Goal: Use online tool/utility: Utilize a website feature to perform a specific function

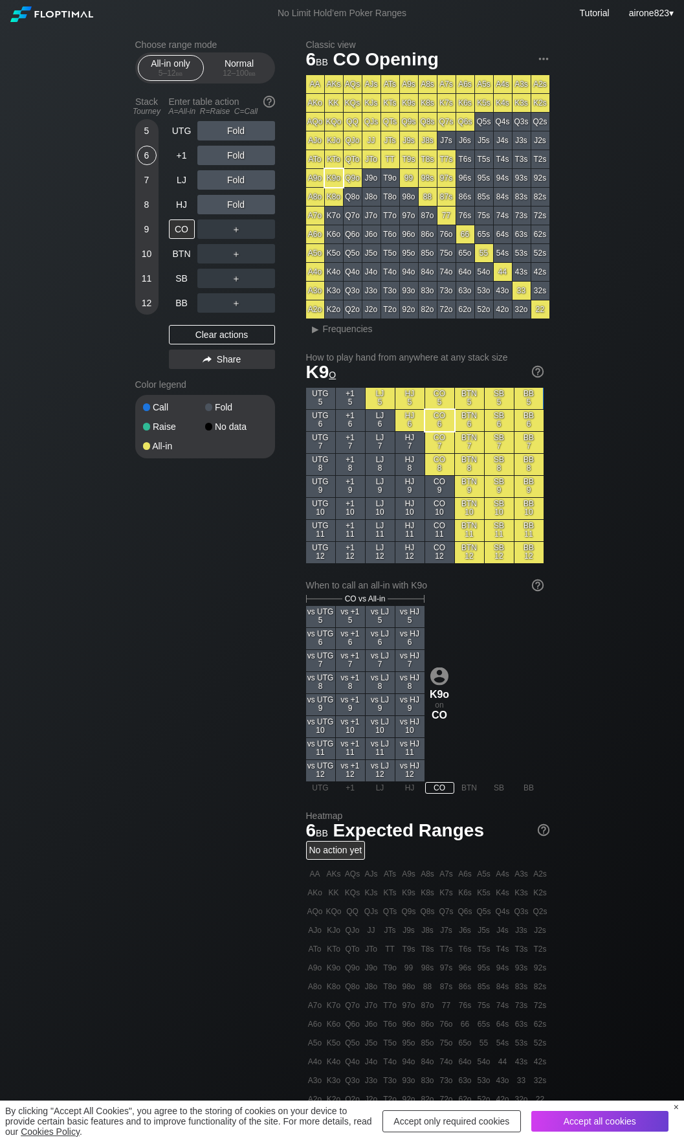
click at [248, 53] on div "All-in only 5 – 12 bb Normal 12 – 100 bb" at bounding box center [205, 67] width 140 height 31
click at [245, 72] on div "12 – 100 bb" at bounding box center [239, 73] width 54 height 9
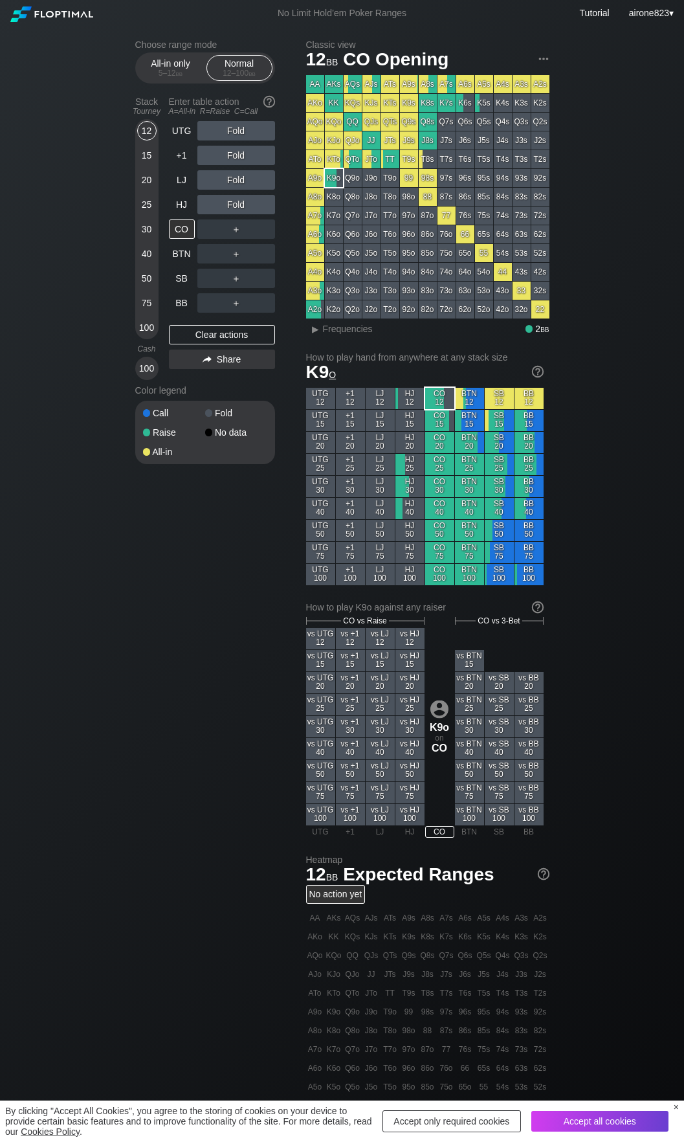
click at [139, 158] on div "15" at bounding box center [146, 155] width 19 height 19
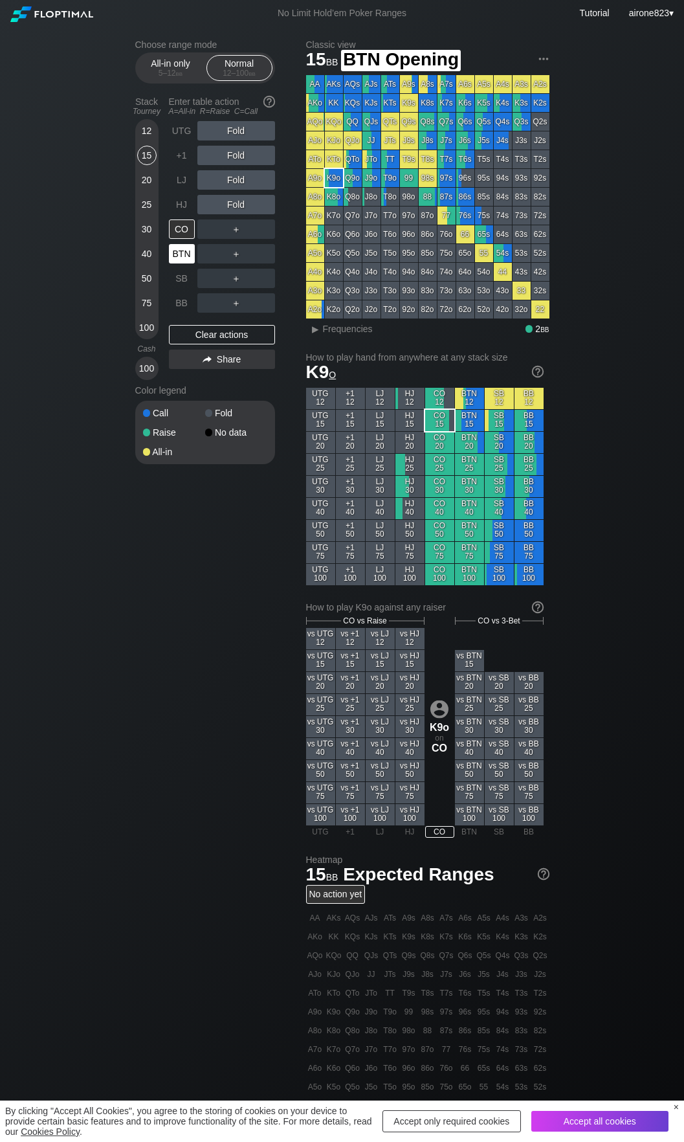
click at [179, 258] on div "BTN" at bounding box center [182, 253] width 26 height 19
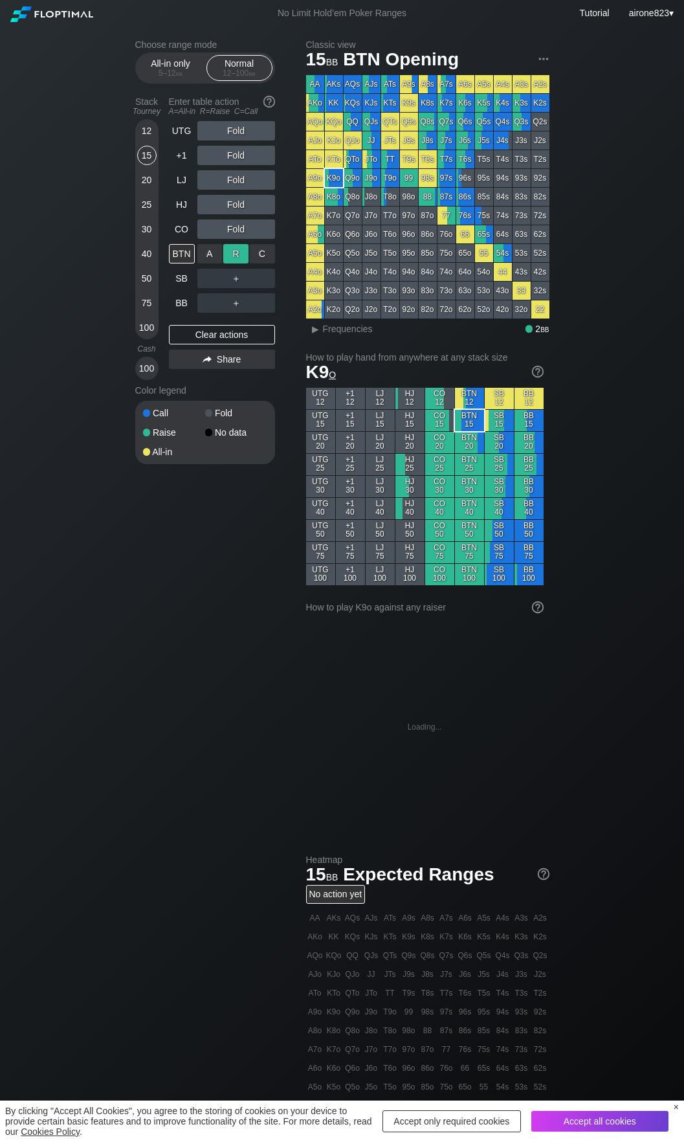
click at [231, 254] on div "R ✕" at bounding box center [235, 253] width 25 height 19
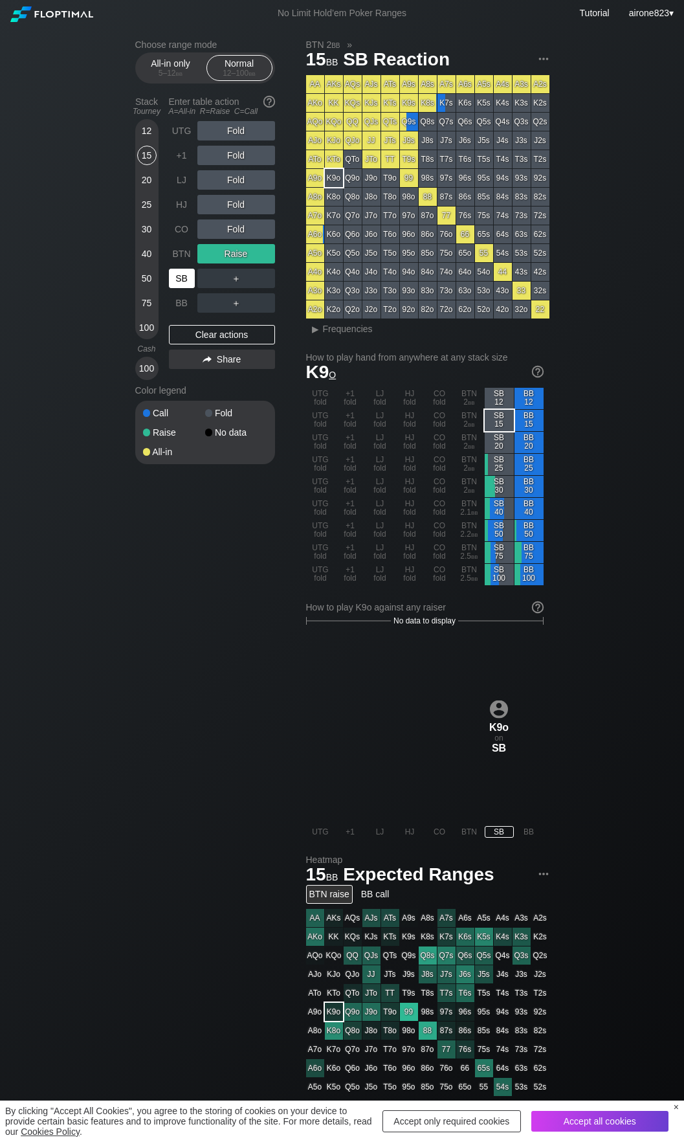
click at [181, 282] on div "SB" at bounding box center [182, 278] width 26 height 19
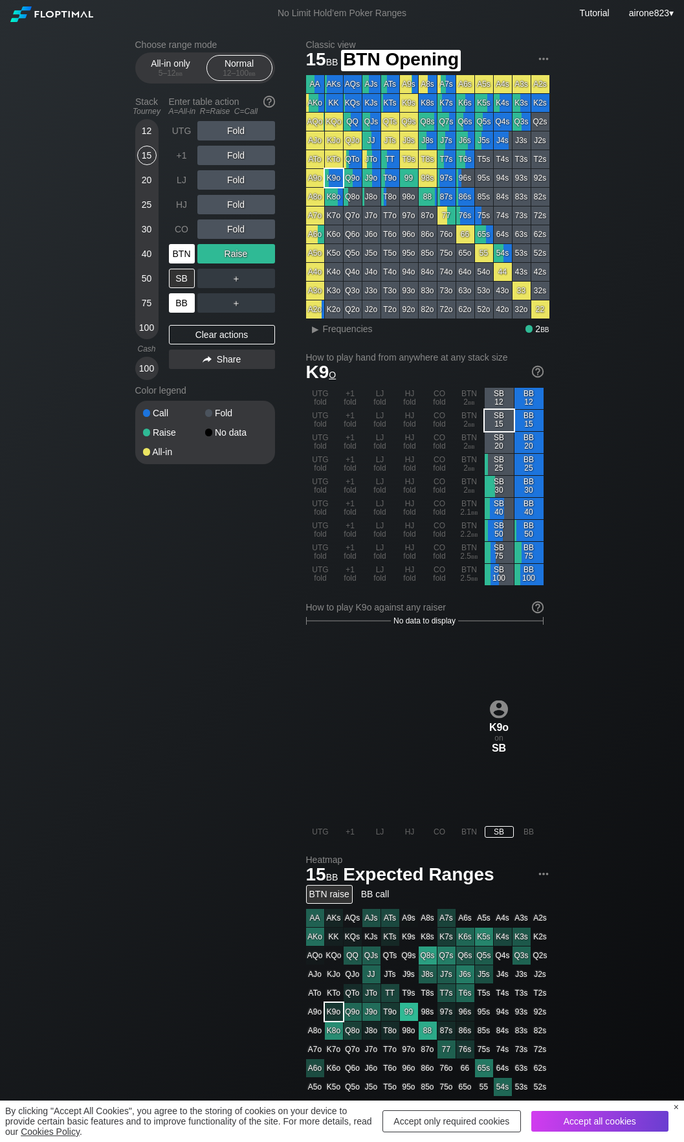
drag, startPoint x: 171, startPoint y: 259, endPoint x: 187, endPoint y: 294, distance: 39.1
click at [170, 259] on div "BTN" at bounding box center [182, 253] width 26 height 19
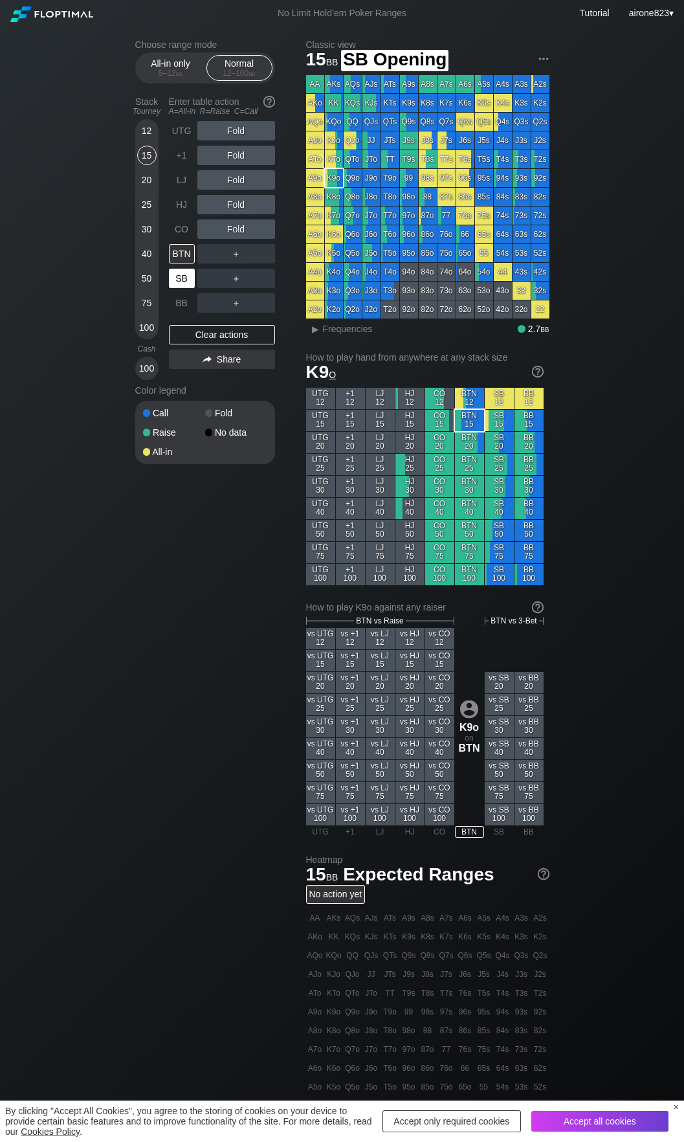
click at [175, 279] on div "SB" at bounding box center [182, 278] width 26 height 19
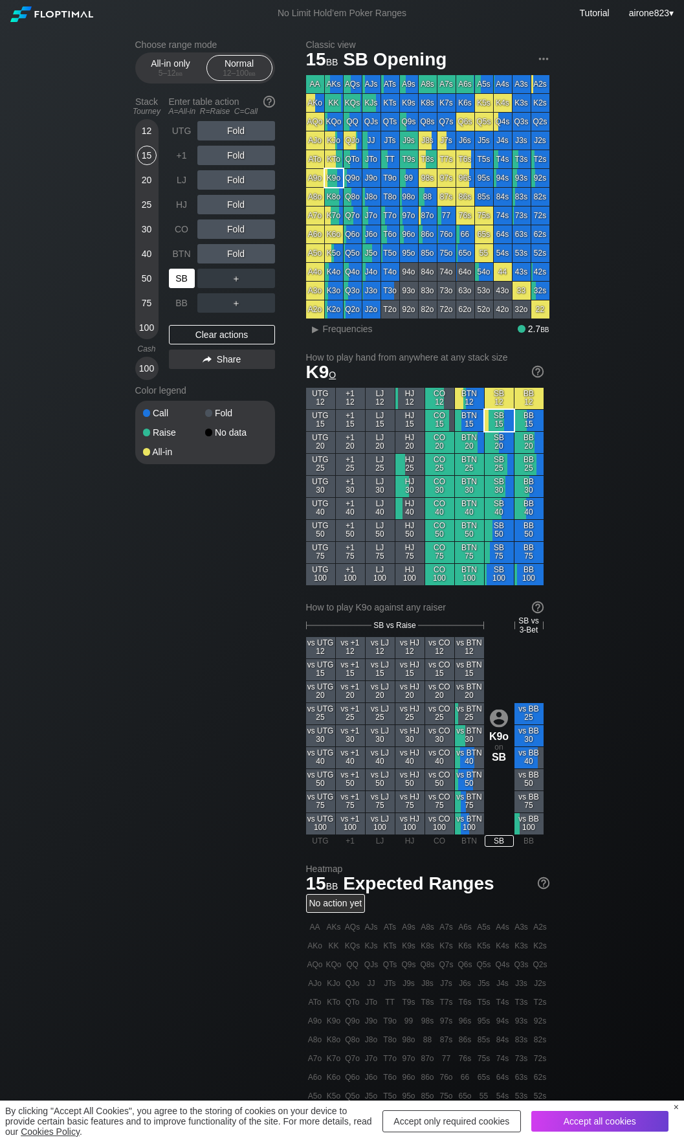
click at [175, 279] on div "SB" at bounding box center [182, 278] width 26 height 19
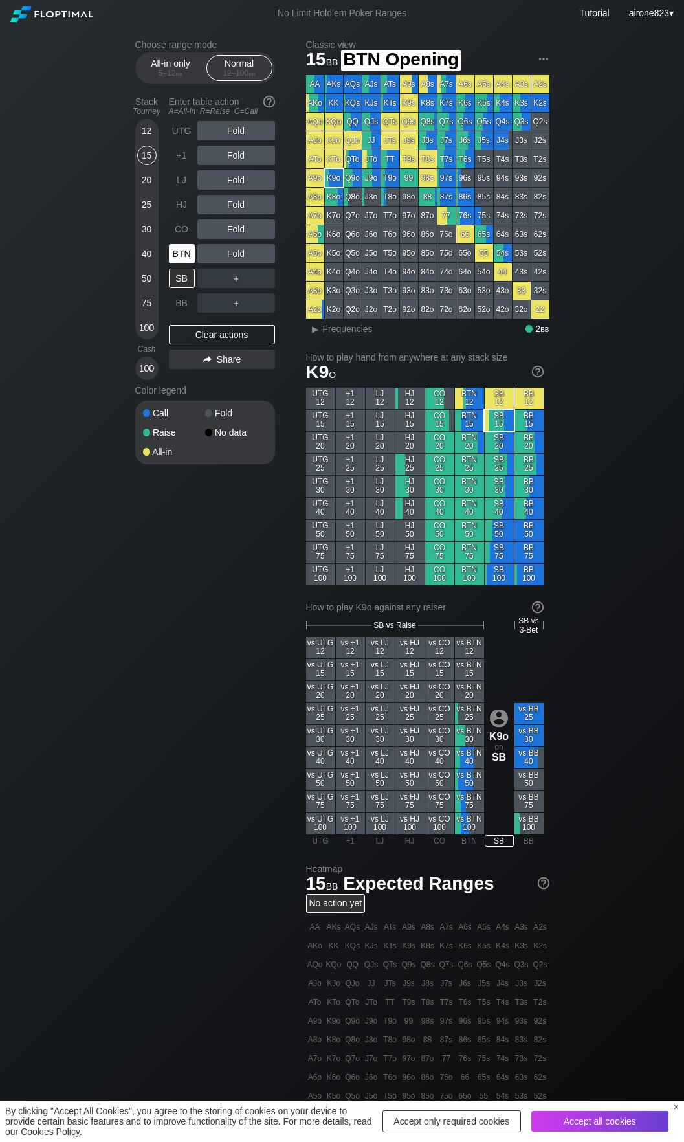
click at [172, 252] on div "BTN" at bounding box center [182, 253] width 26 height 19
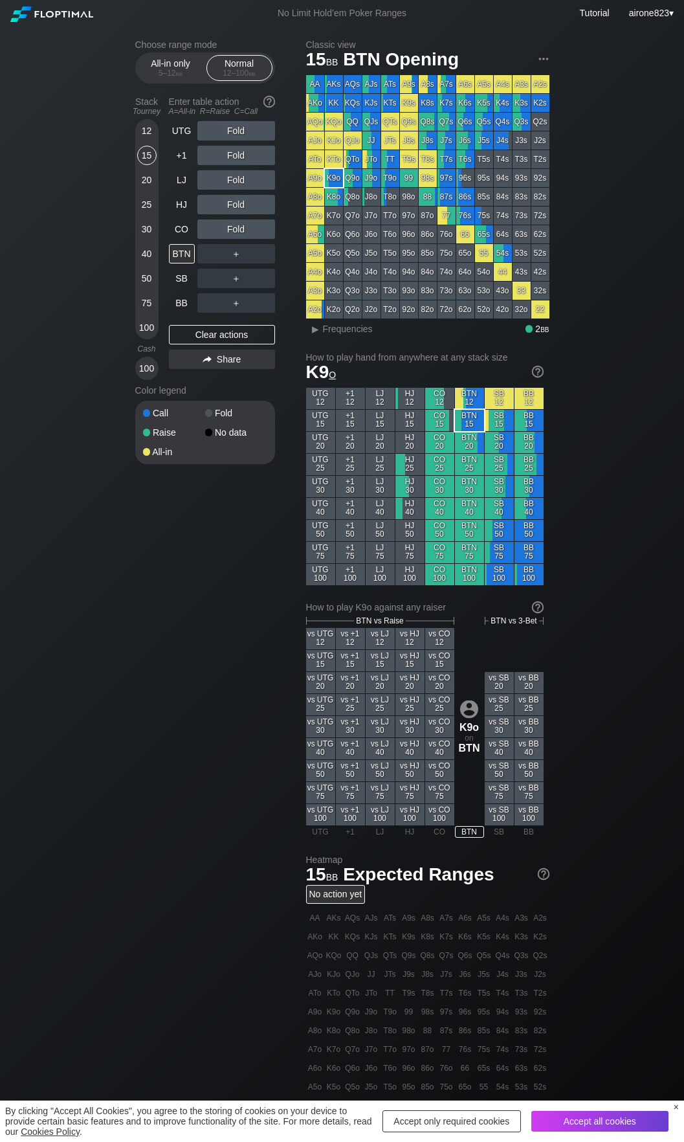
click at [258, 250] on div "＋" at bounding box center [236, 253] width 78 height 19
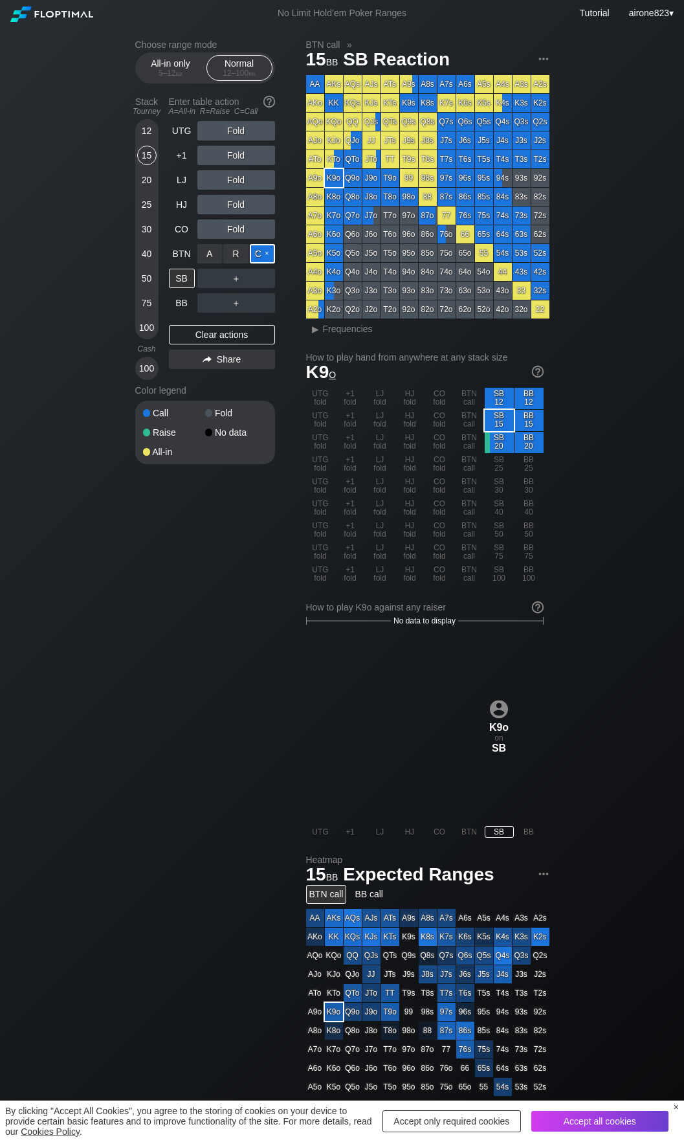
click at [258, 250] on div "C ✕" at bounding box center [262, 253] width 25 height 19
click at [186, 315] on div "UTG Fold +1 Fold LJ Fold HJ Fold CO Fold BTN Call SB ＋ BB ＋ Clear actions Share" at bounding box center [222, 250] width 106 height 259
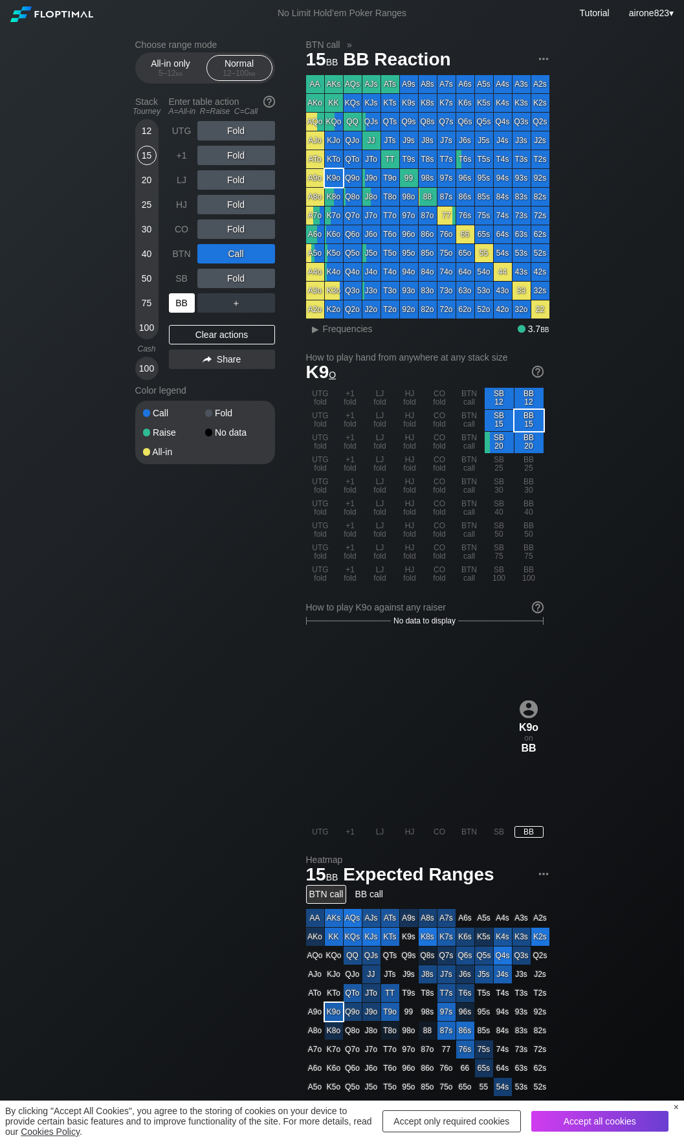
click at [186, 313] on div "BB" at bounding box center [182, 302] width 26 height 19
click at [225, 299] on div "R ✕" at bounding box center [235, 302] width 25 height 19
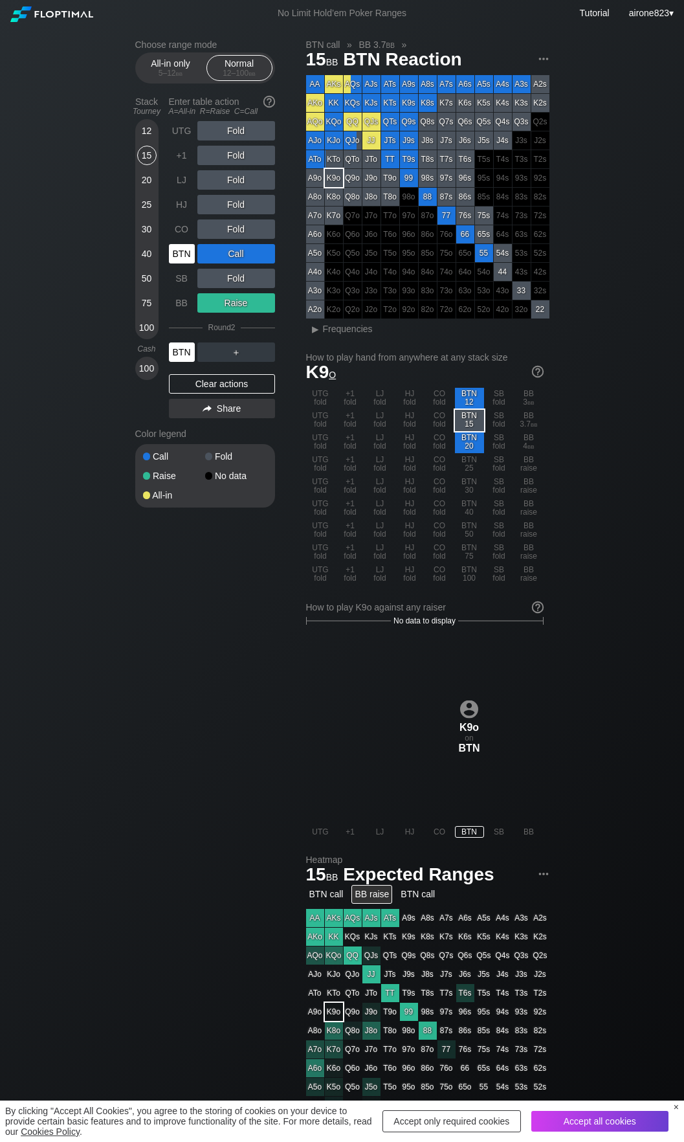
click at [179, 350] on div "BTN" at bounding box center [182, 351] width 26 height 19
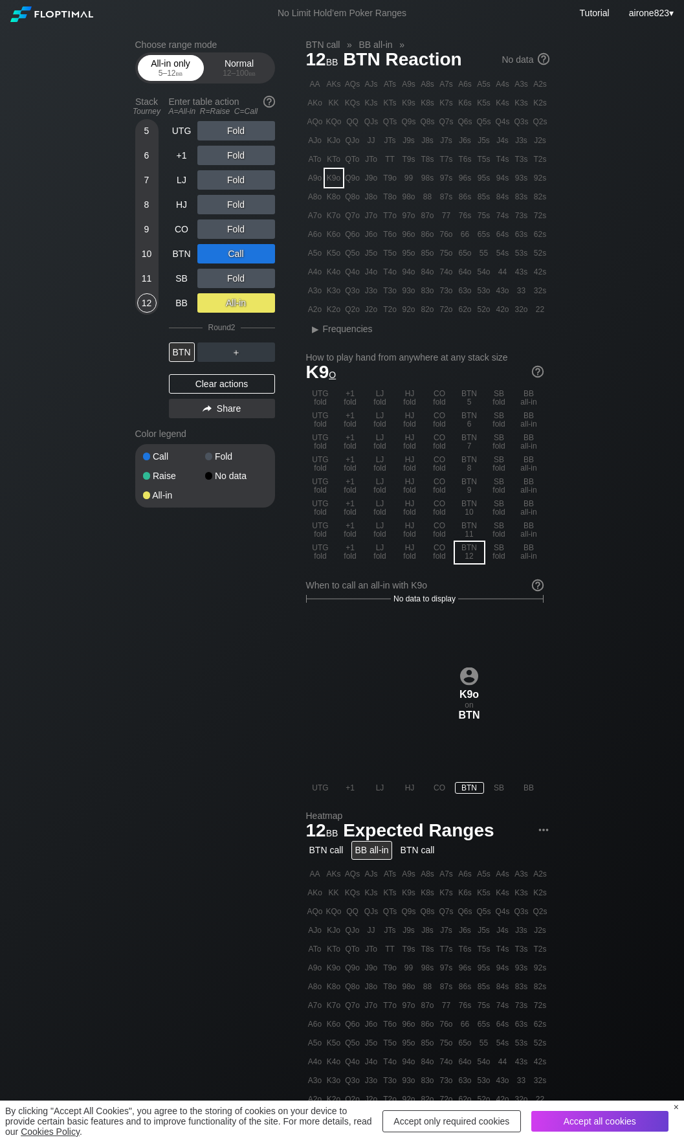
click at [172, 76] on div "5 – 12 bb" at bounding box center [171, 73] width 54 height 9
click at [146, 175] on div "7" at bounding box center [146, 179] width 19 height 19
click at [224, 201] on div "Fold" at bounding box center [236, 204] width 78 height 19
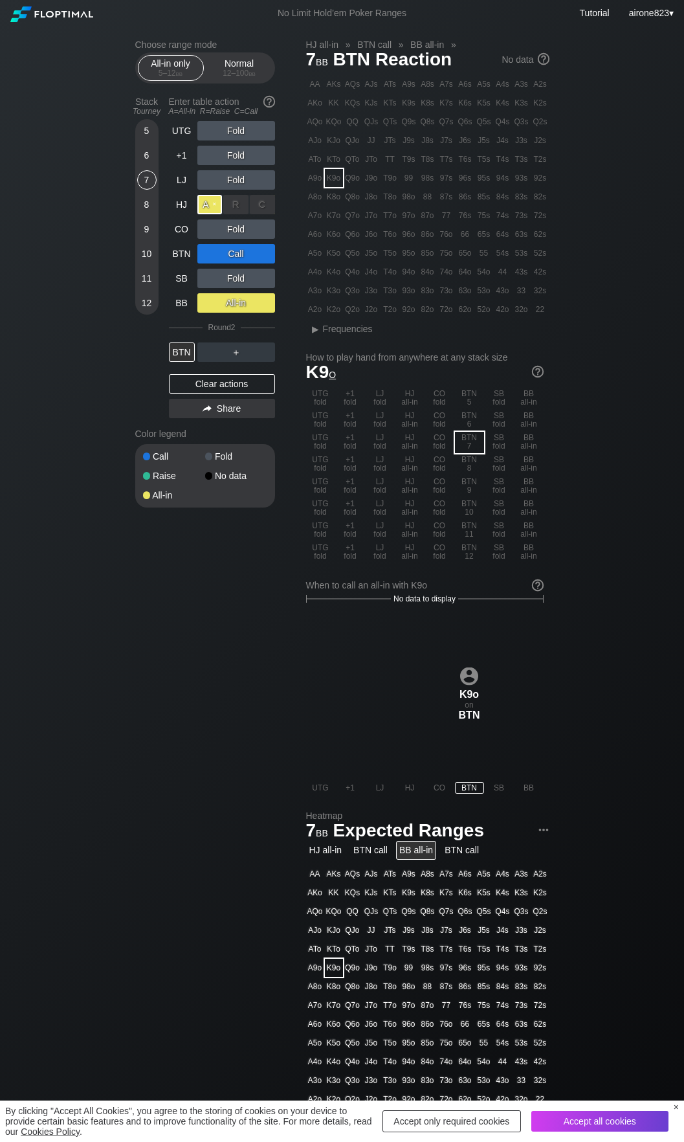
click at [218, 211] on div "A ✕" at bounding box center [209, 204] width 25 height 19
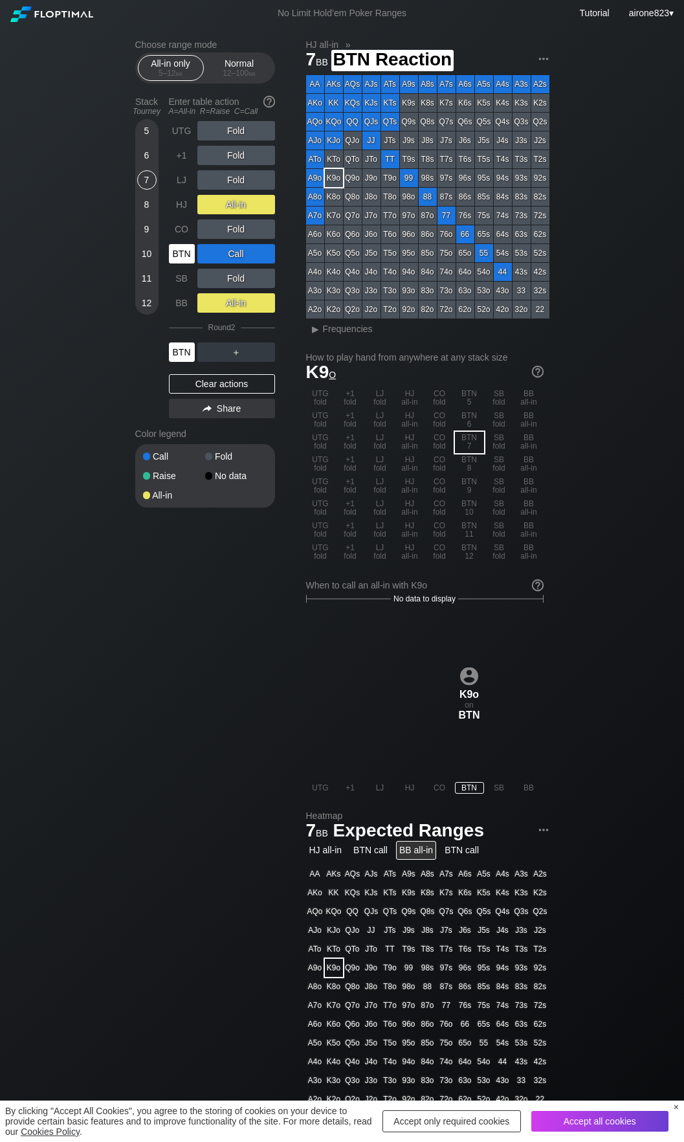
click at [175, 250] on div "BTN" at bounding box center [182, 253] width 26 height 19
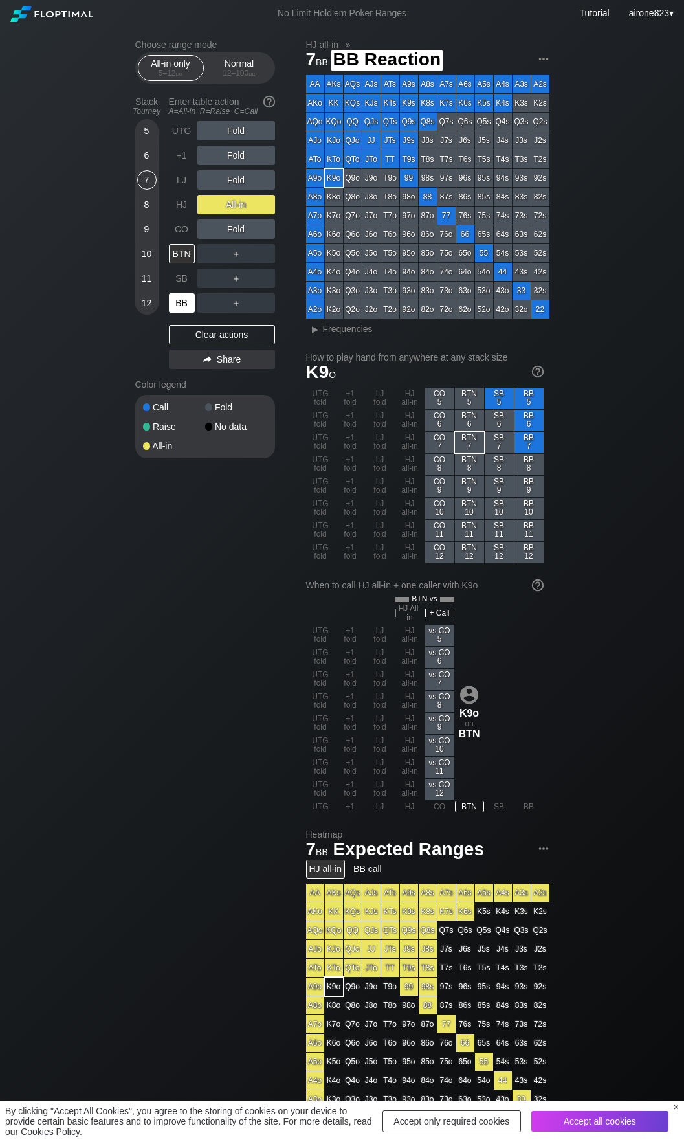
click at [187, 307] on div "BB" at bounding box center [182, 302] width 26 height 19
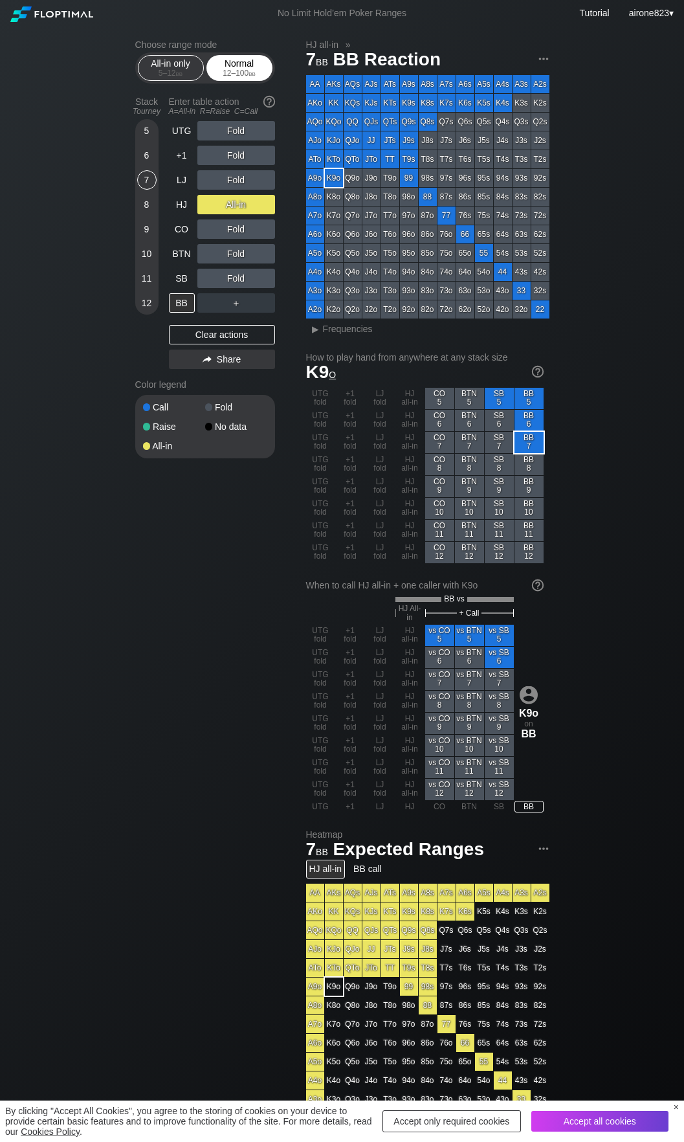
click at [236, 81] on div "Normal 12 – 100 bb" at bounding box center [239, 68] width 66 height 26
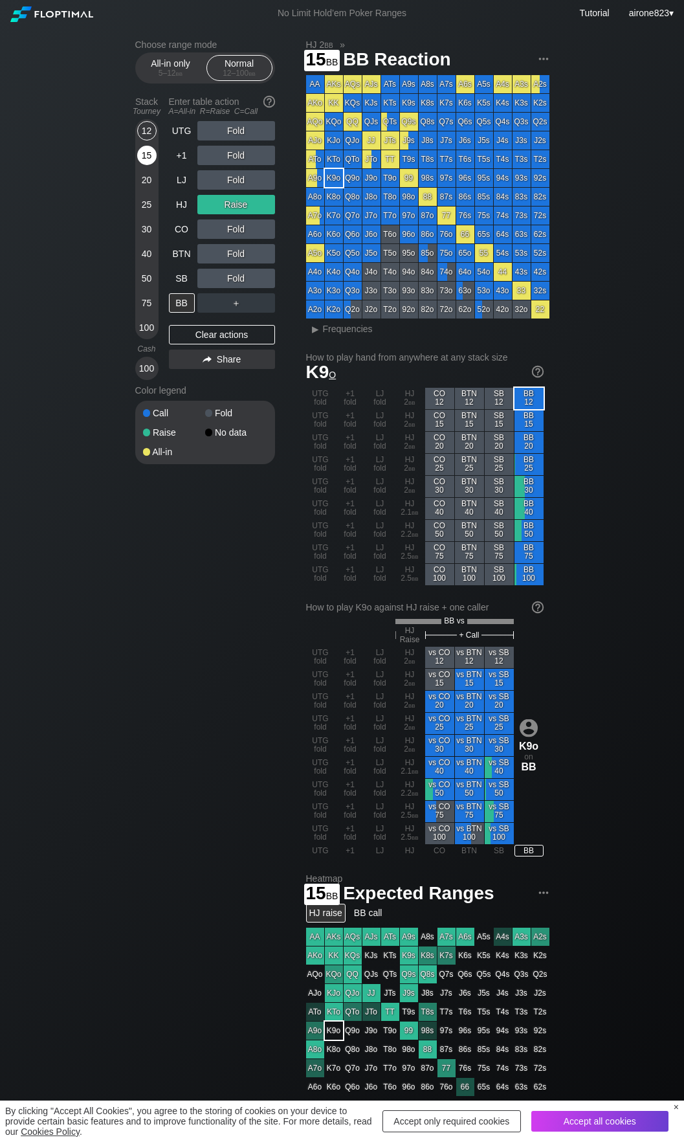
click at [148, 165] on div "15" at bounding box center [146, 155] width 19 height 19
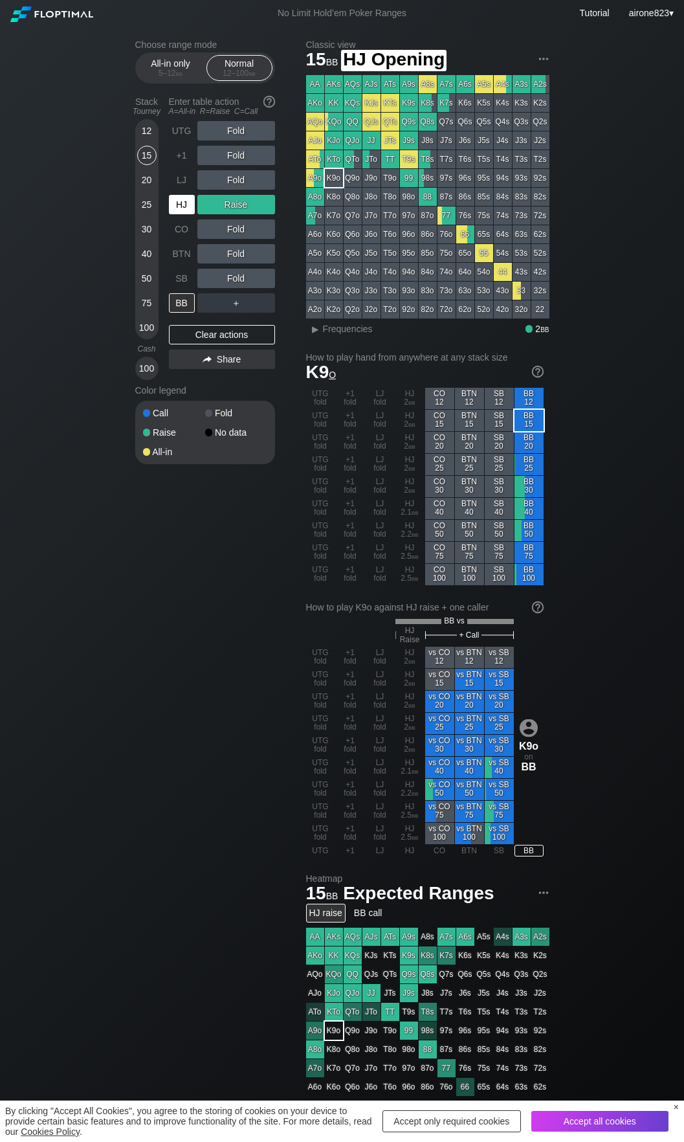
click at [182, 201] on div "HJ" at bounding box center [182, 204] width 26 height 19
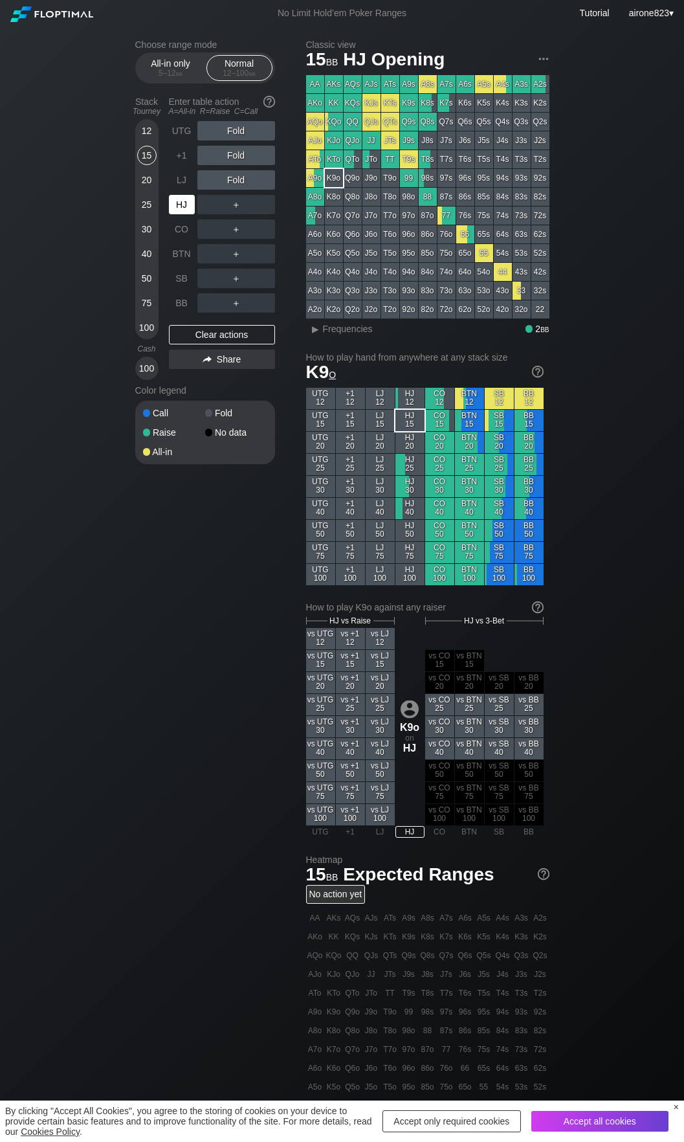
click at [182, 201] on div "HJ" at bounding box center [182, 204] width 26 height 19
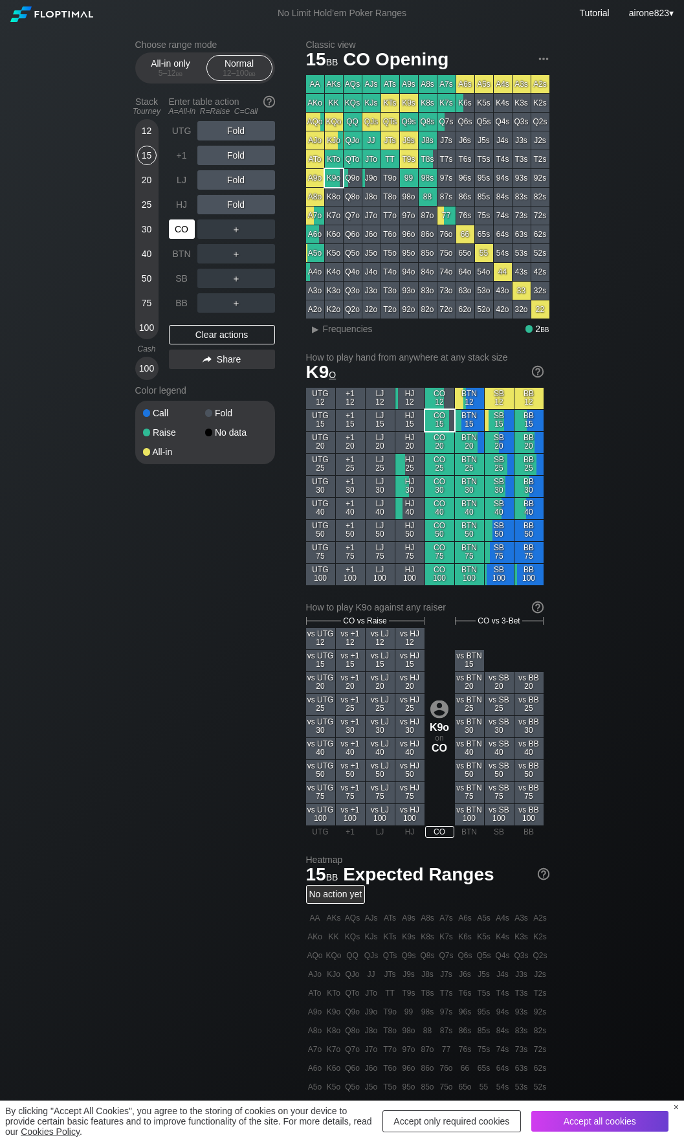
click at [175, 232] on div "CO" at bounding box center [182, 228] width 26 height 19
click at [143, 130] on div "12" at bounding box center [146, 130] width 19 height 19
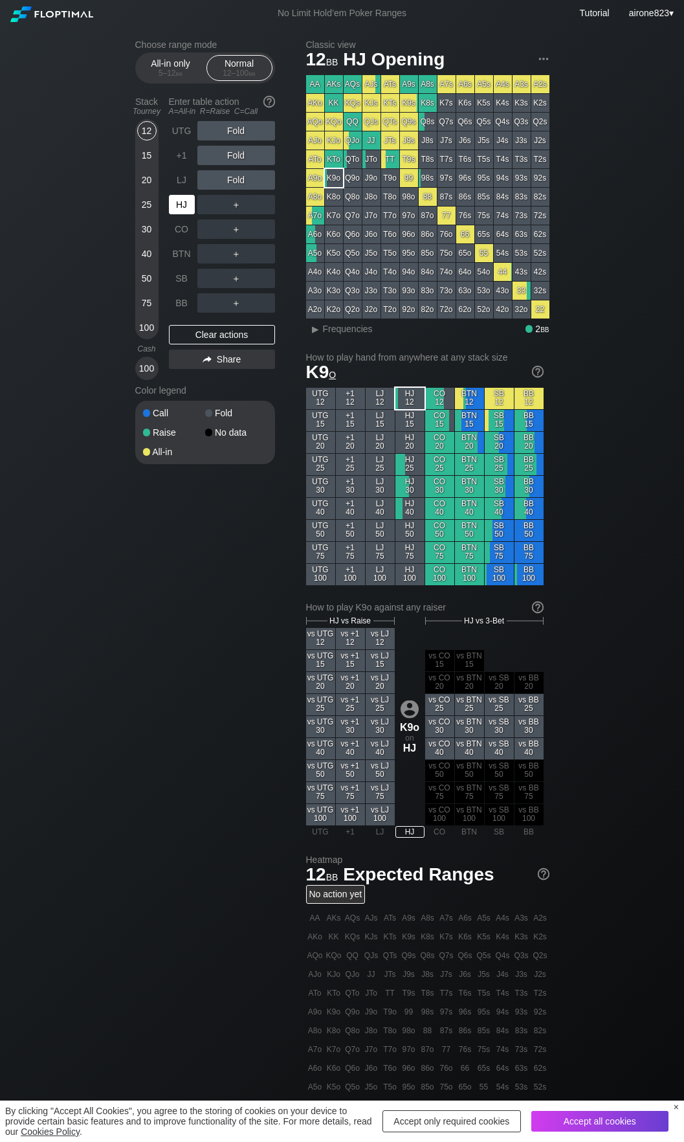
click at [185, 211] on div "HJ" at bounding box center [182, 204] width 26 height 19
click at [146, 155] on div "15" at bounding box center [146, 155] width 19 height 19
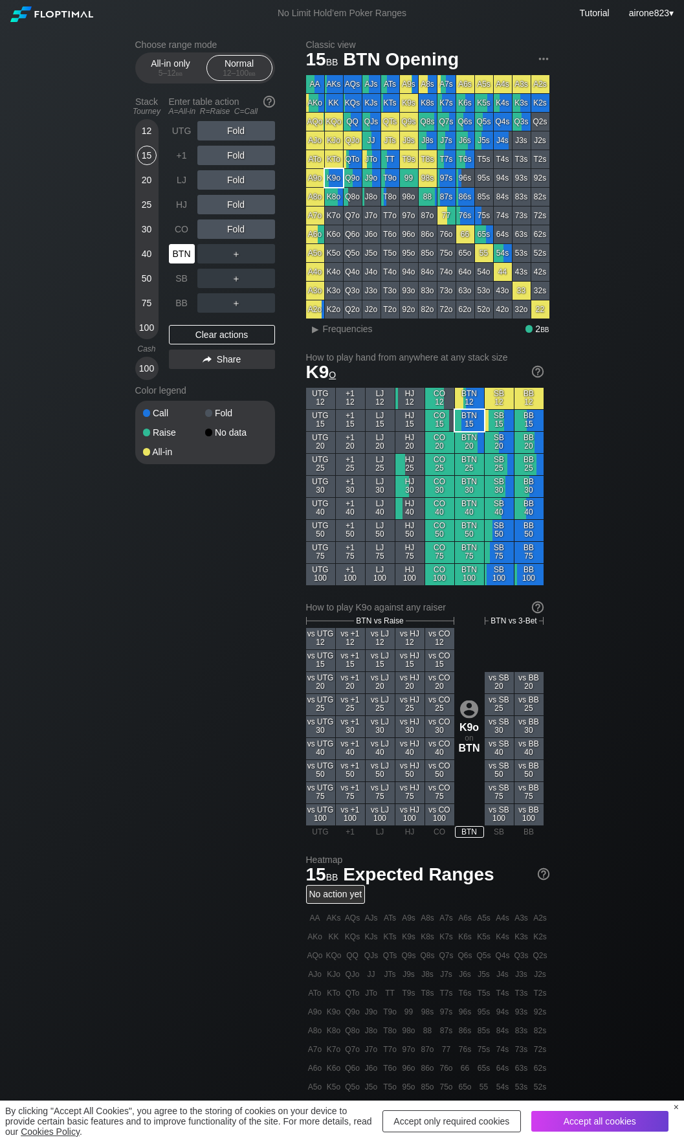
click at [194, 250] on div "BTN" at bounding box center [182, 253] width 26 height 19
click at [252, 261] on div "＋" at bounding box center [236, 253] width 78 height 19
click at [258, 254] on div "C ✕" at bounding box center [262, 253] width 25 height 19
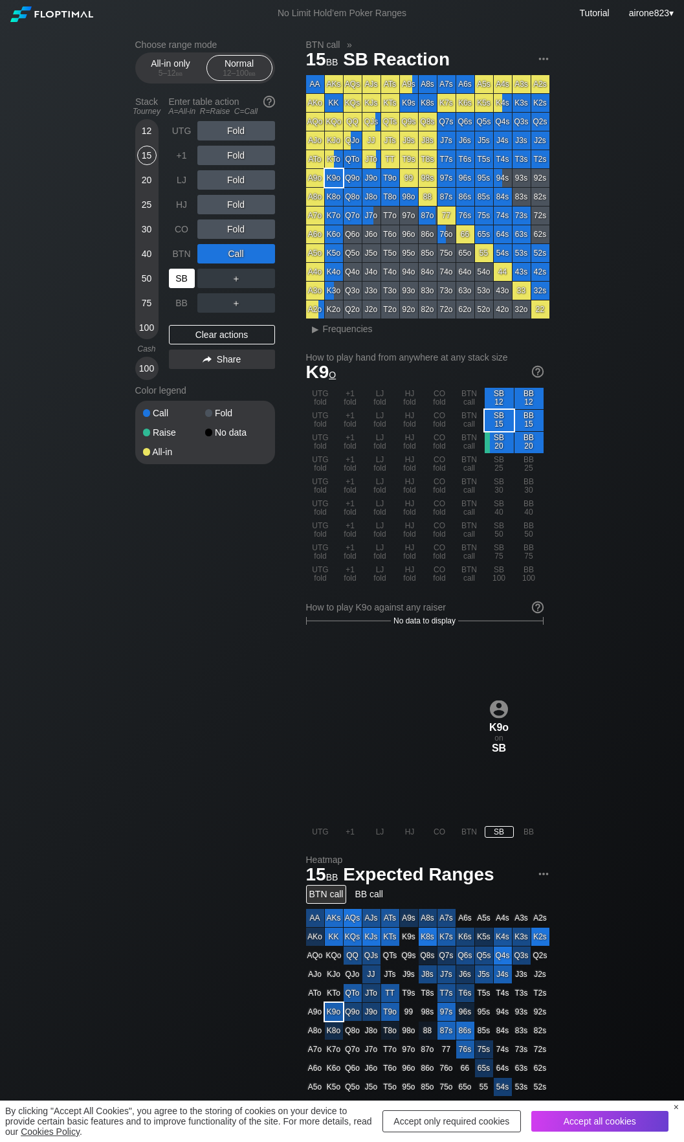
click at [184, 281] on div "SB" at bounding box center [182, 278] width 26 height 19
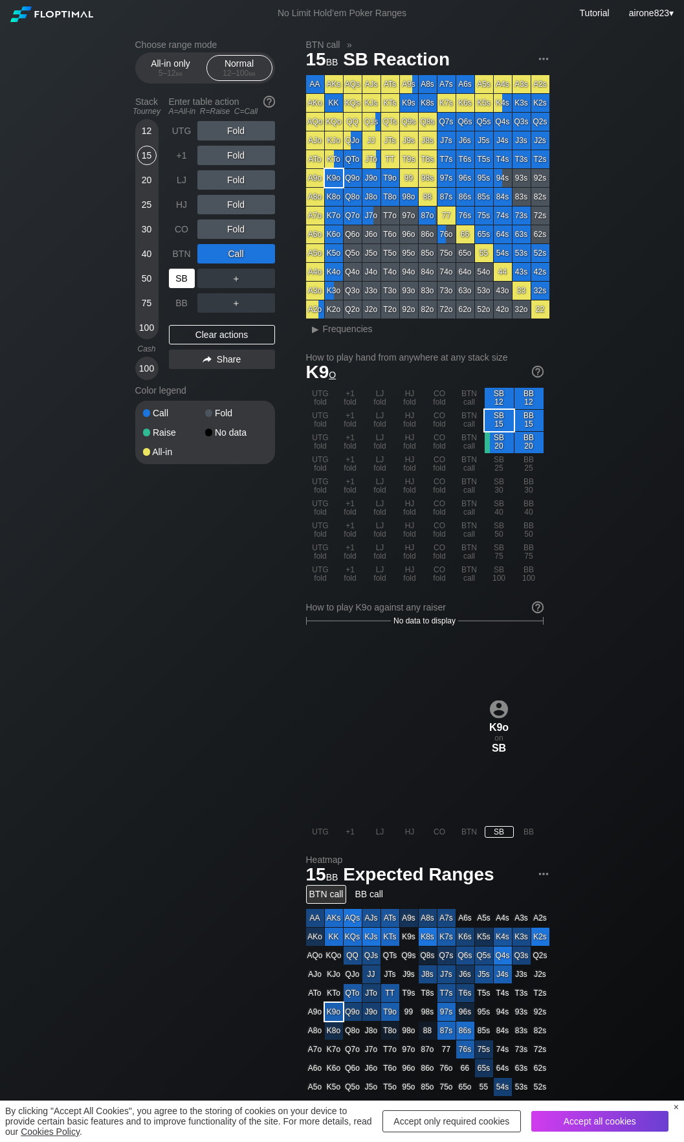
click at [184, 281] on div "SB" at bounding box center [182, 278] width 26 height 19
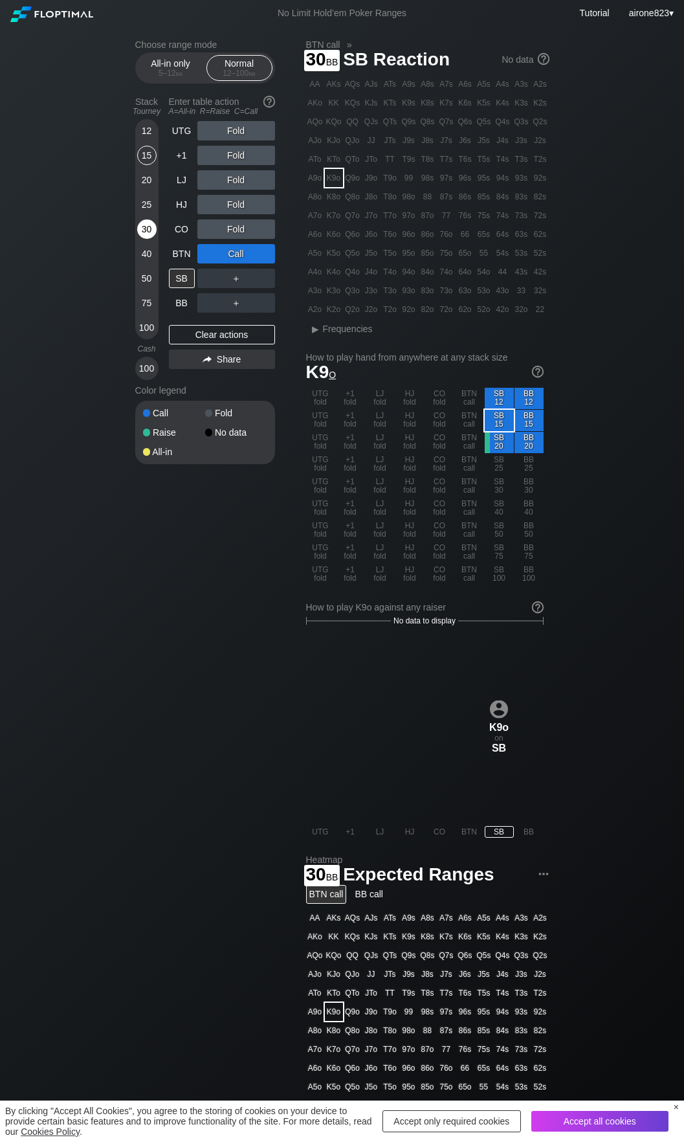
click at [148, 229] on div "30" at bounding box center [146, 228] width 19 height 19
click at [227, 282] on div "R ✕" at bounding box center [235, 278] width 25 height 19
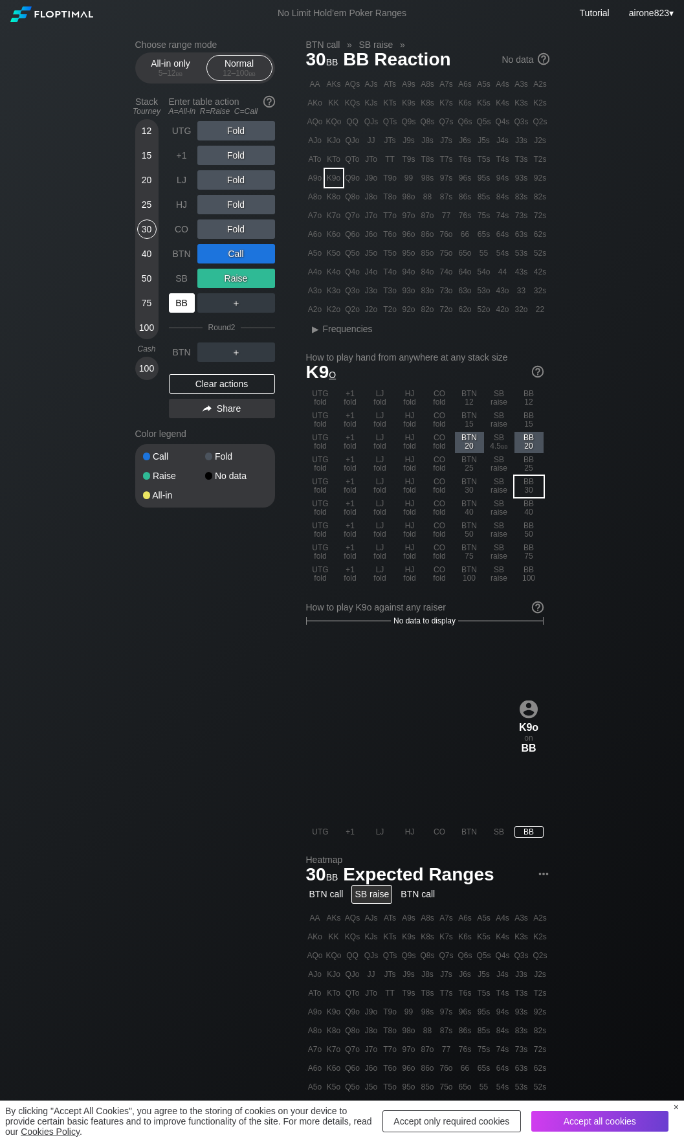
click at [183, 307] on div "BB" at bounding box center [182, 302] width 26 height 19
click at [183, 309] on div "BB" at bounding box center [182, 302] width 26 height 19
click at [177, 366] on div "UTG Fold +1 Fold LJ Fold HJ Fold CO Fold BTN Call SB Raise BB ＋ Round 2 BTN ＋ C…" at bounding box center [222, 272] width 106 height 302
click at [186, 354] on div "BTN" at bounding box center [182, 351] width 26 height 19
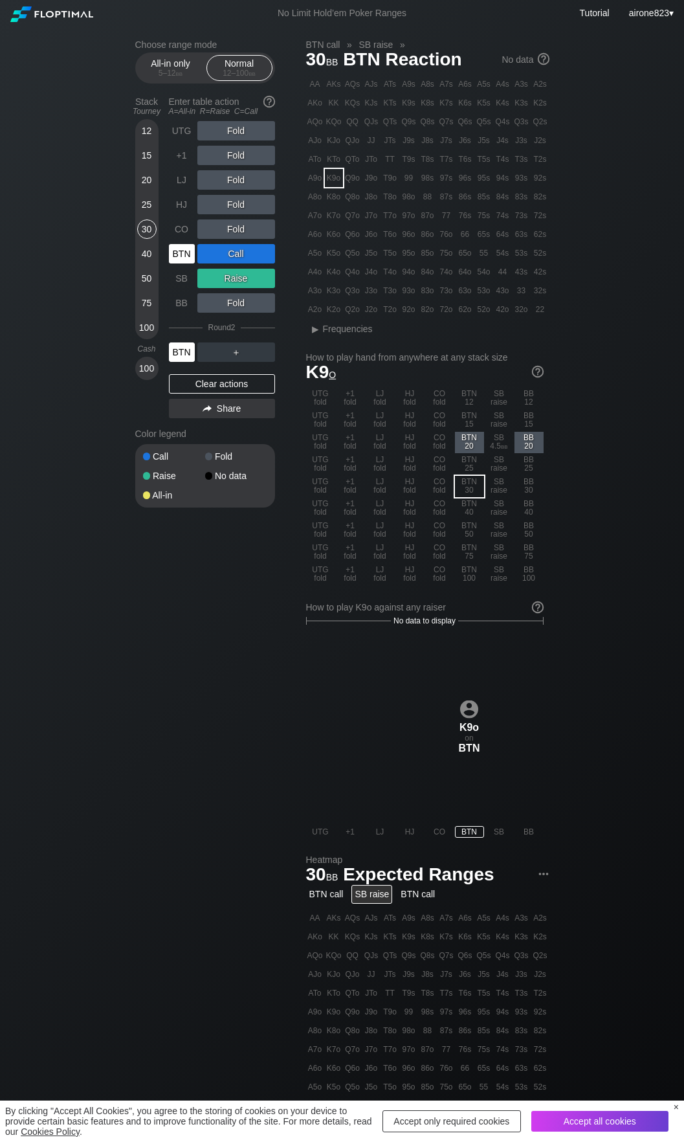
click at [186, 354] on div "BTN" at bounding box center [182, 351] width 26 height 19
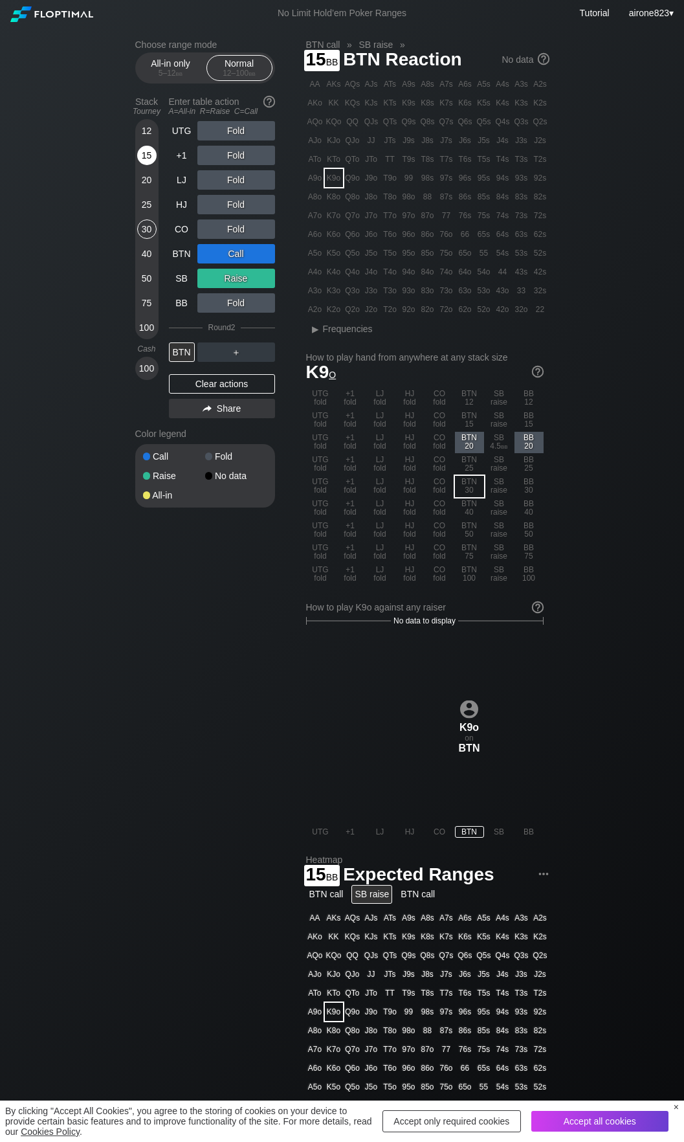
click at [144, 161] on div "15" at bounding box center [146, 155] width 19 height 19
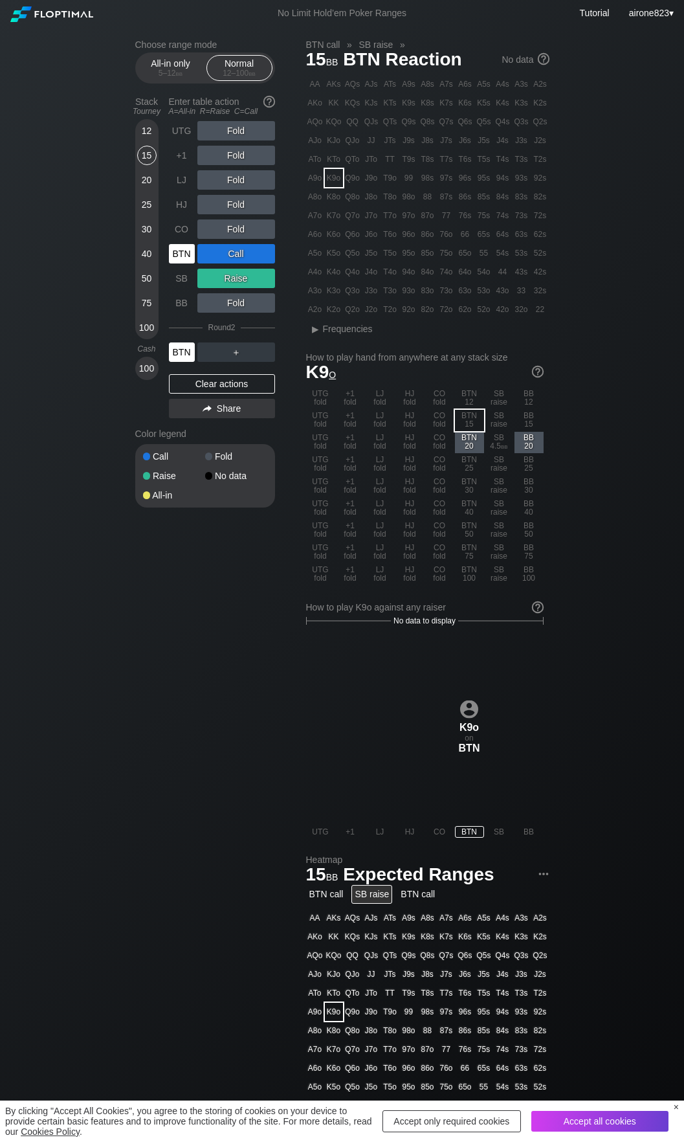
click at [174, 353] on div "BTN" at bounding box center [182, 351] width 26 height 19
click at [166, 76] on div "5 – 12 bb" at bounding box center [171, 73] width 54 height 9
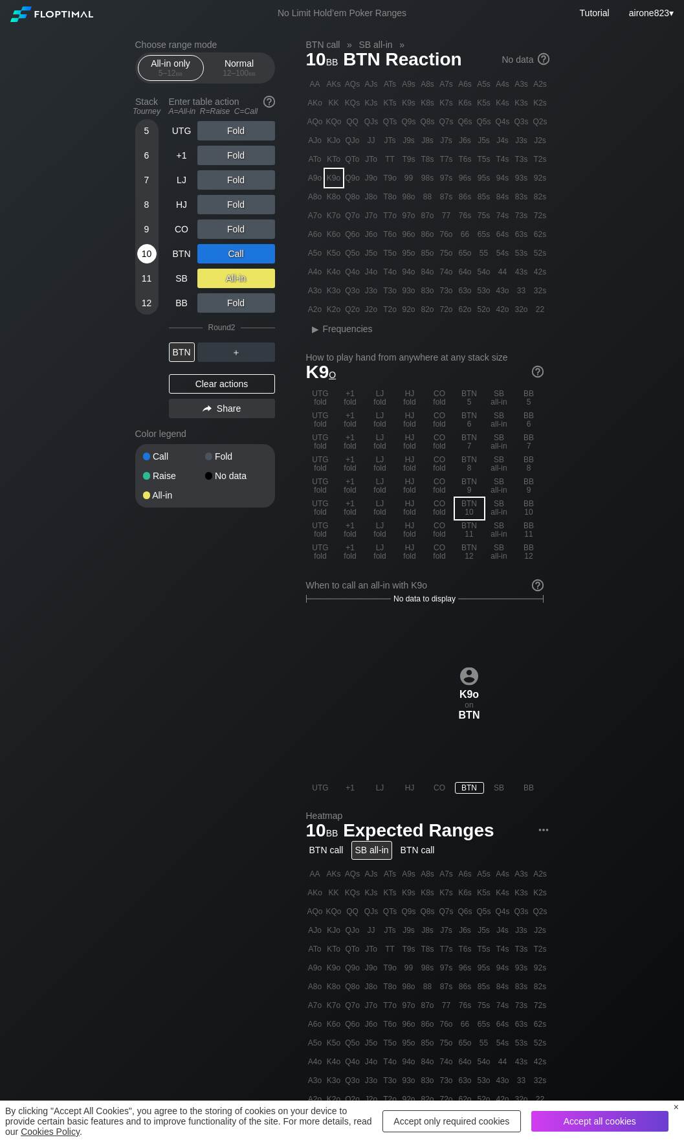
click at [145, 250] on div "10" at bounding box center [146, 253] width 19 height 19
click at [212, 181] on div "A ✕" at bounding box center [209, 179] width 25 height 19
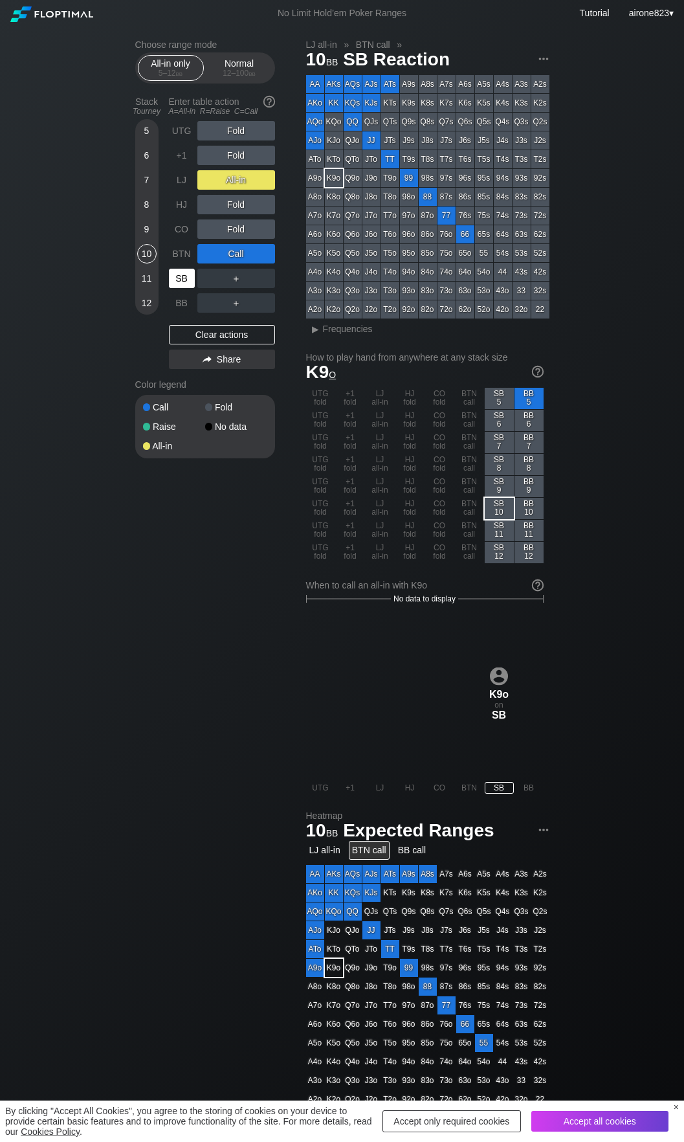
click at [184, 276] on div "SB" at bounding box center [182, 278] width 26 height 19
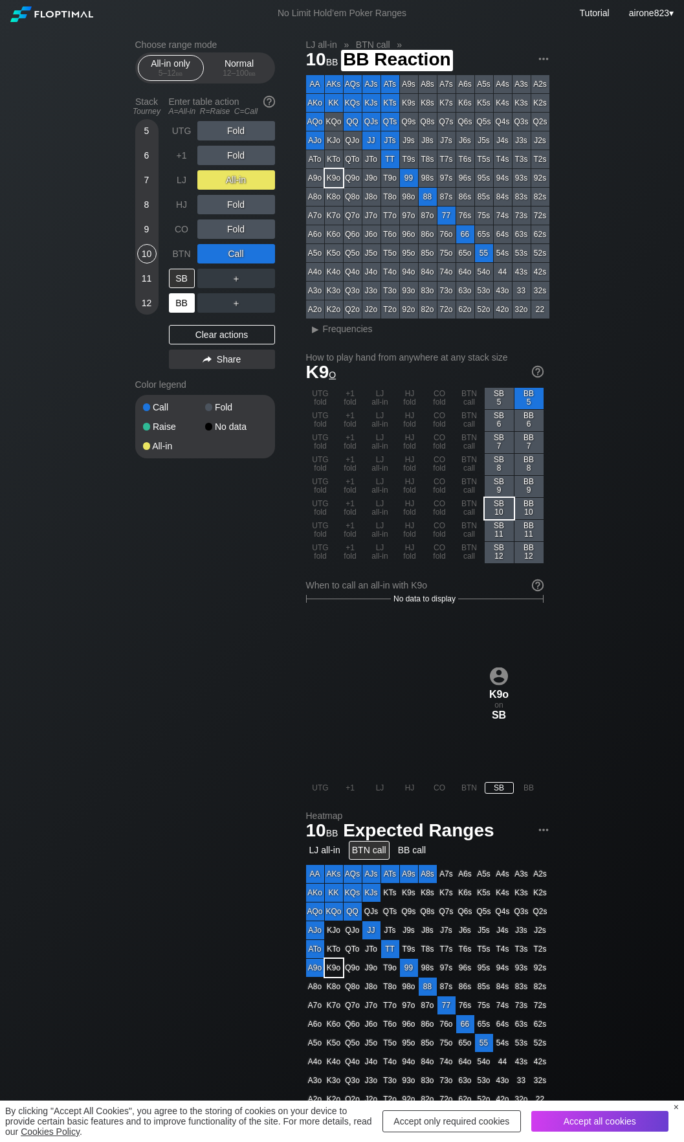
click at [183, 300] on div "BB" at bounding box center [182, 302] width 26 height 19
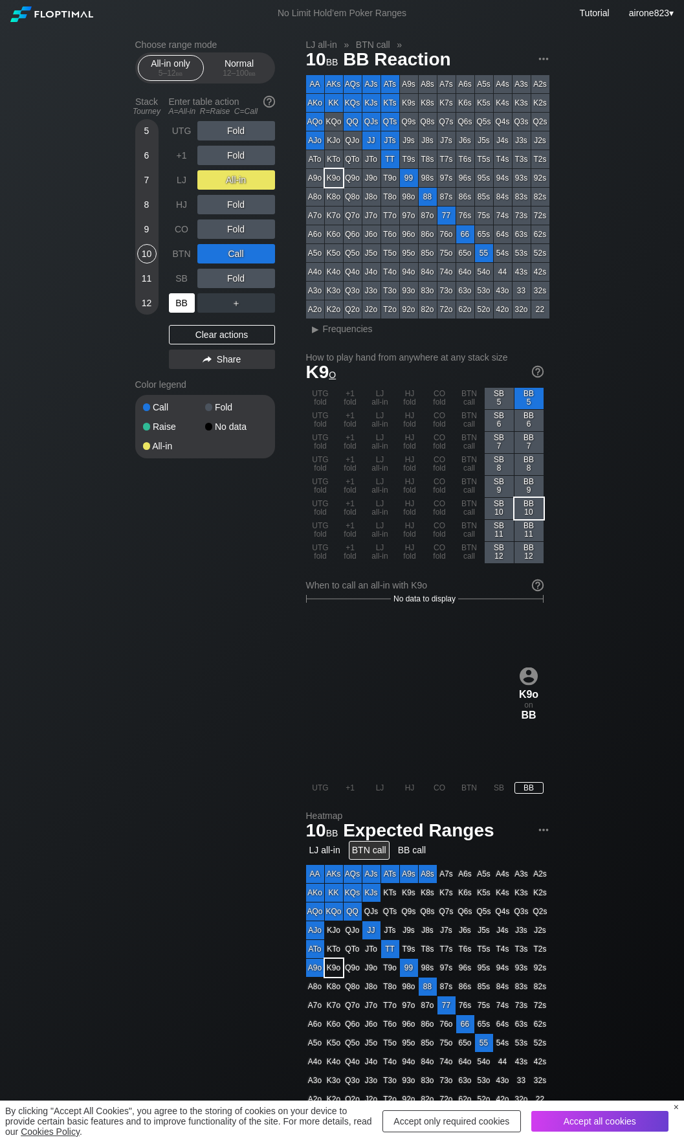
click at [183, 300] on div "BB" at bounding box center [182, 302] width 26 height 19
drag, startPoint x: 183, startPoint y: 300, endPoint x: 522, endPoint y: 208, distance: 351.2
click at [181, 301] on div "BB" at bounding box center [182, 302] width 26 height 19
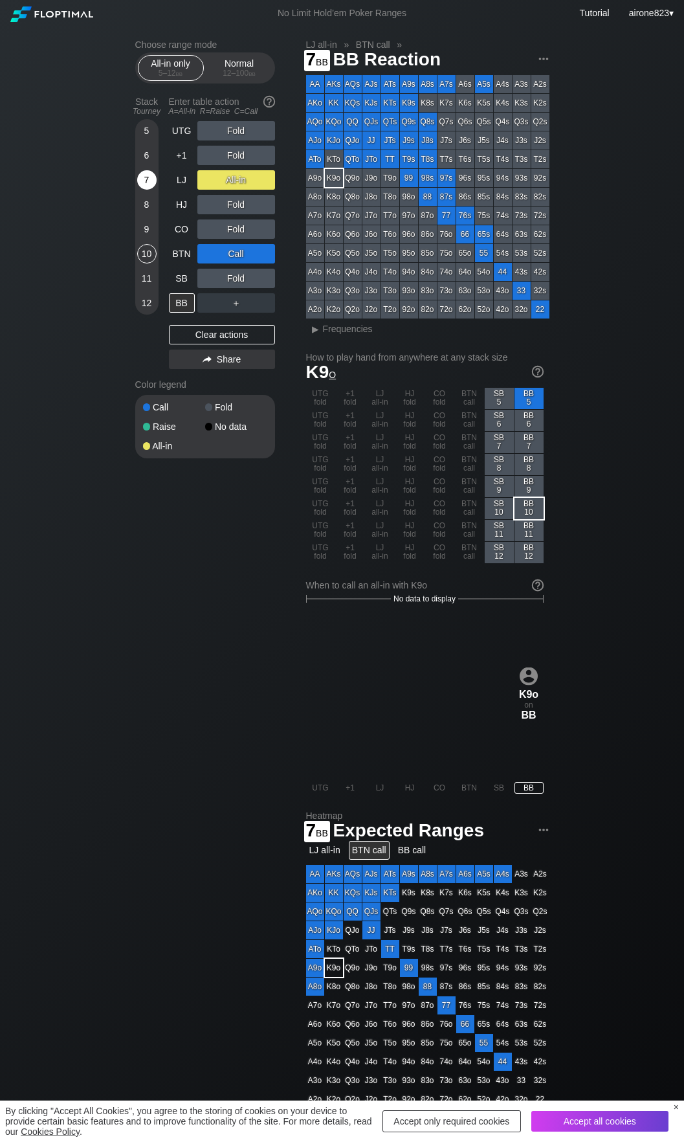
click at [146, 183] on div "7" at bounding box center [146, 179] width 19 height 19
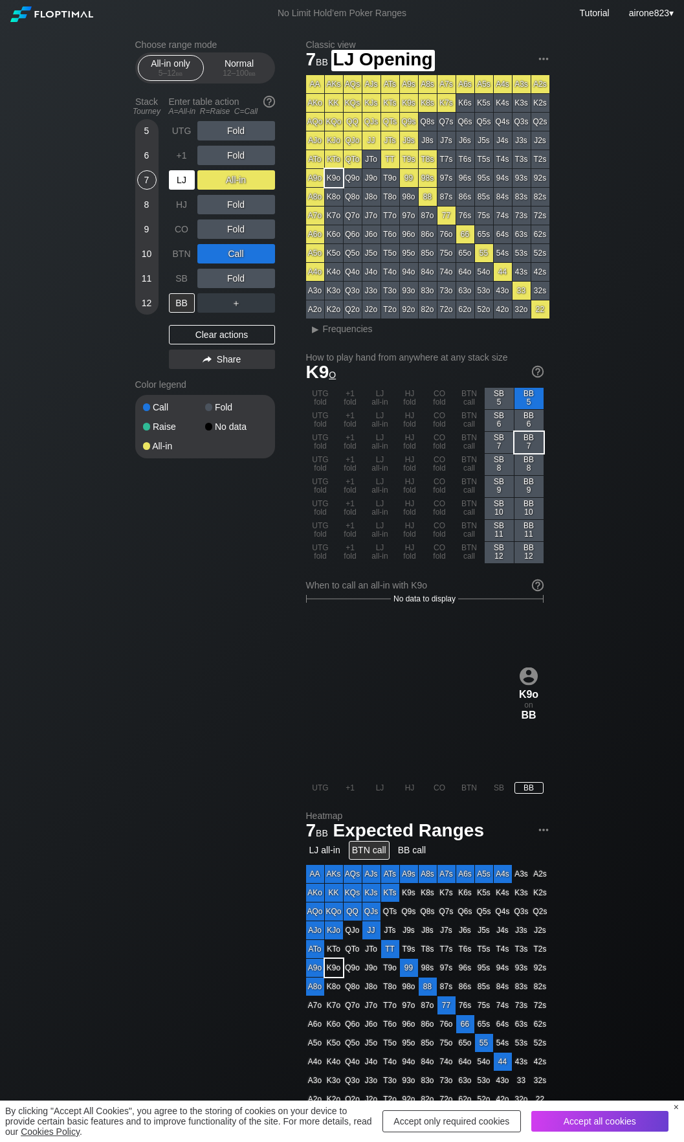
click at [178, 180] on div "LJ" at bounding box center [182, 179] width 26 height 19
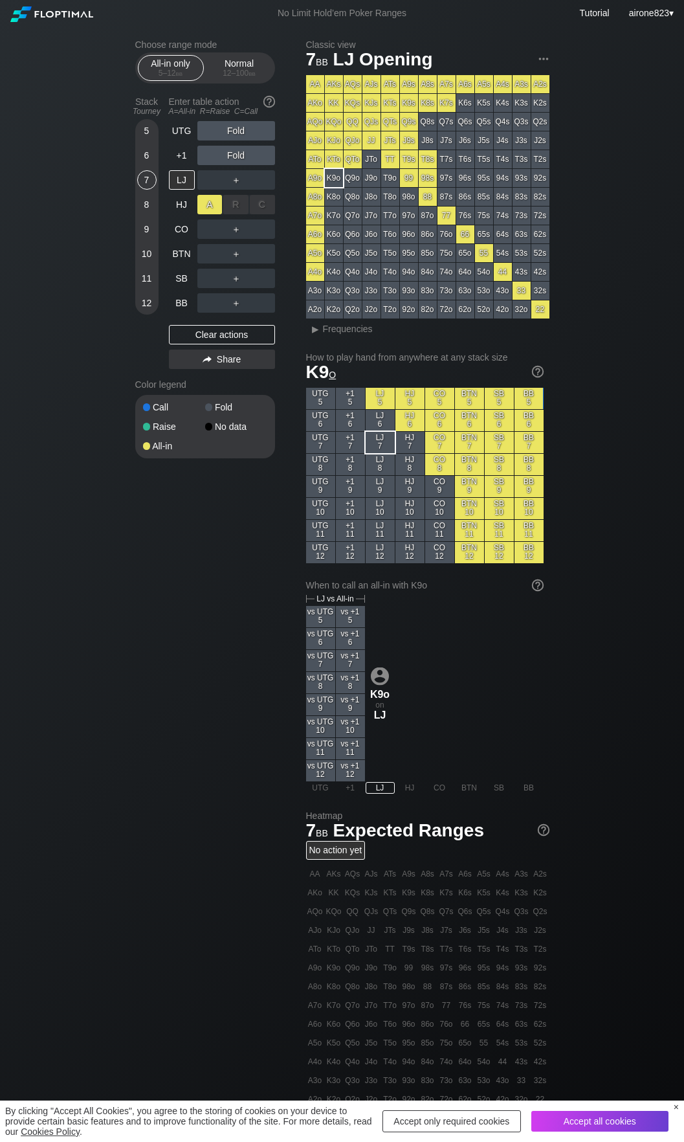
click at [212, 206] on div "A ✕" at bounding box center [209, 204] width 25 height 19
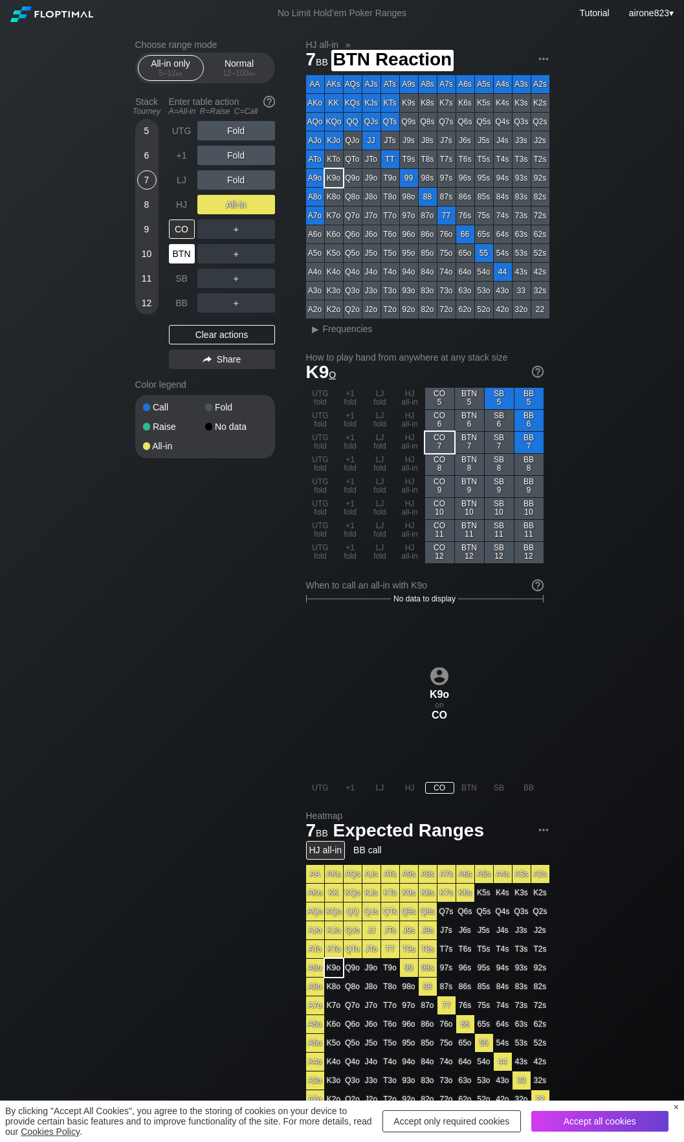
click at [183, 254] on div "BTN" at bounding box center [182, 253] width 26 height 19
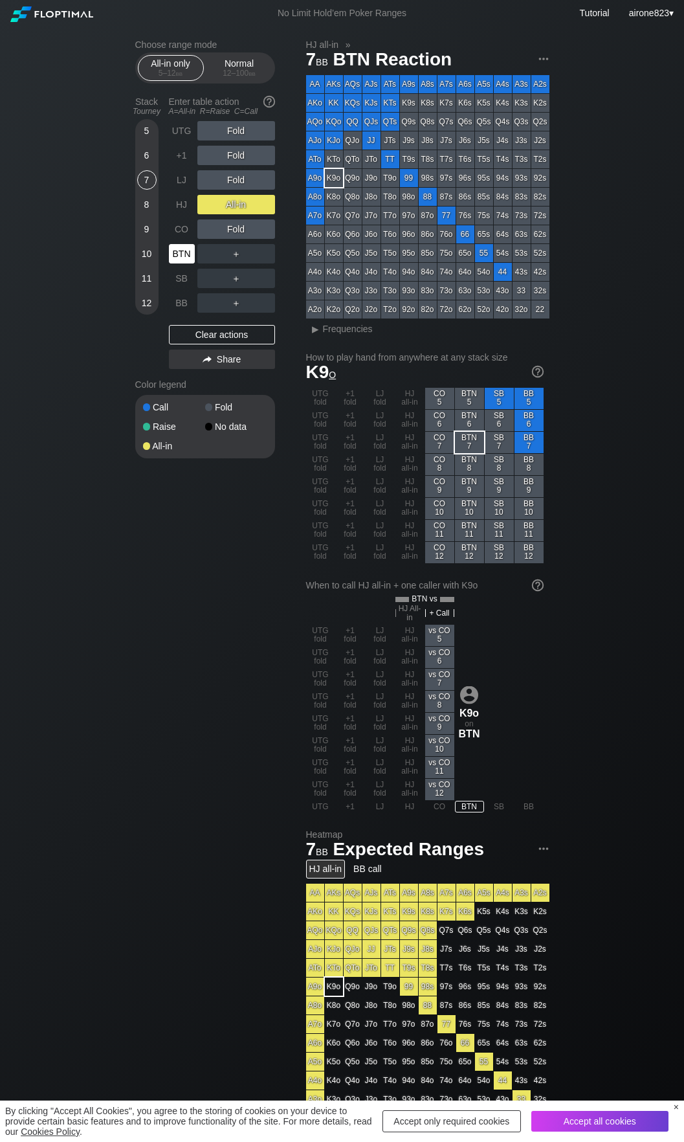
click at [183, 254] on div "BTN" at bounding box center [182, 253] width 26 height 19
drag, startPoint x: 183, startPoint y: 254, endPoint x: 212, endPoint y: 250, distance: 29.5
click at [183, 255] on div "BTN" at bounding box center [182, 253] width 26 height 19
drag, startPoint x: 245, startPoint y: 69, endPoint x: 231, endPoint y: 77, distance: 15.7
click at [245, 69] on div "Normal 12 – 100 bb" at bounding box center [240, 68] width 60 height 25
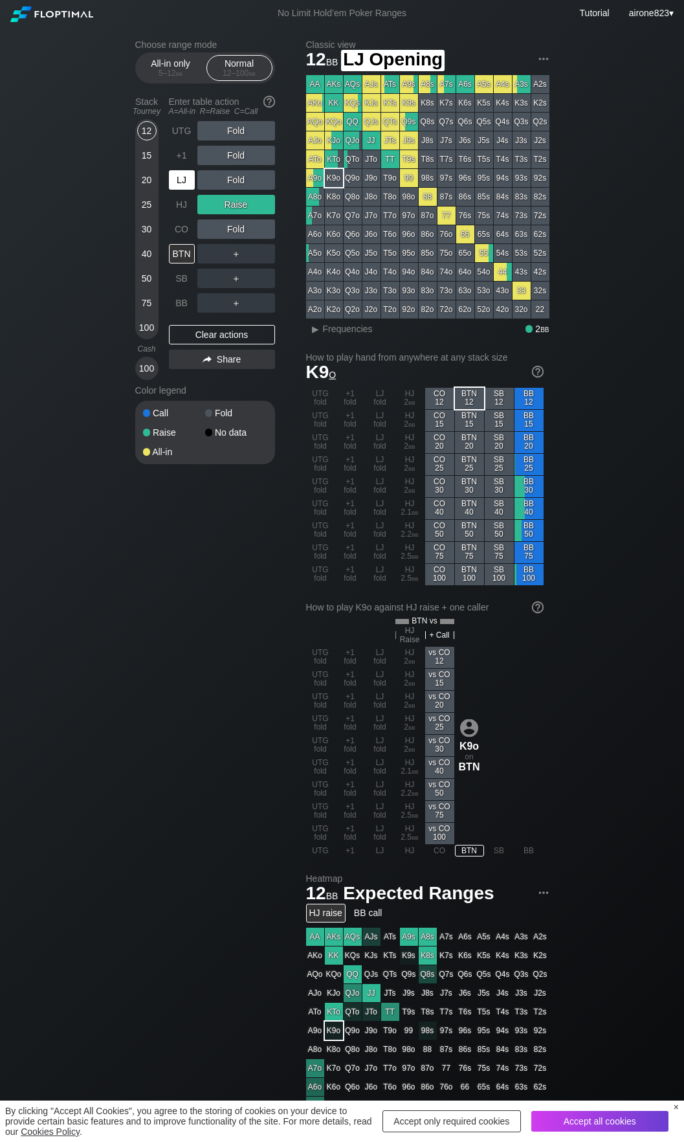
click at [190, 184] on div "LJ" at bounding box center [182, 179] width 26 height 19
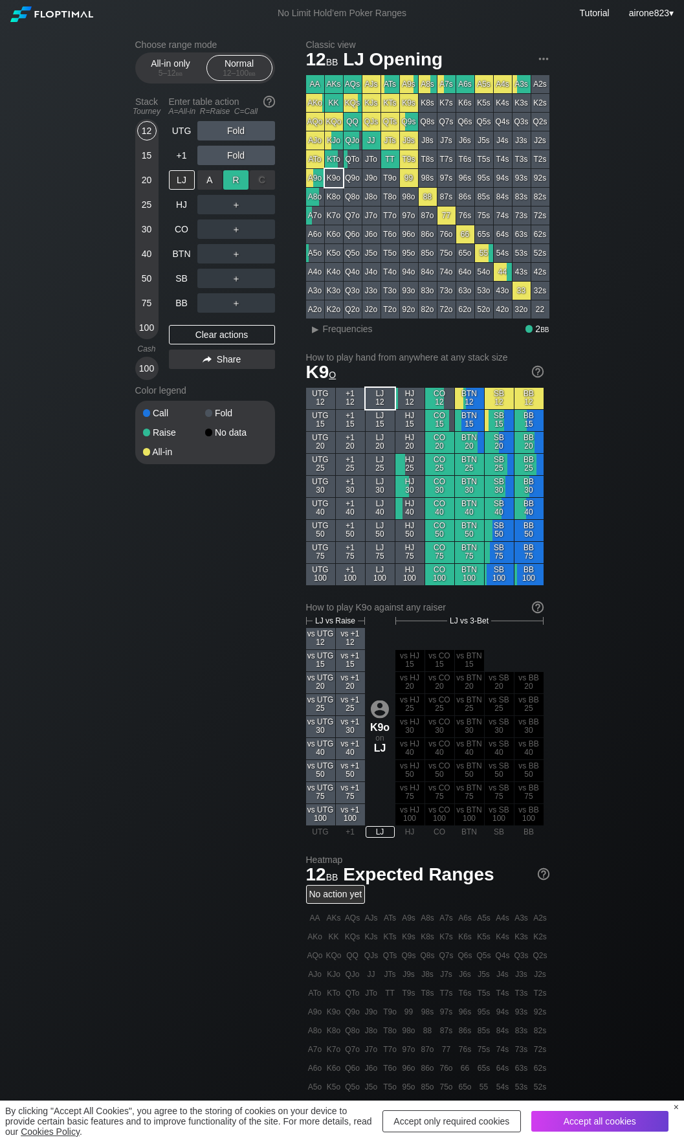
click at [241, 179] on div "R ✕" at bounding box center [235, 179] width 25 height 19
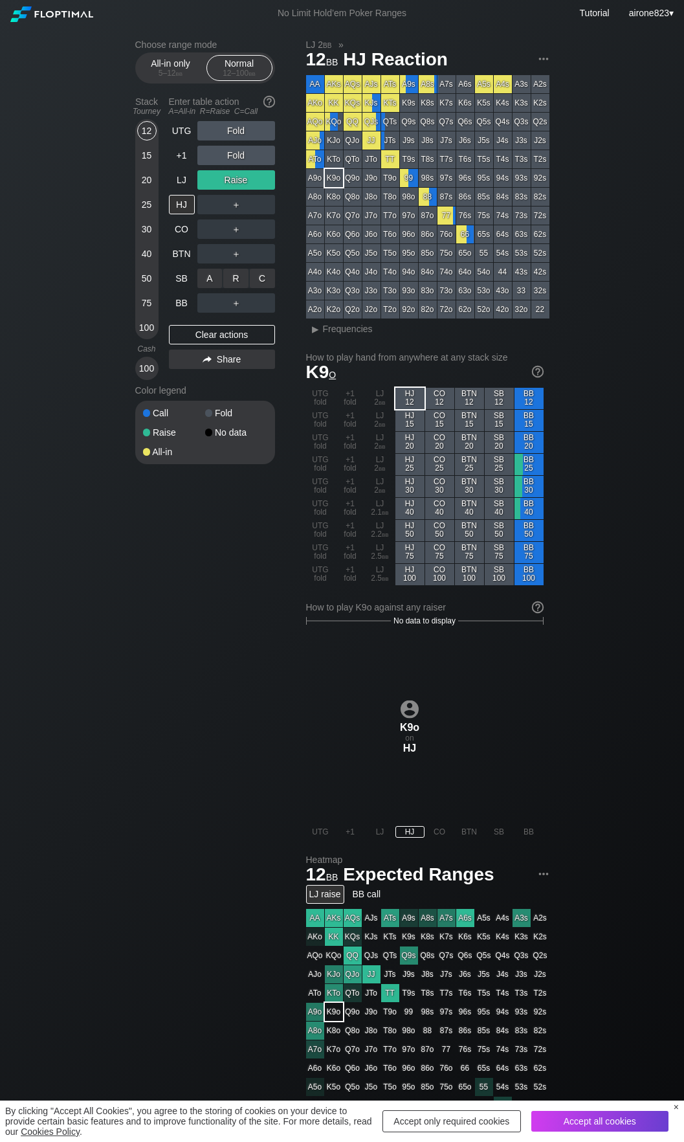
click at [274, 274] on div "C ✕" at bounding box center [262, 278] width 25 height 19
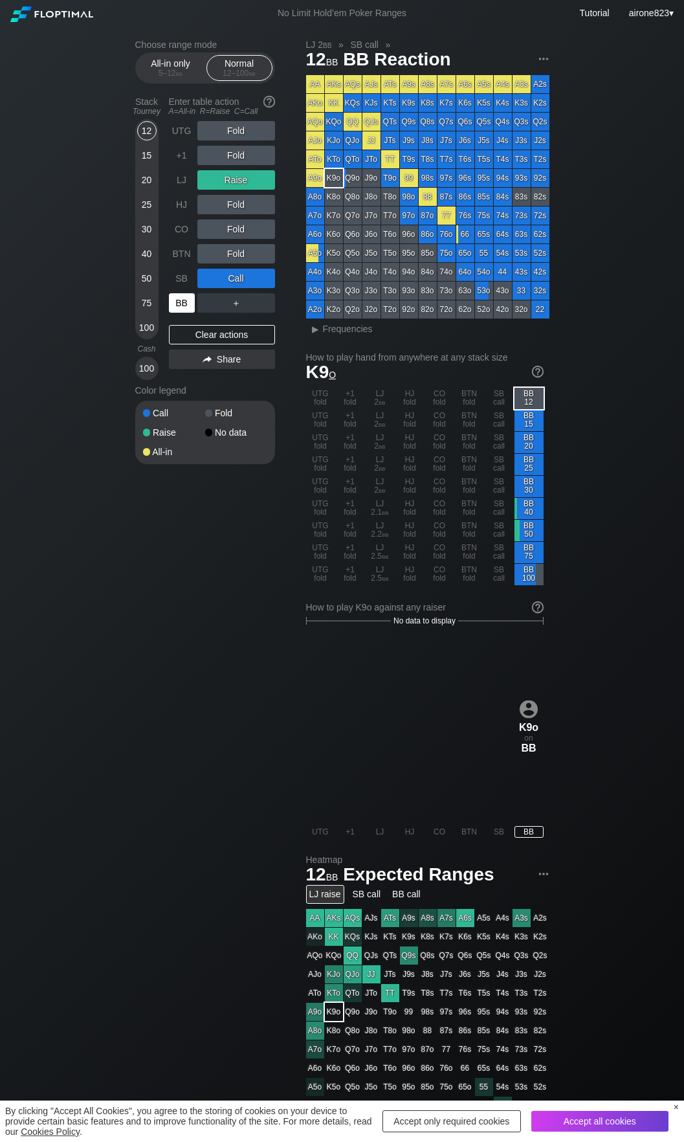
click at [179, 311] on div "BB" at bounding box center [182, 302] width 26 height 19
click at [184, 79] on div "All-in only 5 – 12 bb" at bounding box center [171, 68] width 60 height 25
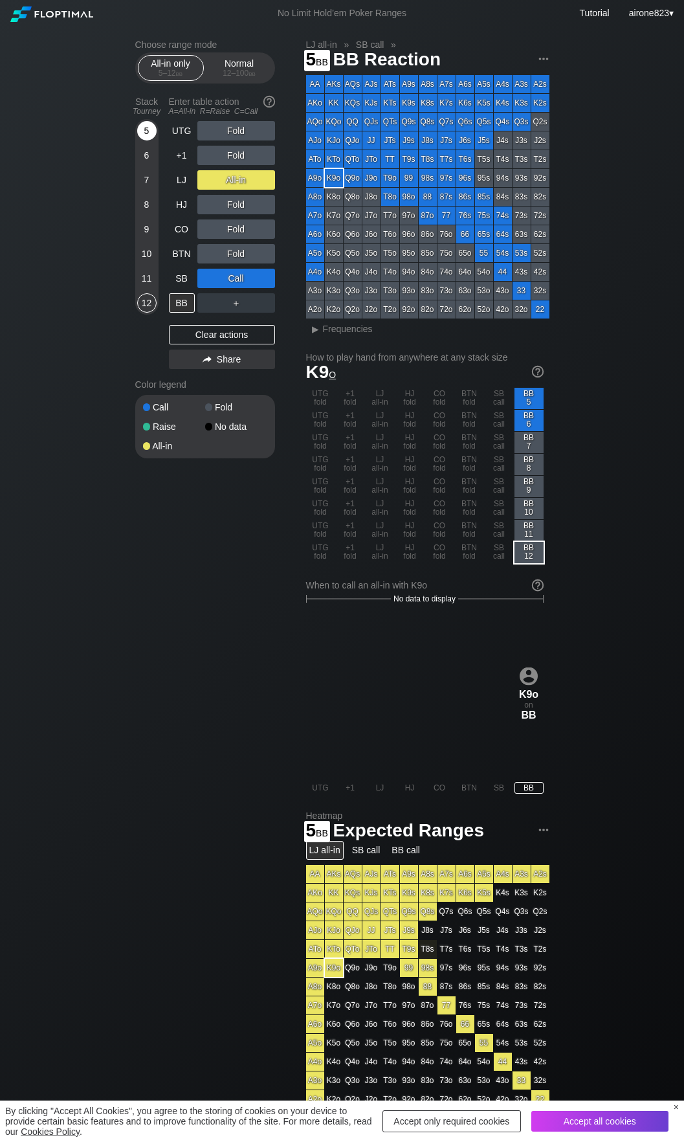
click at [150, 128] on div "5" at bounding box center [146, 130] width 19 height 19
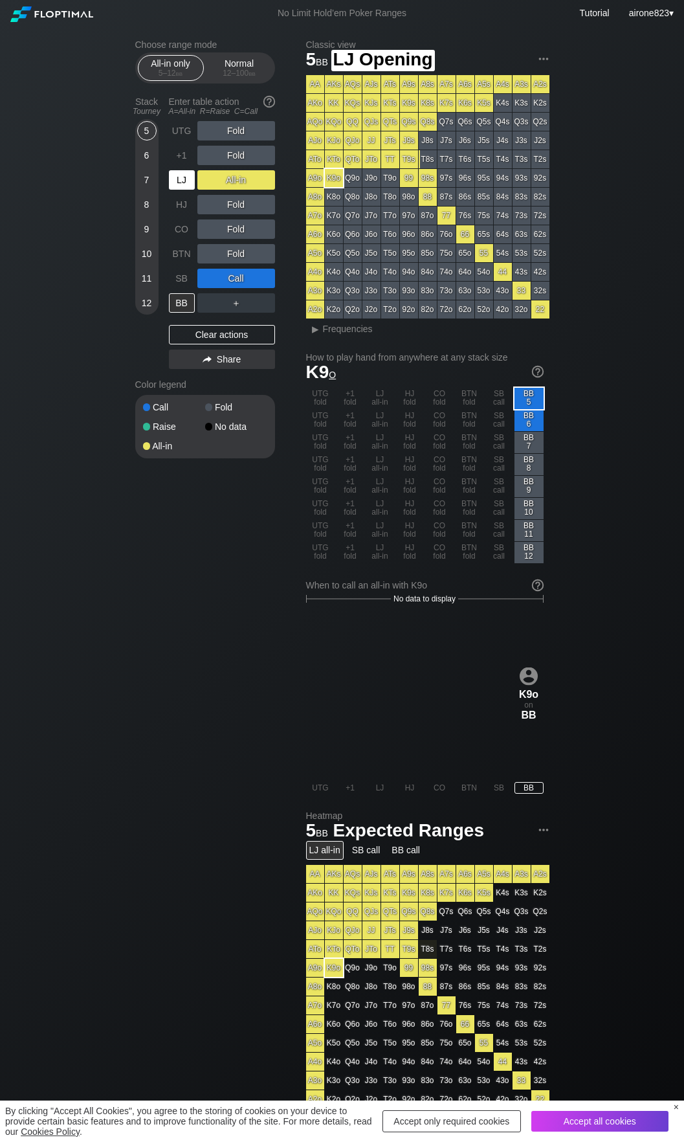
click at [173, 181] on div "LJ" at bounding box center [182, 179] width 26 height 19
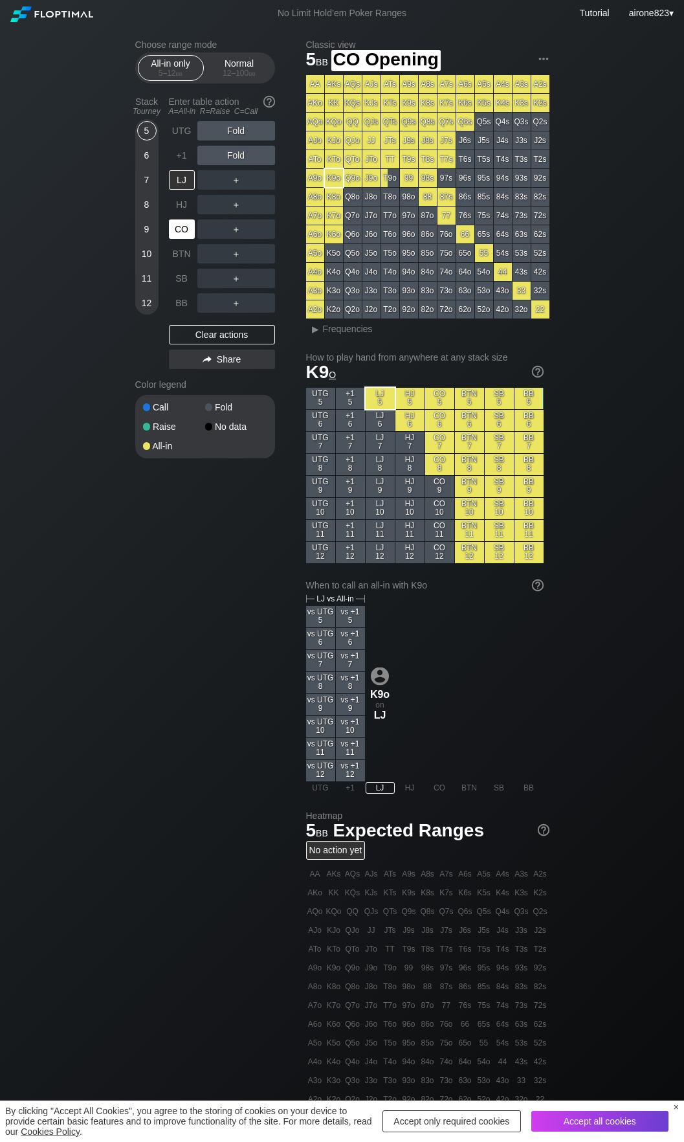
click at [190, 233] on div "CO" at bounding box center [182, 228] width 26 height 19
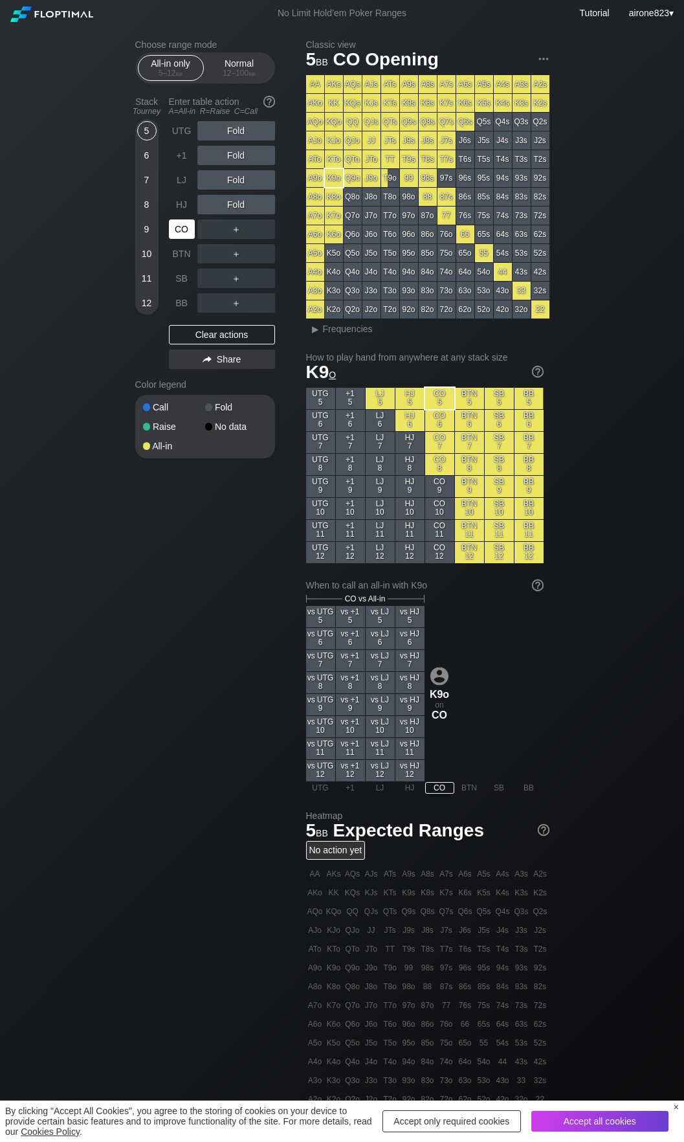
click at [190, 233] on div "CO" at bounding box center [182, 228] width 26 height 19
click at [215, 74] on div "12 – 100 bb" at bounding box center [239, 73] width 54 height 9
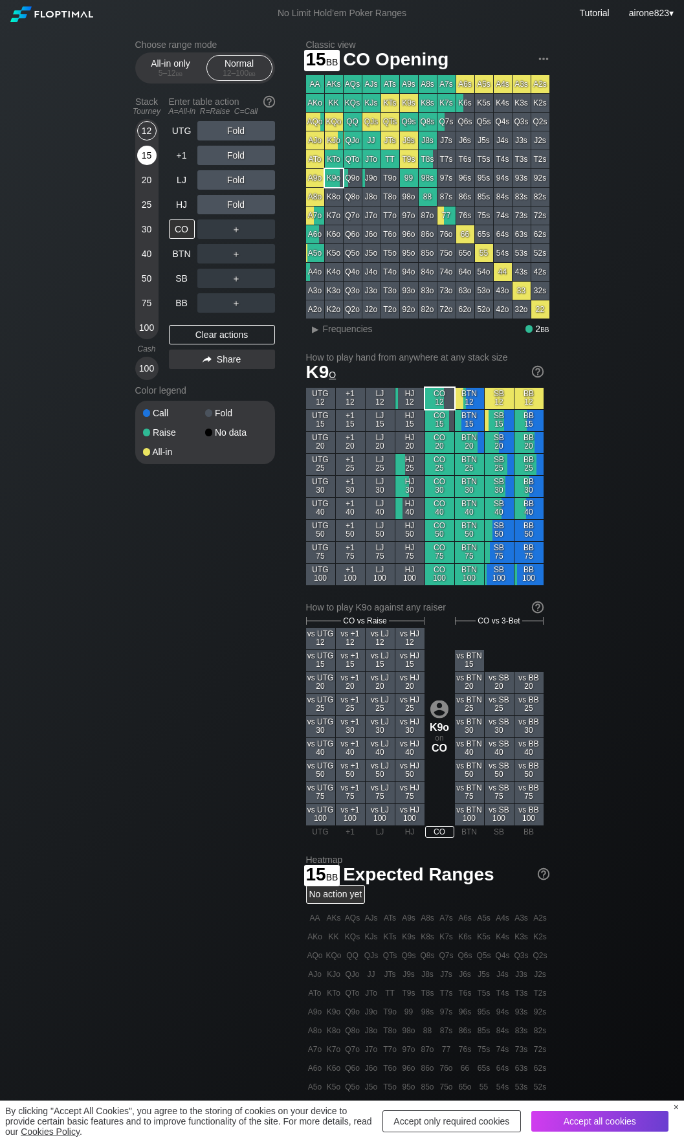
click at [151, 161] on div "15" at bounding box center [146, 155] width 19 height 19
click at [230, 154] on div "R ✕" at bounding box center [235, 155] width 25 height 19
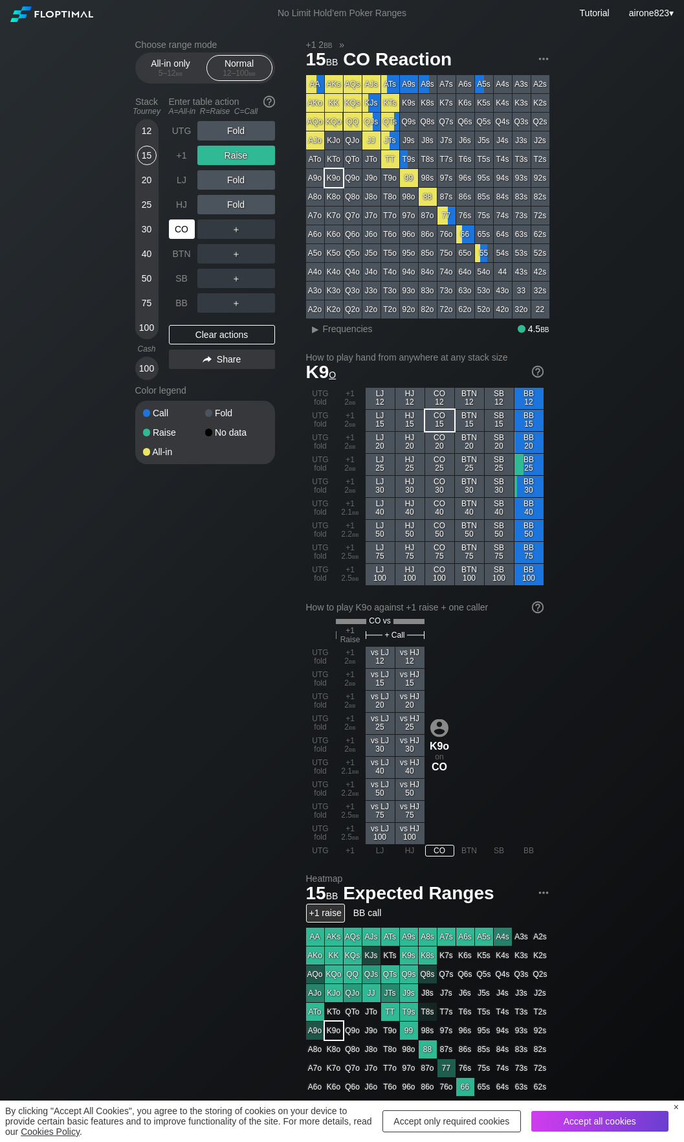
click at [178, 230] on div "CO" at bounding box center [182, 228] width 26 height 19
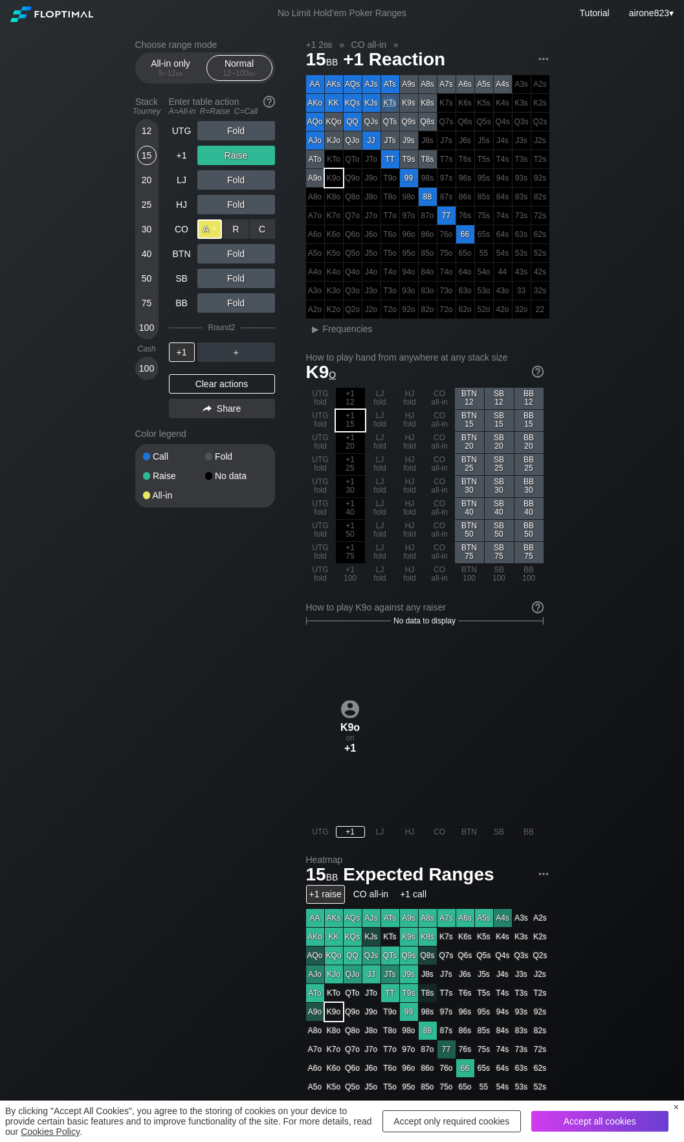
click at [206, 227] on div "A ✕" at bounding box center [209, 228] width 25 height 19
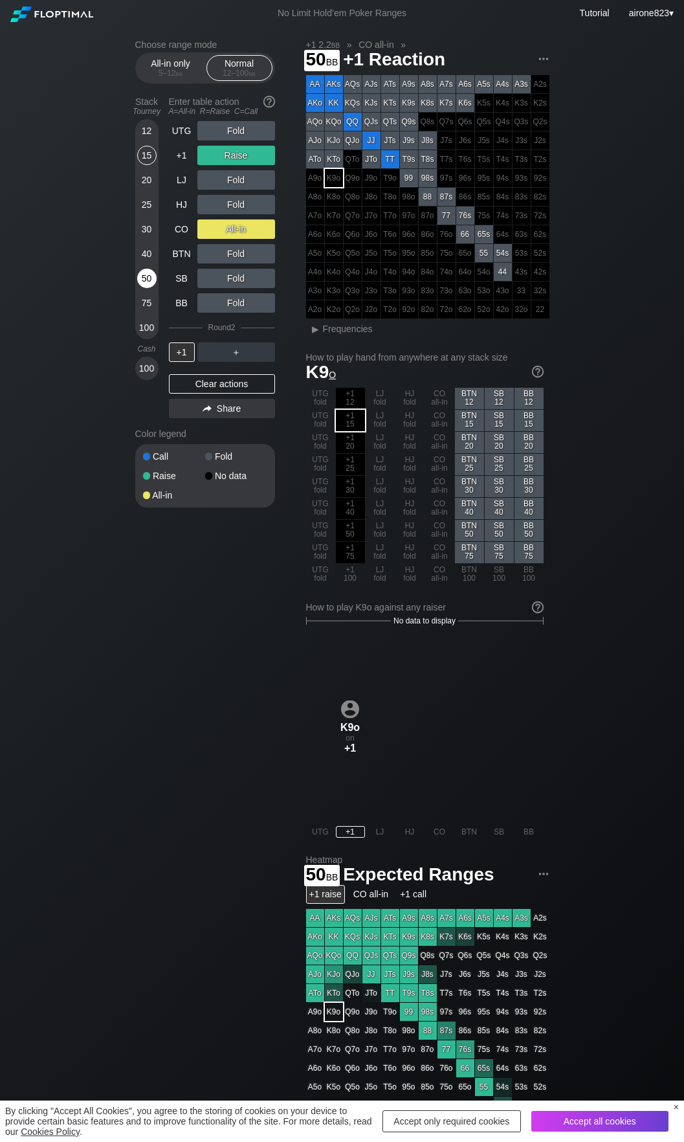
click at [146, 278] on div "50" at bounding box center [146, 278] width 19 height 19
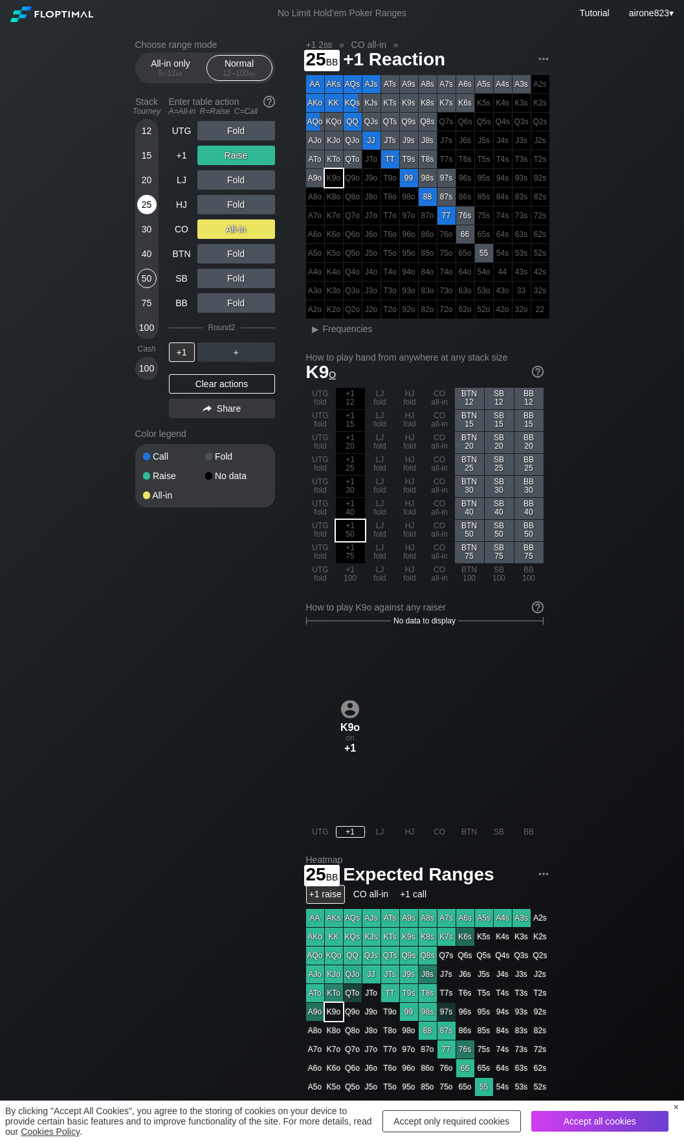
click at [144, 208] on div "25" at bounding box center [146, 204] width 19 height 19
click at [255, 182] on div "C ✕" at bounding box center [262, 179] width 25 height 19
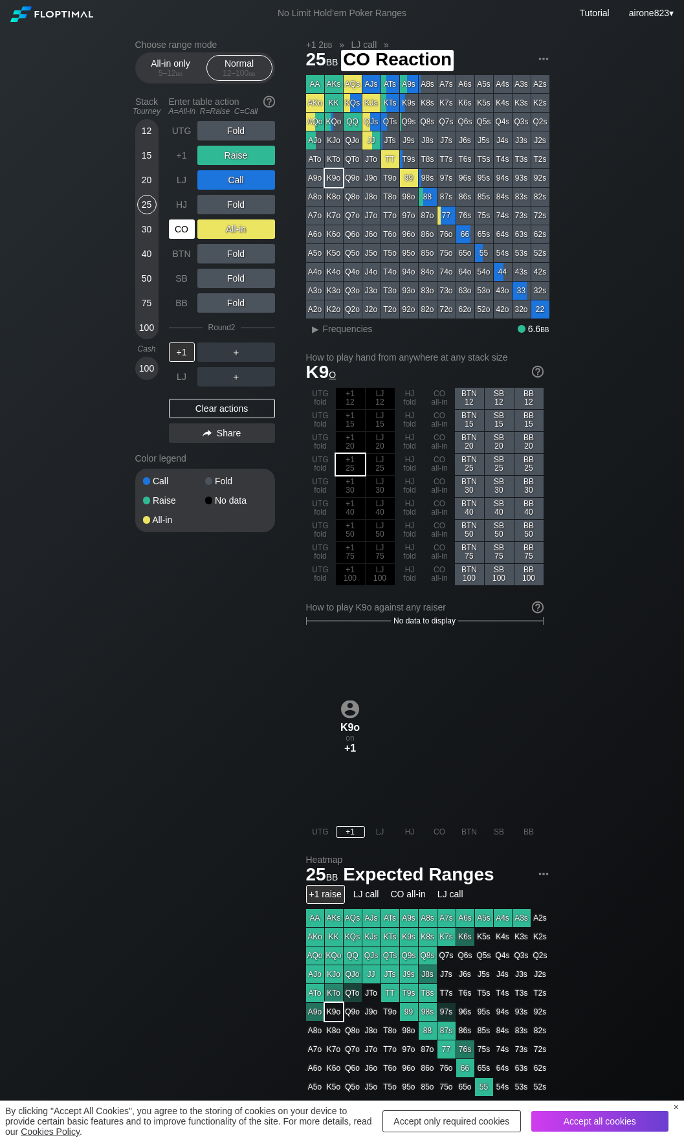
click at [186, 234] on div "CO" at bounding box center [182, 228] width 26 height 19
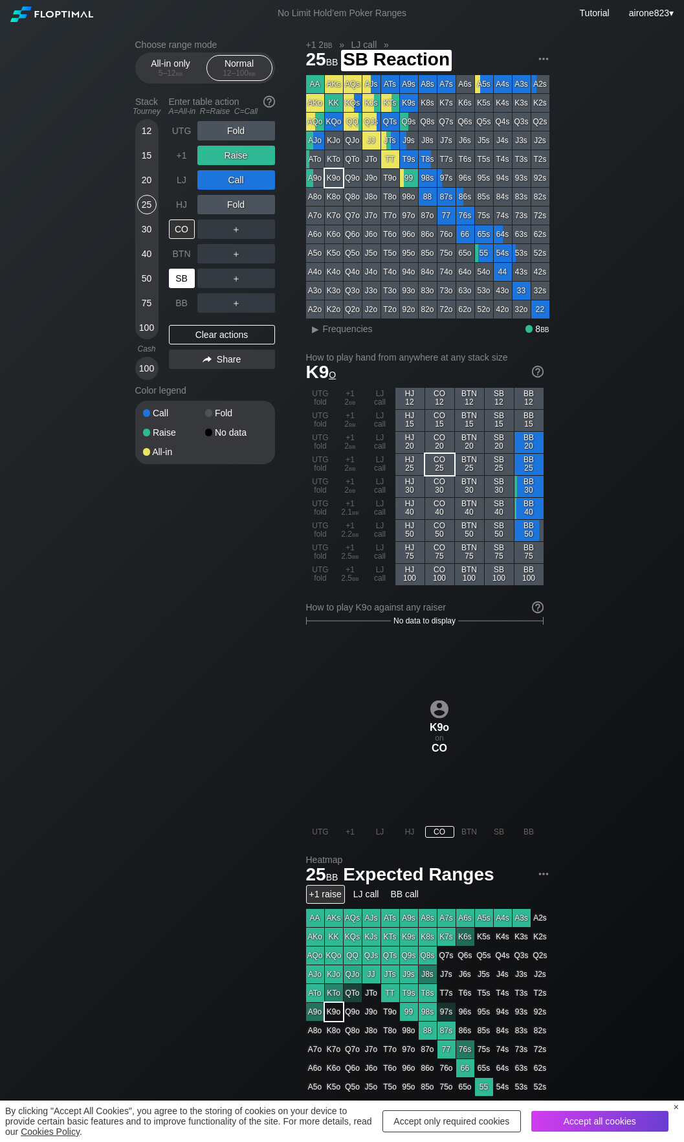
click at [183, 283] on div "SB" at bounding box center [182, 278] width 26 height 19
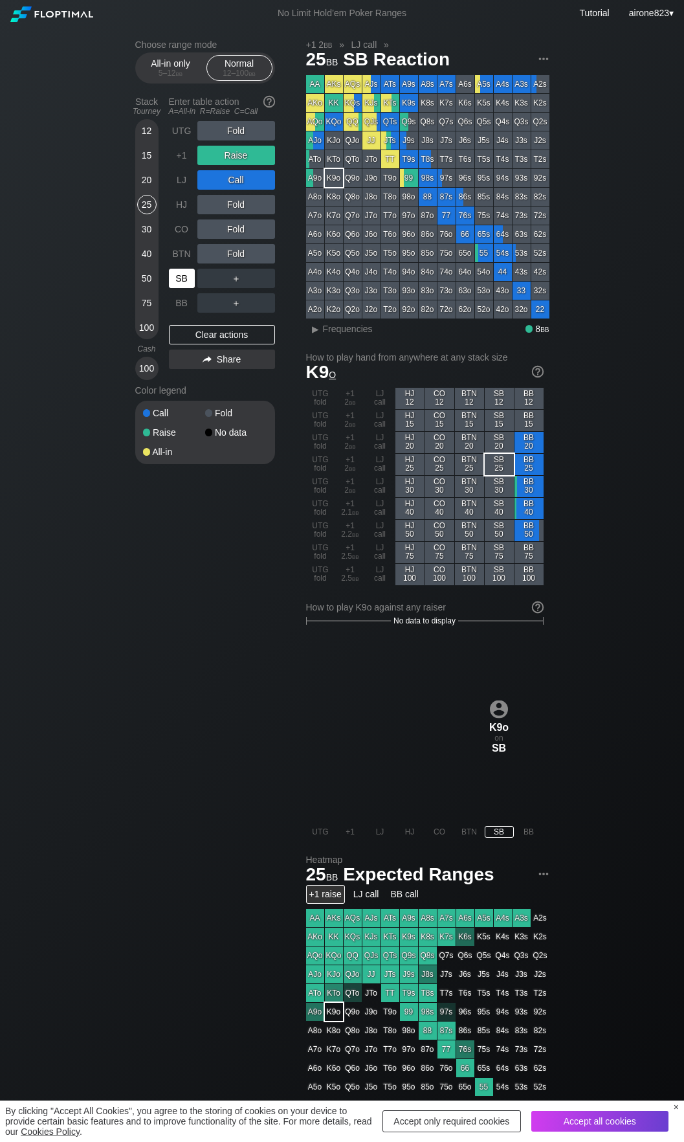
click at [183, 283] on div "SB" at bounding box center [182, 278] width 26 height 19
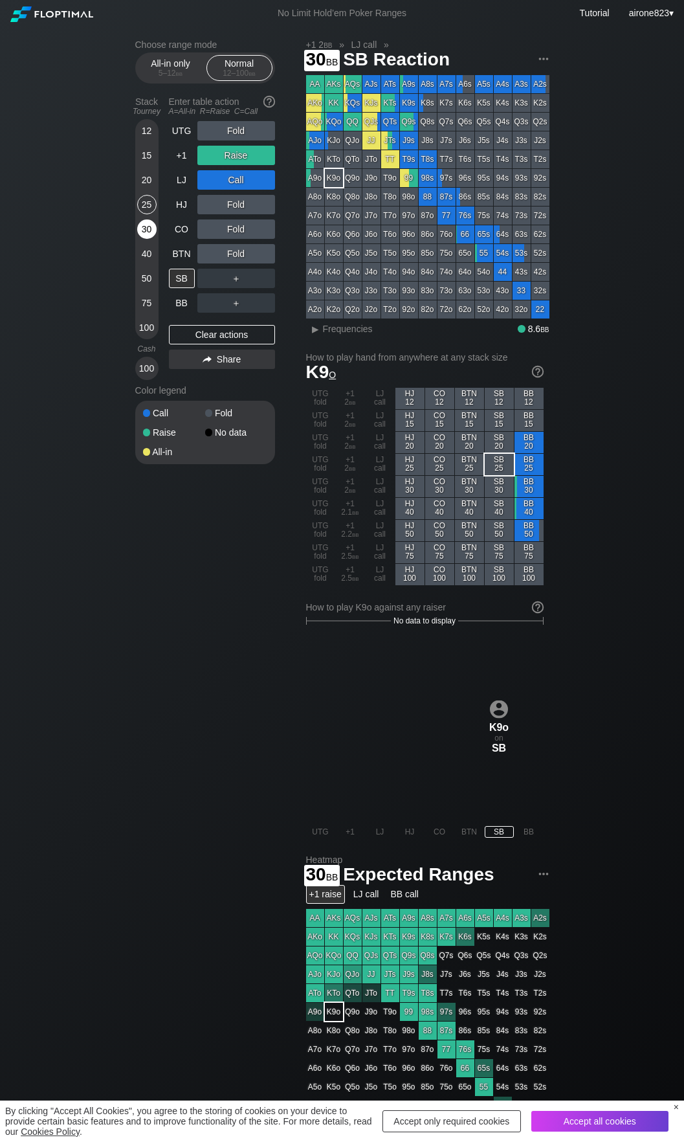
click at [142, 228] on div "30" at bounding box center [146, 228] width 19 height 19
drag, startPoint x: 142, startPoint y: 228, endPoint x: 173, endPoint y: 205, distance: 38.3
click at [143, 228] on div "30" at bounding box center [146, 228] width 19 height 19
click at [191, 159] on div "+1" at bounding box center [182, 155] width 26 height 19
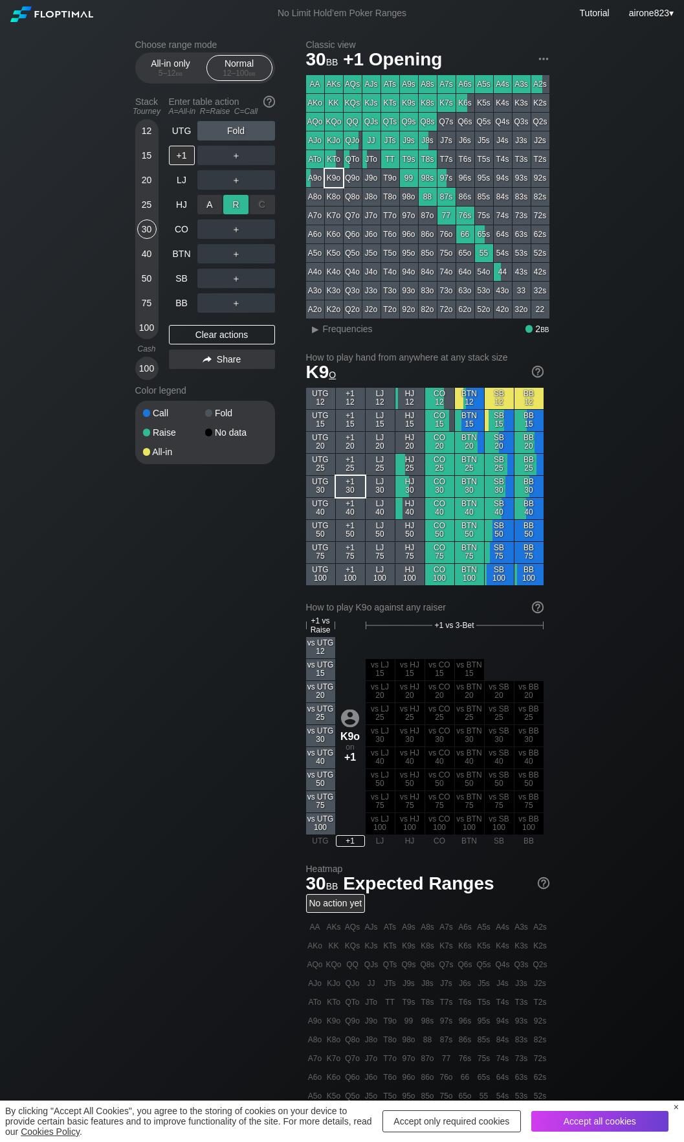
click at [232, 206] on div "R ✕" at bounding box center [235, 204] width 25 height 19
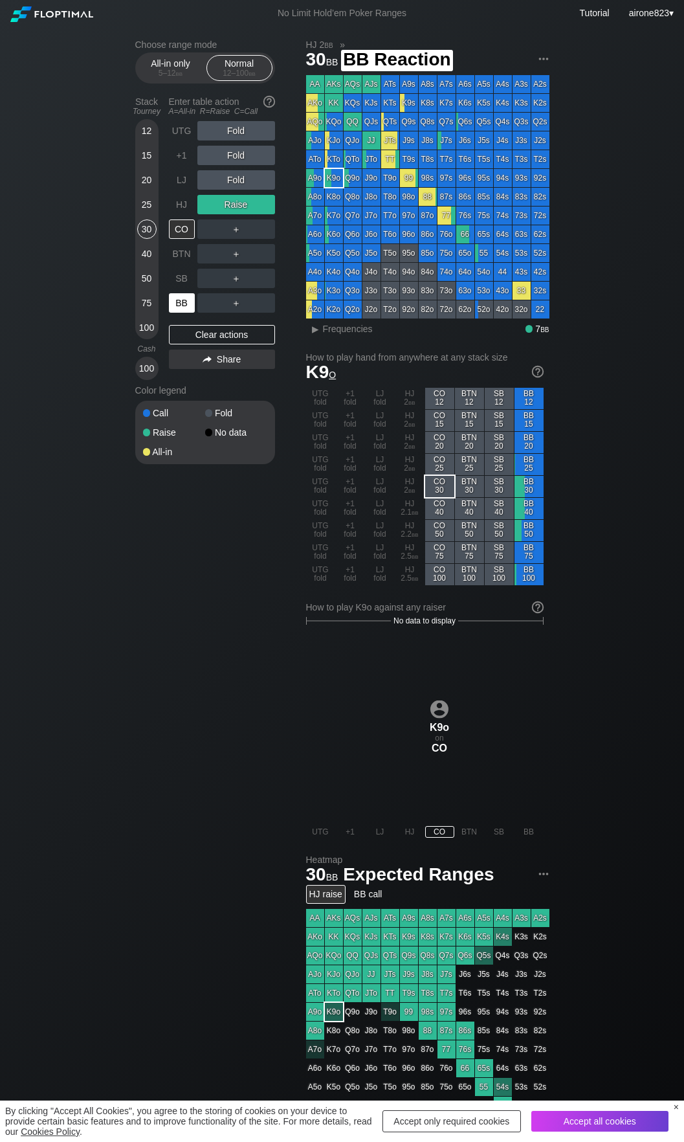
click at [176, 310] on div "BB" at bounding box center [182, 302] width 26 height 19
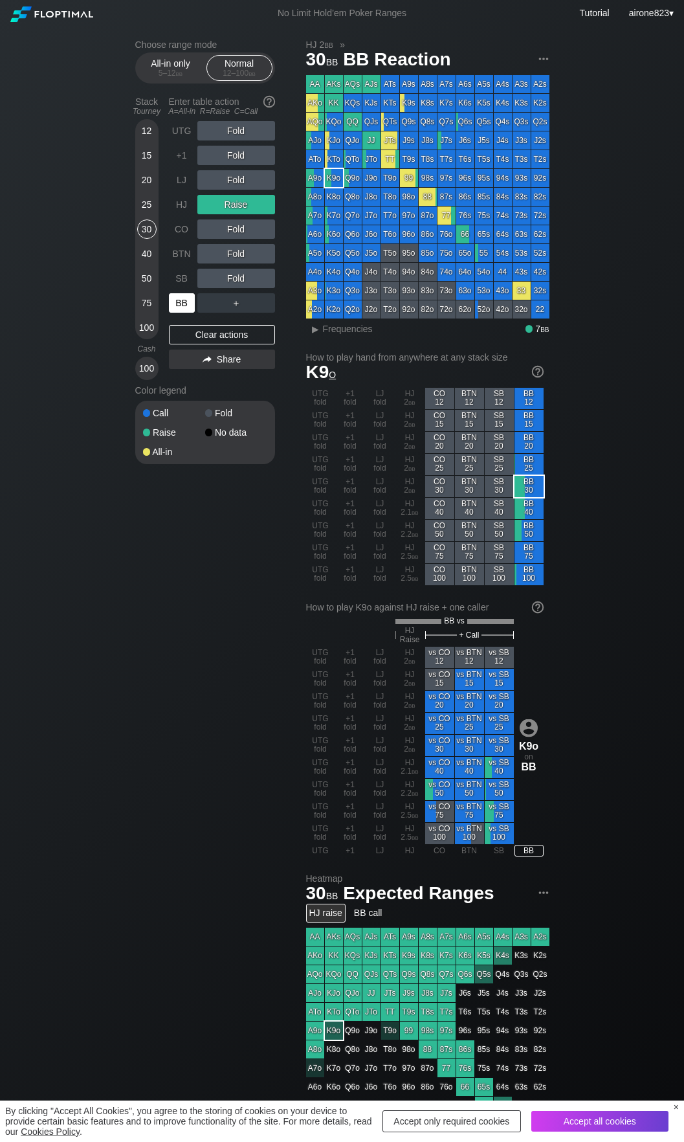
click at [176, 310] on div "BB" at bounding box center [182, 302] width 26 height 19
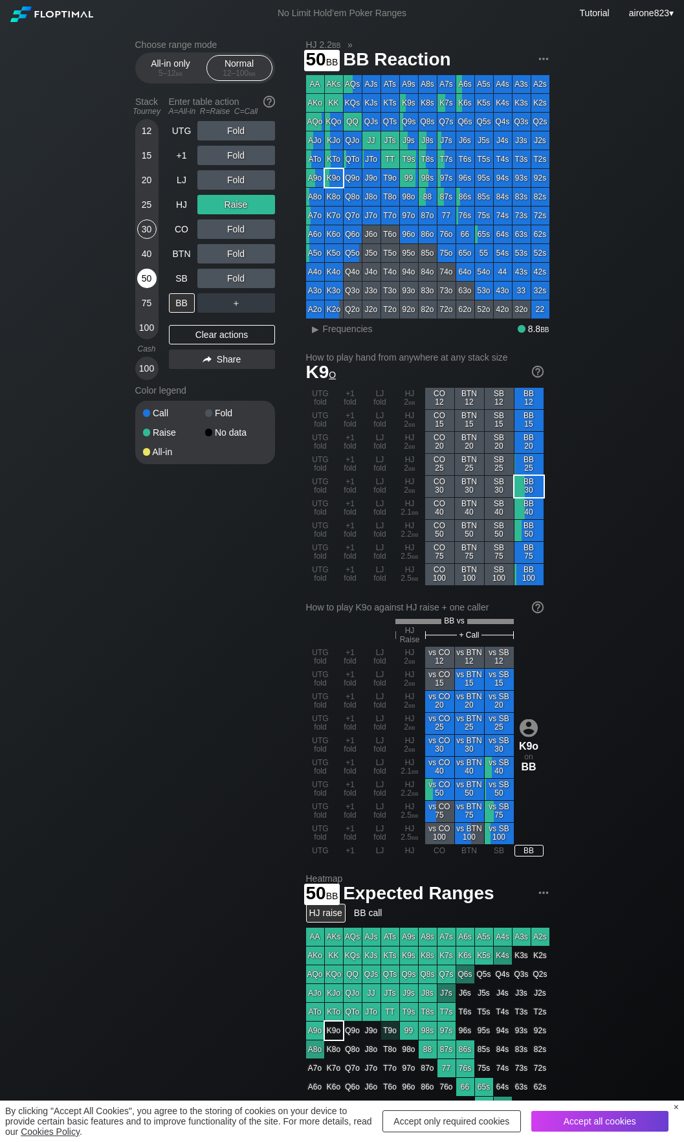
click at [138, 277] on div "50" at bounding box center [146, 278] width 19 height 19
click at [231, 159] on div "R ✕" at bounding box center [235, 155] width 25 height 19
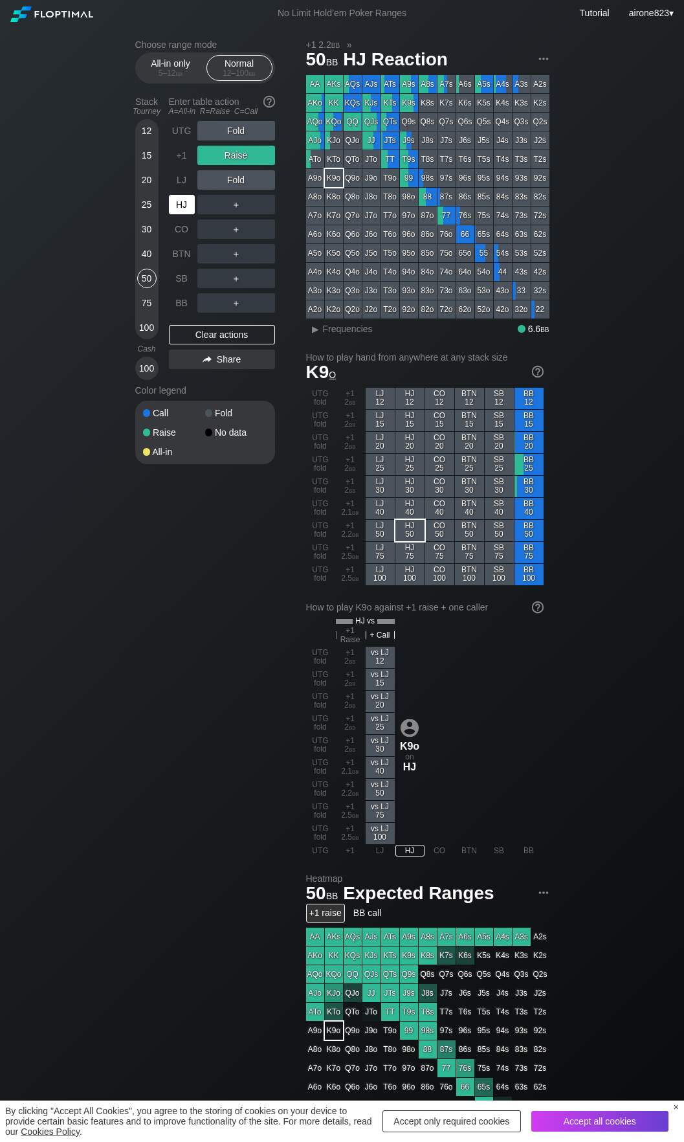
click at [172, 205] on div "HJ" at bounding box center [182, 204] width 26 height 19
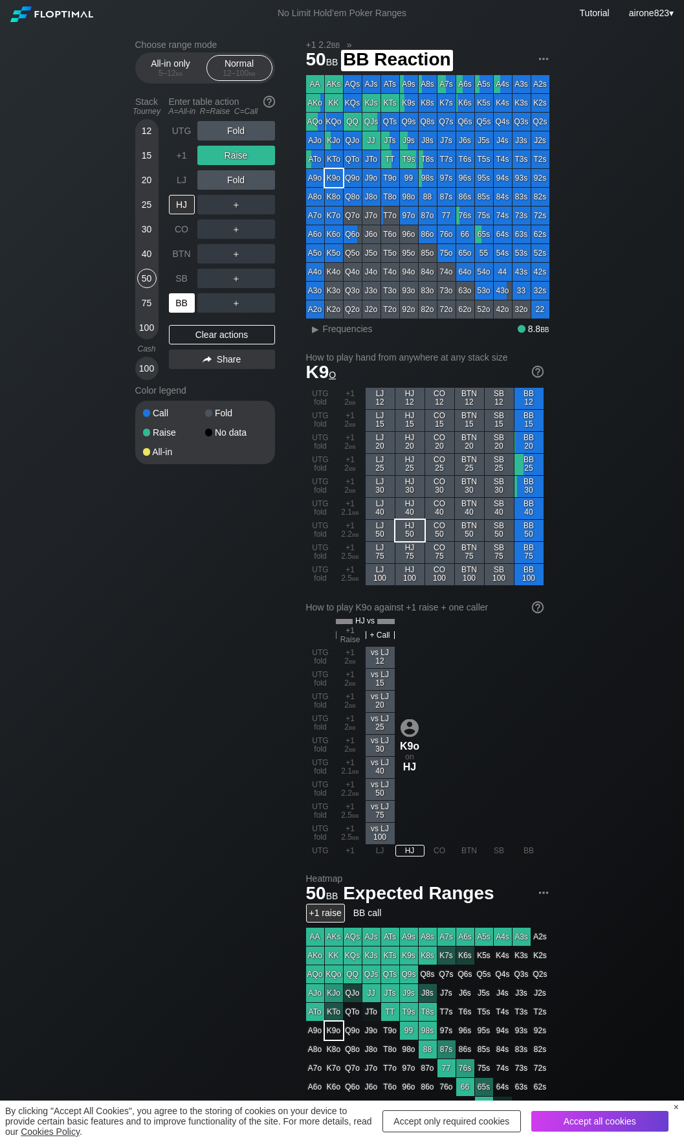
click at [175, 311] on div "BB" at bounding box center [182, 302] width 26 height 19
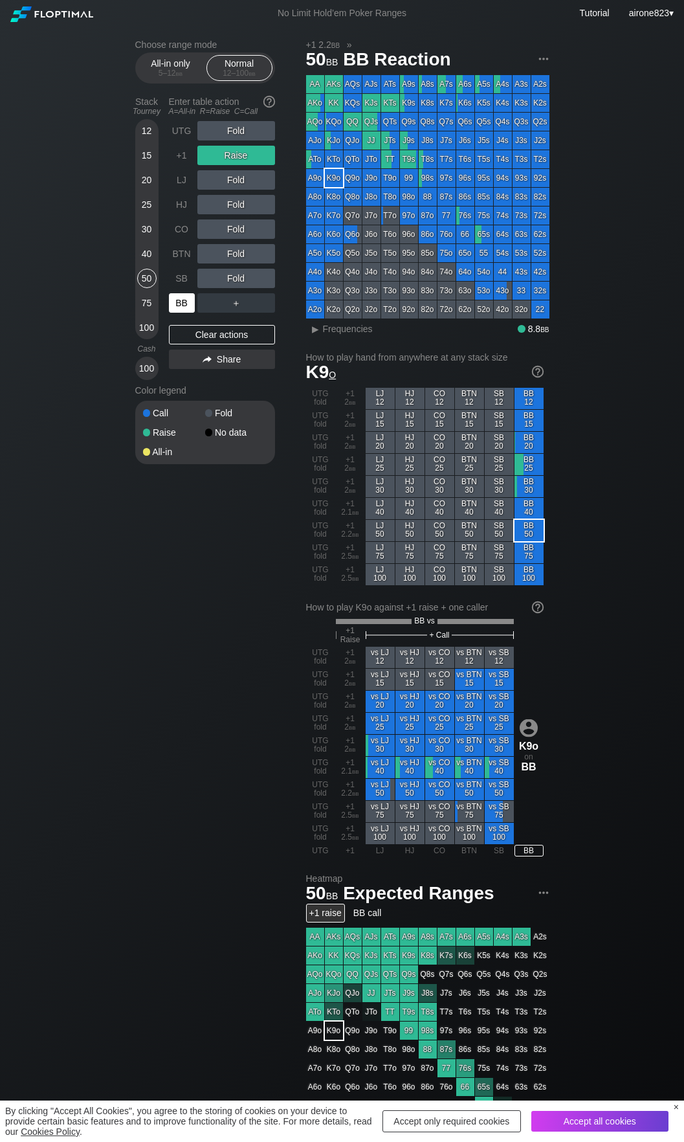
click at [175, 311] on div "BB" at bounding box center [182, 302] width 26 height 19
click at [173, 311] on div "BB" at bounding box center [182, 302] width 26 height 19
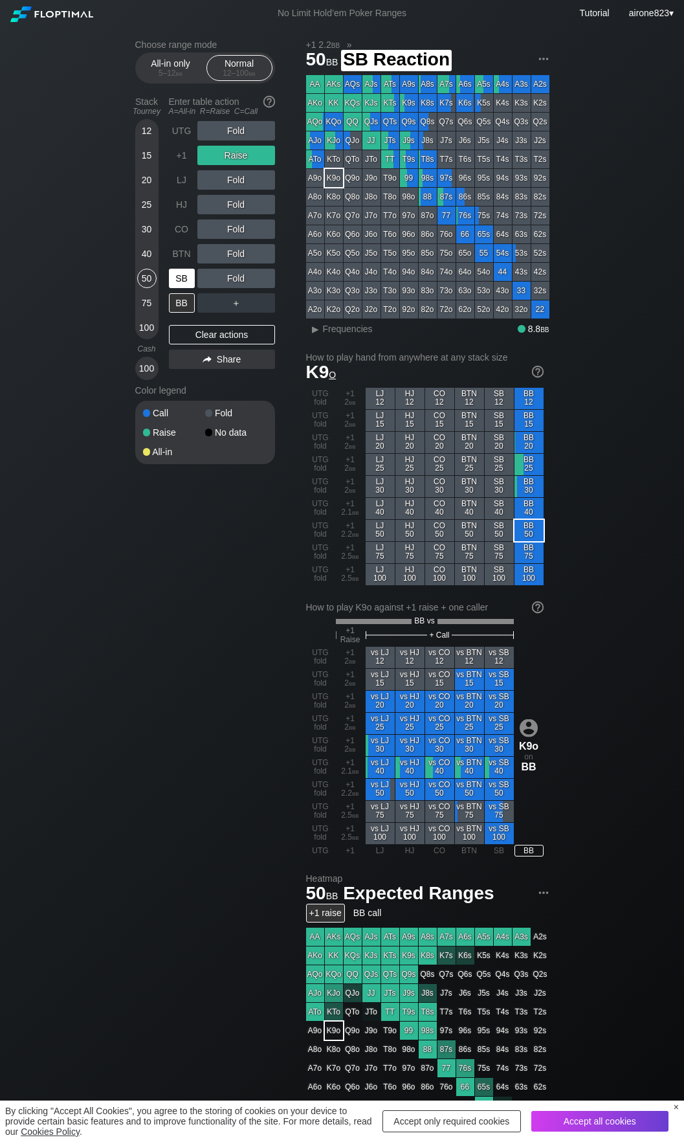
click at [177, 288] on div "SB" at bounding box center [182, 278] width 26 height 19
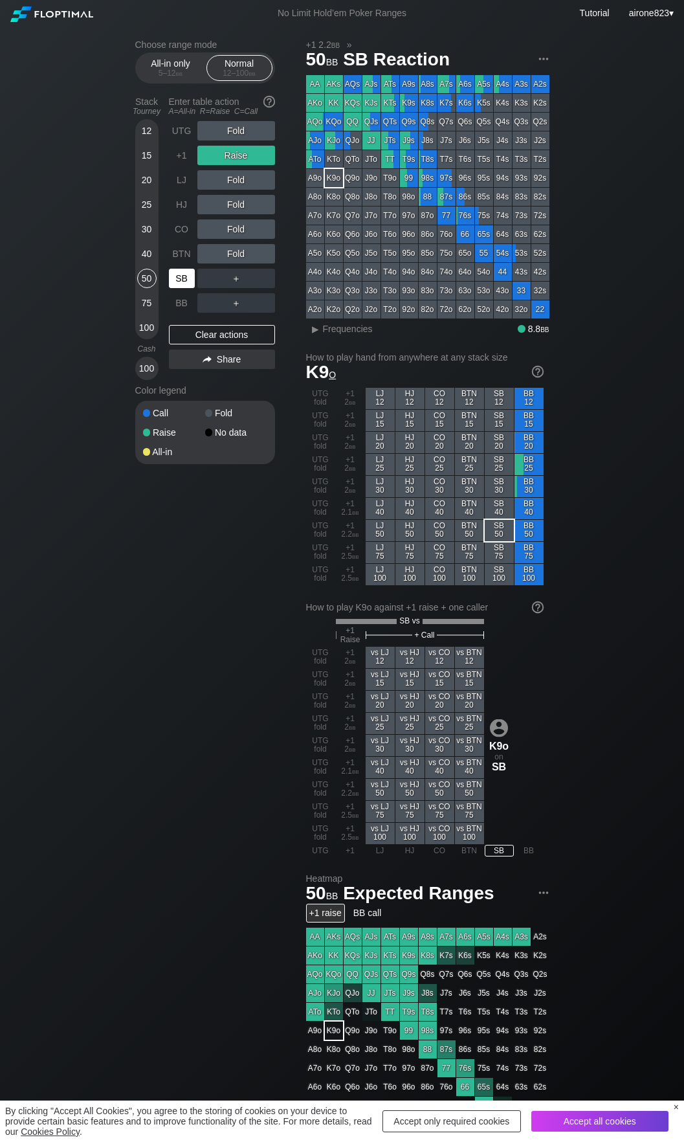
click at [177, 288] on div "SB" at bounding box center [182, 278] width 26 height 19
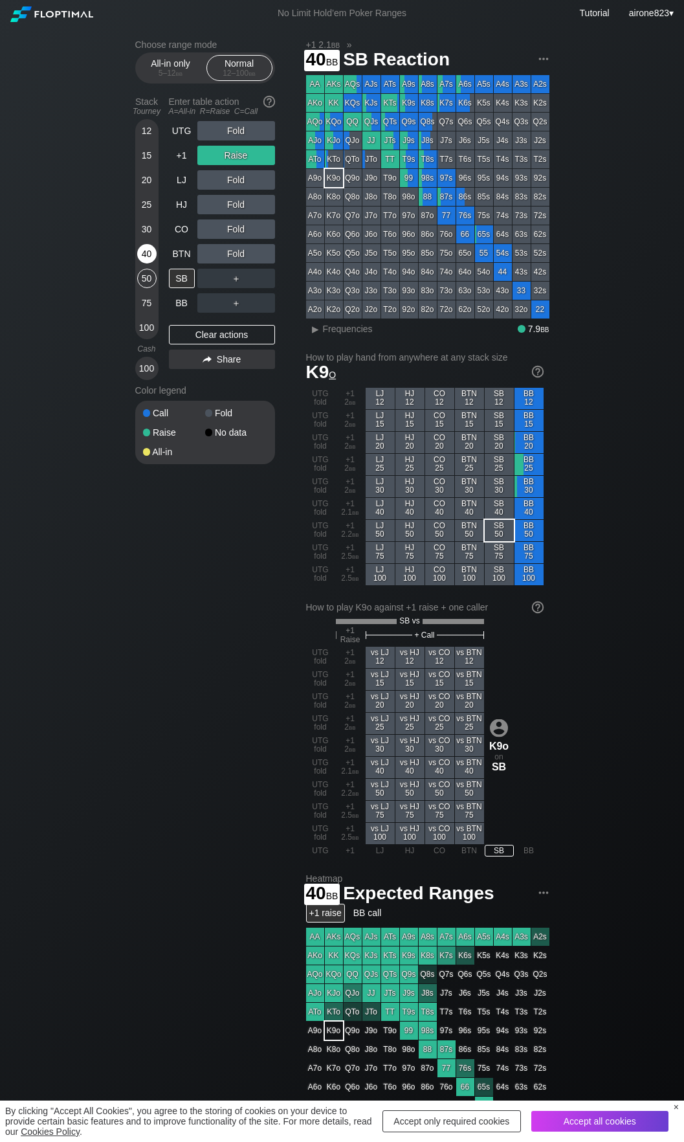
click at [143, 254] on div "40" at bounding box center [146, 253] width 19 height 19
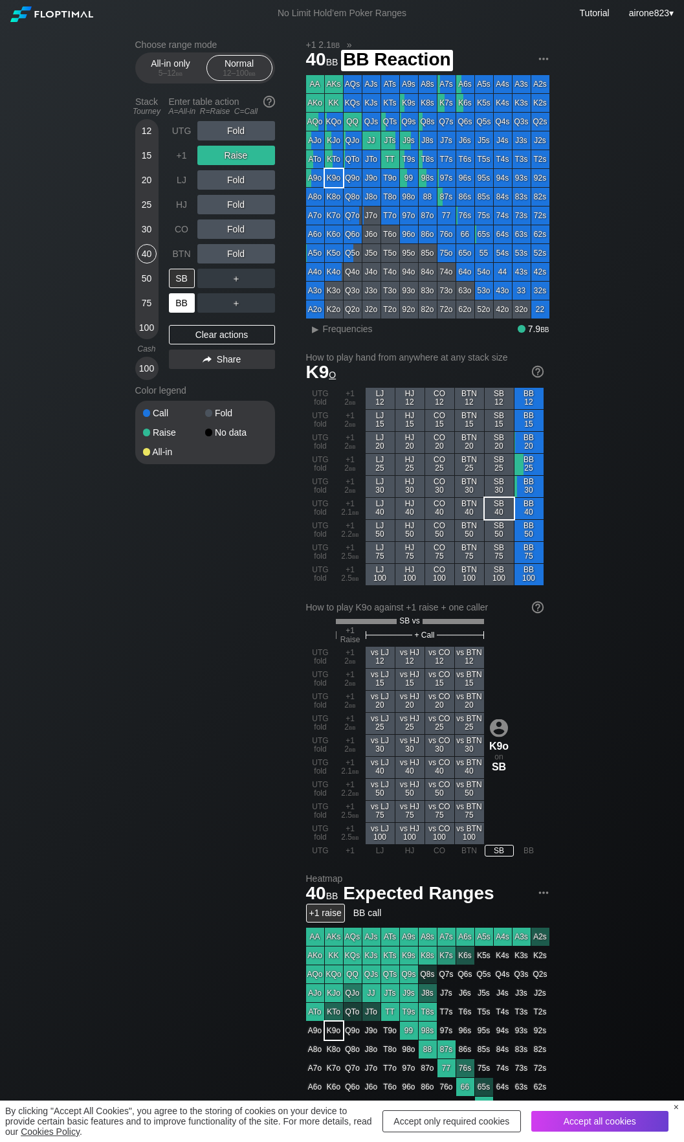
click at [183, 305] on div "BB" at bounding box center [182, 302] width 26 height 19
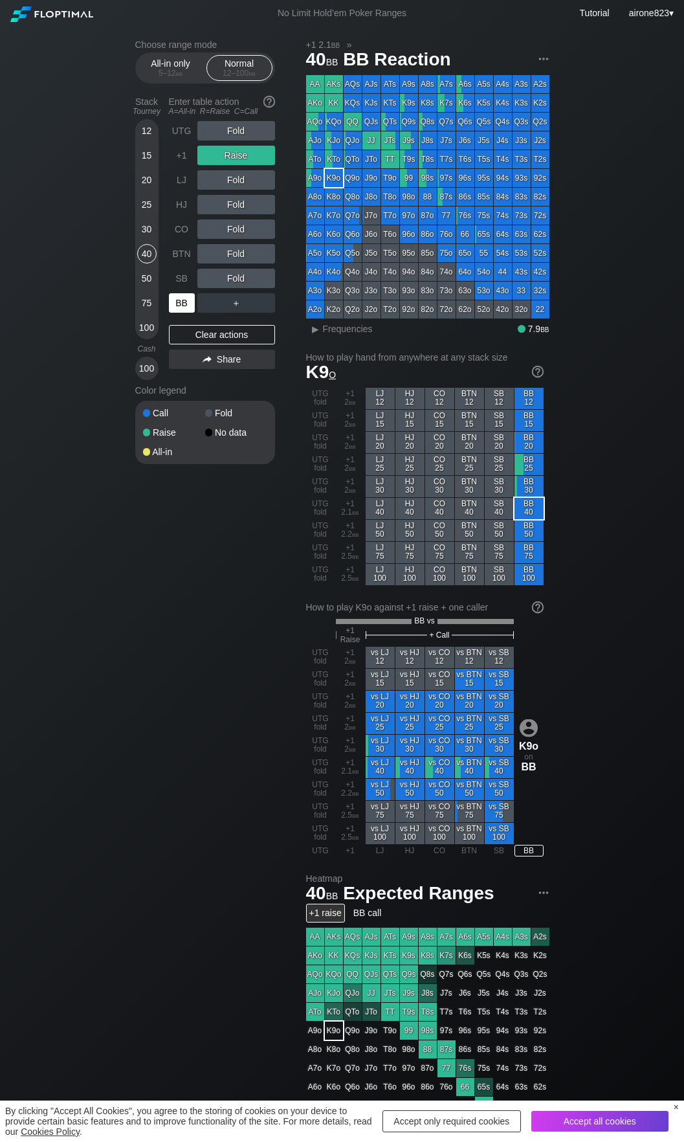
drag, startPoint x: 183, startPoint y: 305, endPoint x: 654, endPoint y: 258, distance: 473.5
click at [183, 305] on div "BB" at bounding box center [182, 302] width 26 height 19
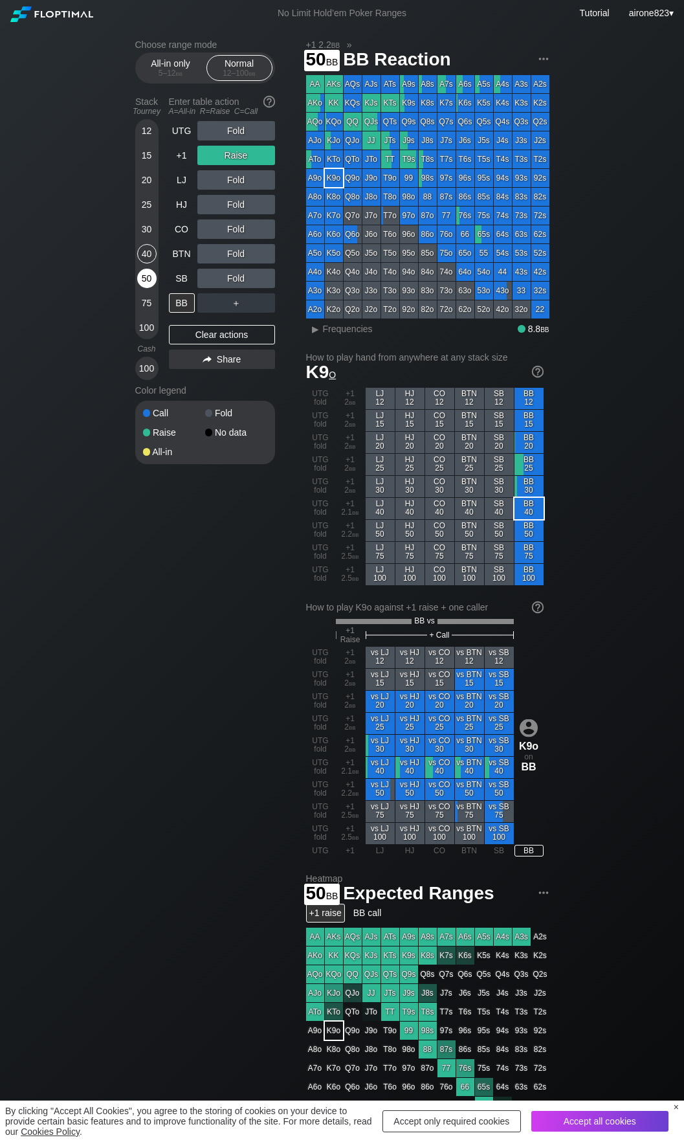
click at [140, 279] on div "50" at bounding box center [146, 278] width 19 height 19
click at [176, 151] on div "+1" at bounding box center [182, 155] width 26 height 19
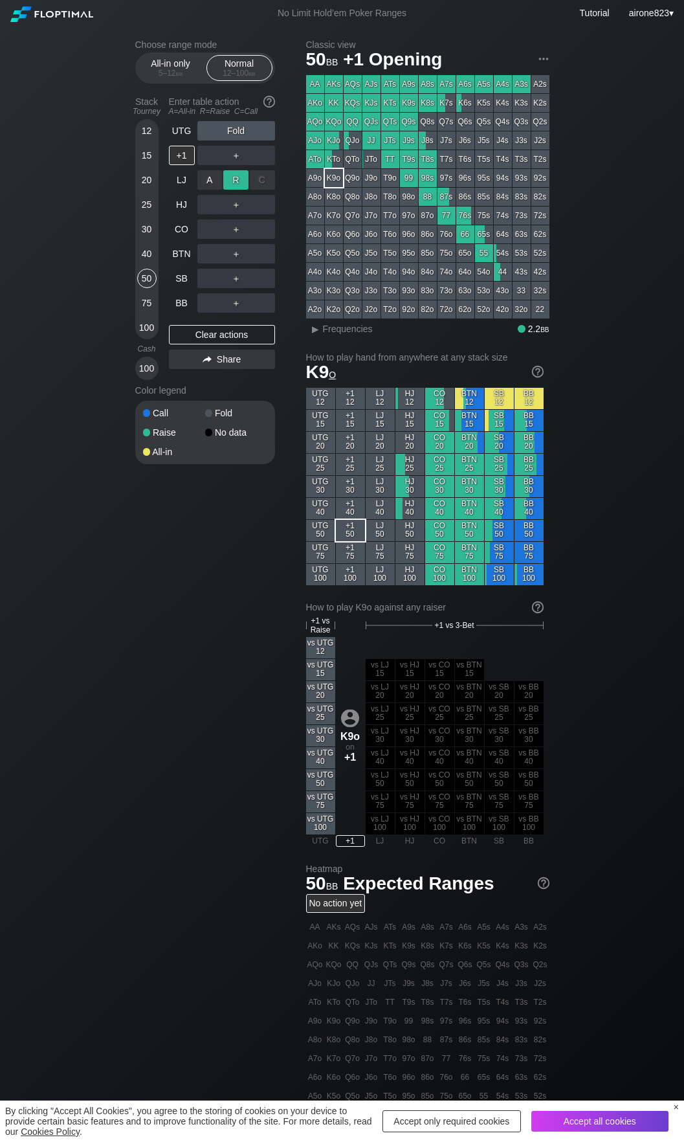
click at [236, 182] on div "R ✕" at bounding box center [235, 179] width 25 height 19
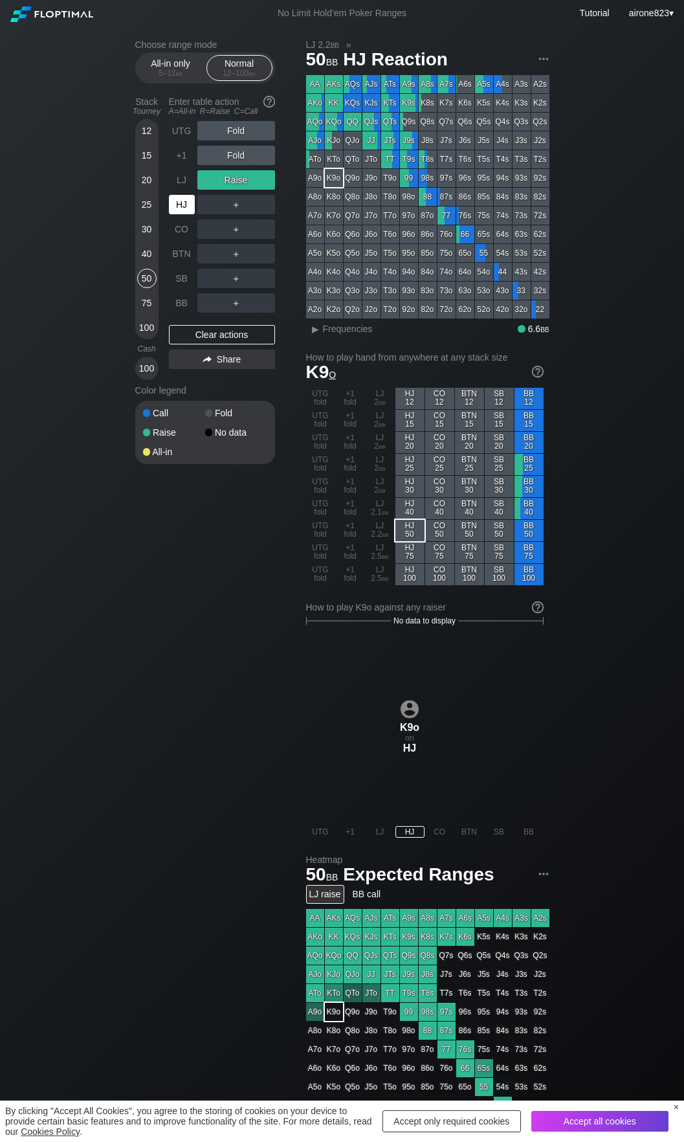
click at [171, 208] on div "HJ" at bounding box center [182, 204] width 26 height 19
click at [172, 207] on div "HJ" at bounding box center [182, 204] width 26 height 19
click at [172, 206] on div "HJ" at bounding box center [182, 204] width 26 height 19
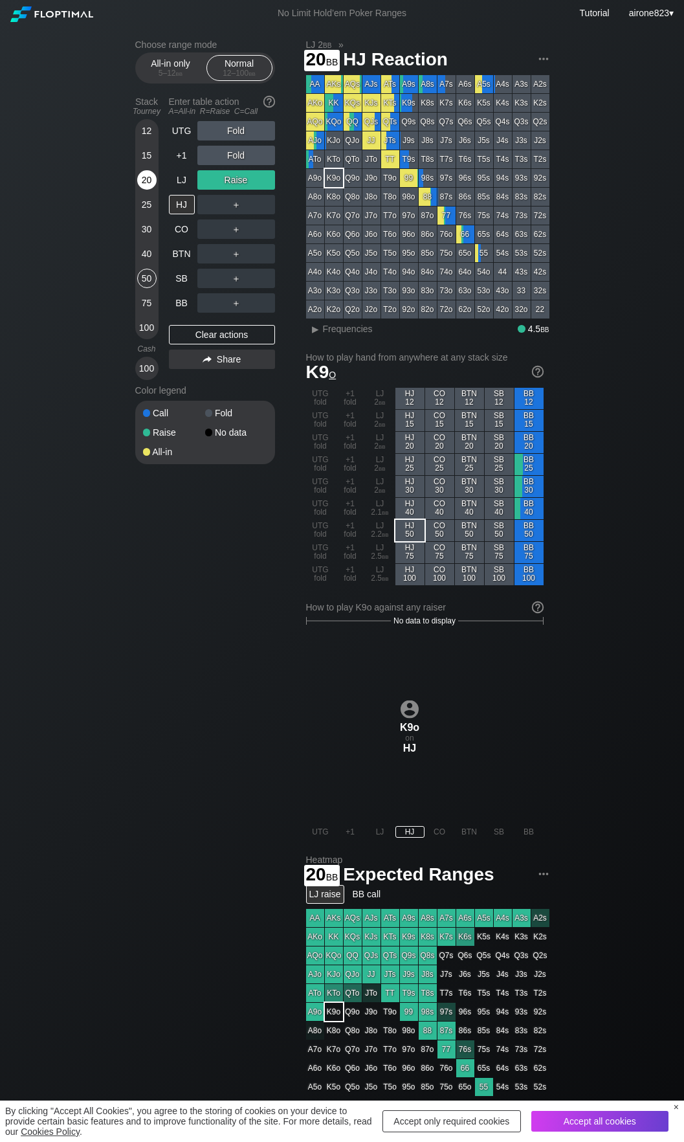
click at [140, 186] on div "20" at bounding box center [146, 179] width 19 height 19
click at [238, 151] on div "R ✕" at bounding box center [235, 155] width 25 height 19
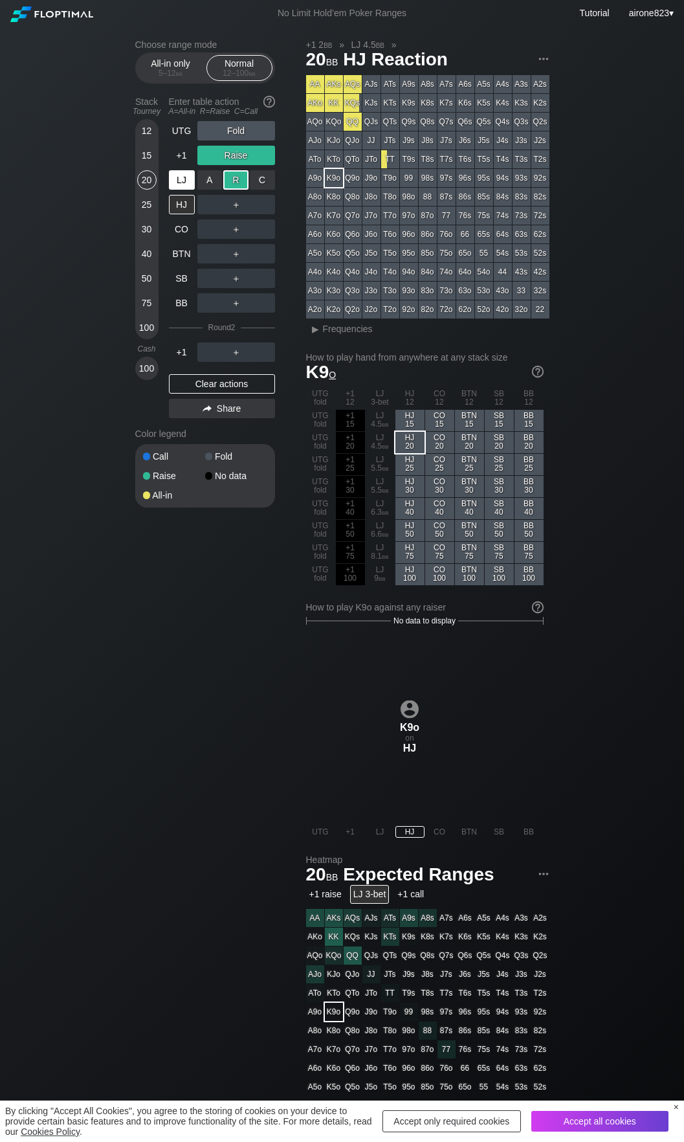
click at [190, 175] on div "LJ" at bounding box center [182, 179] width 26 height 19
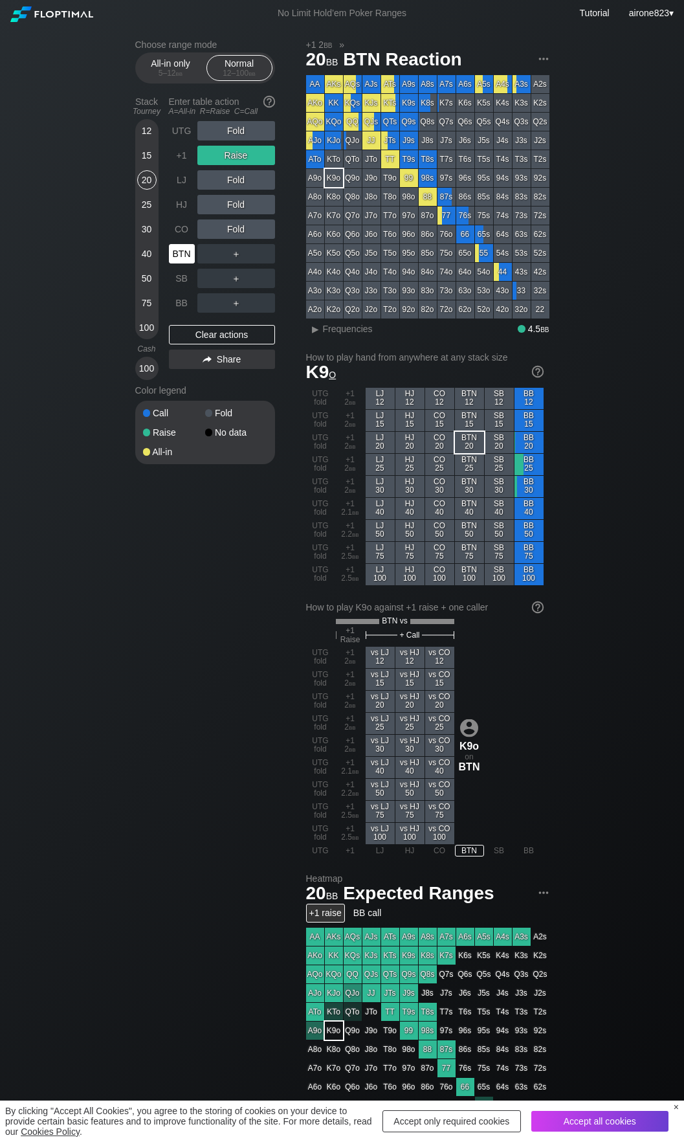
click at [185, 250] on div "BTN" at bounding box center [182, 253] width 26 height 19
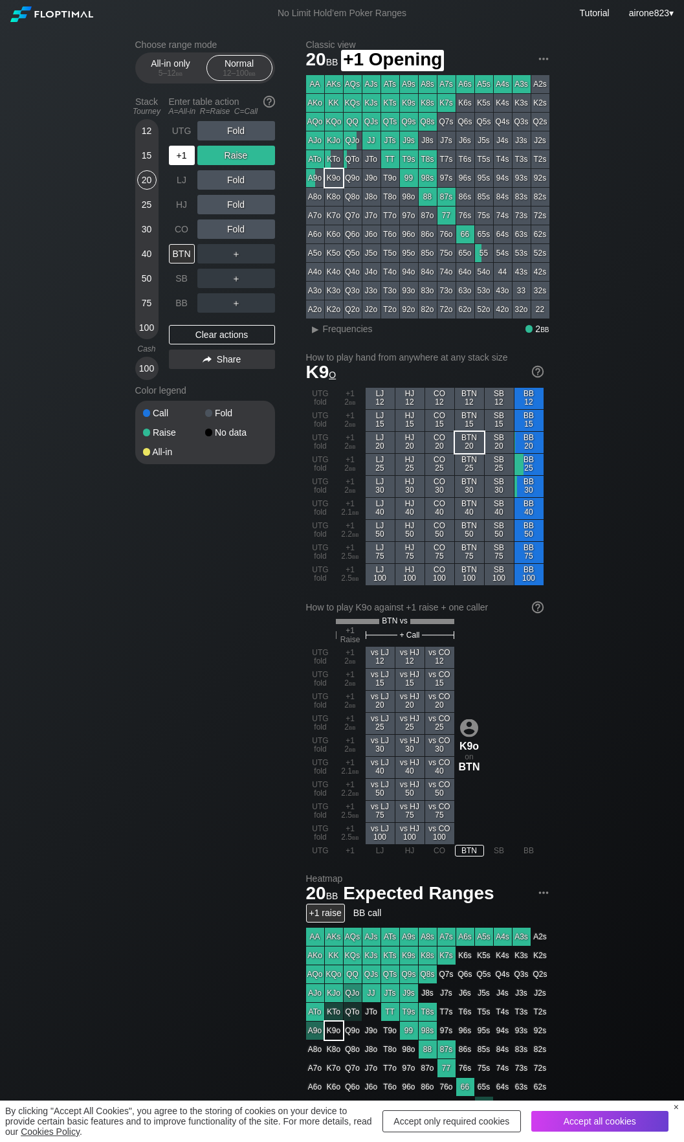
click at [177, 163] on div "+1" at bounding box center [182, 155] width 26 height 19
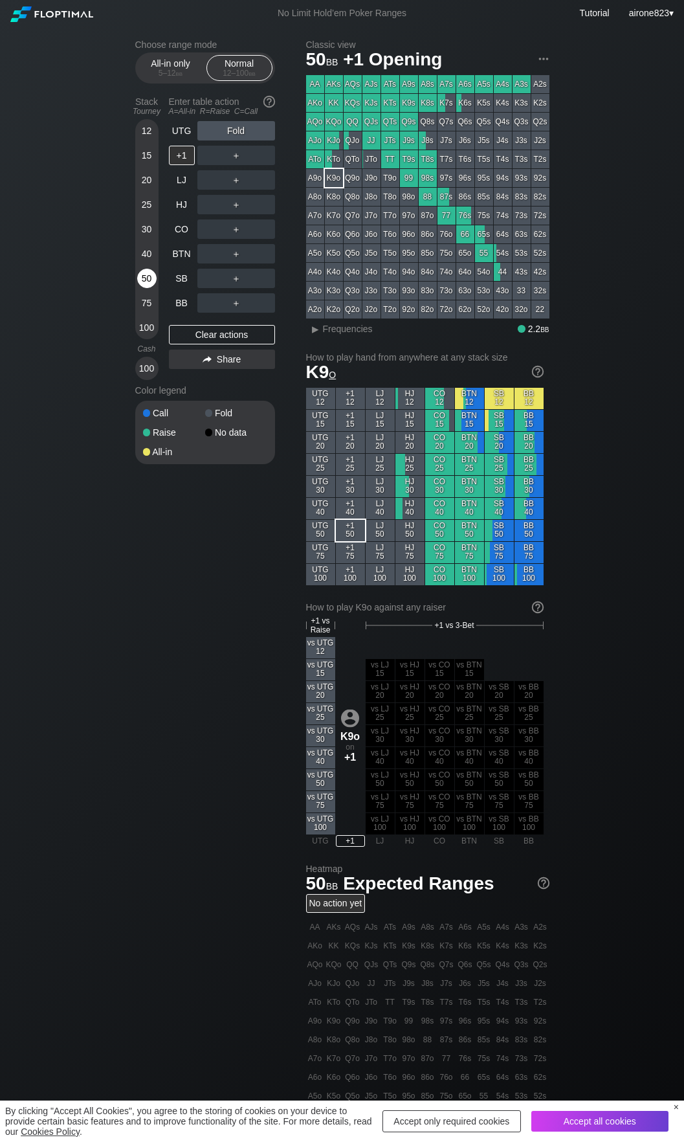
click at [142, 279] on div "50" at bounding box center [146, 278] width 19 height 19
click at [264, 283] on div "C ✕" at bounding box center [262, 278] width 25 height 19
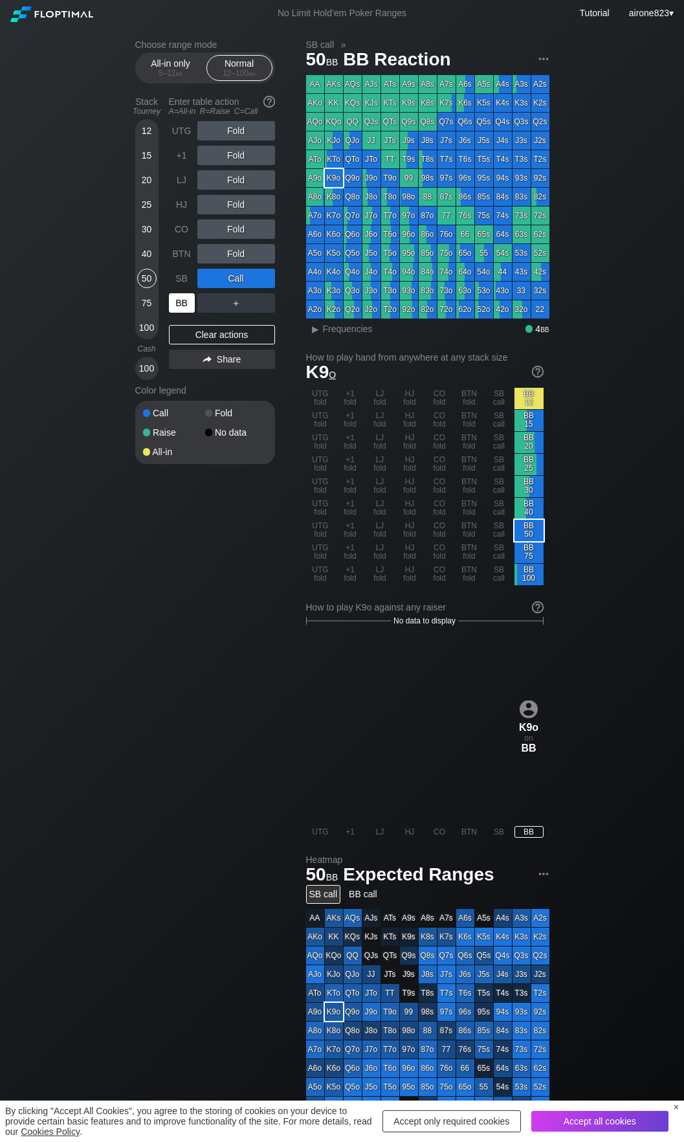
click at [181, 304] on div "BB" at bounding box center [182, 302] width 26 height 19
click at [42, 133] on div "Choose range mode All-in only 5 – 12 bb Normal 12 – 100 bb Stack Tourney Enter …" at bounding box center [342, 767] width 684 height 1480
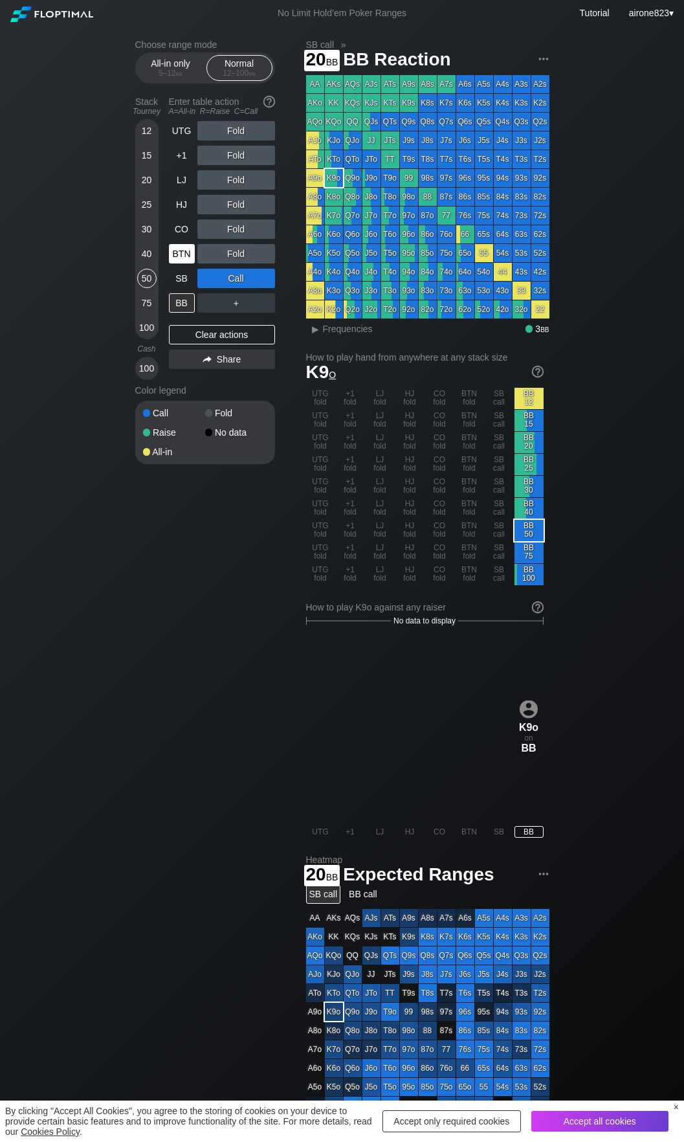
drag, startPoint x: 150, startPoint y: 186, endPoint x: 179, endPoint y: 257, distance: 76.9
click at [150, 186] on div "20" at bounding box center [146, 179] width 19 height 19
click at [176, 279] on div "SB" at bounding box center [182, 278] width 26 height 19
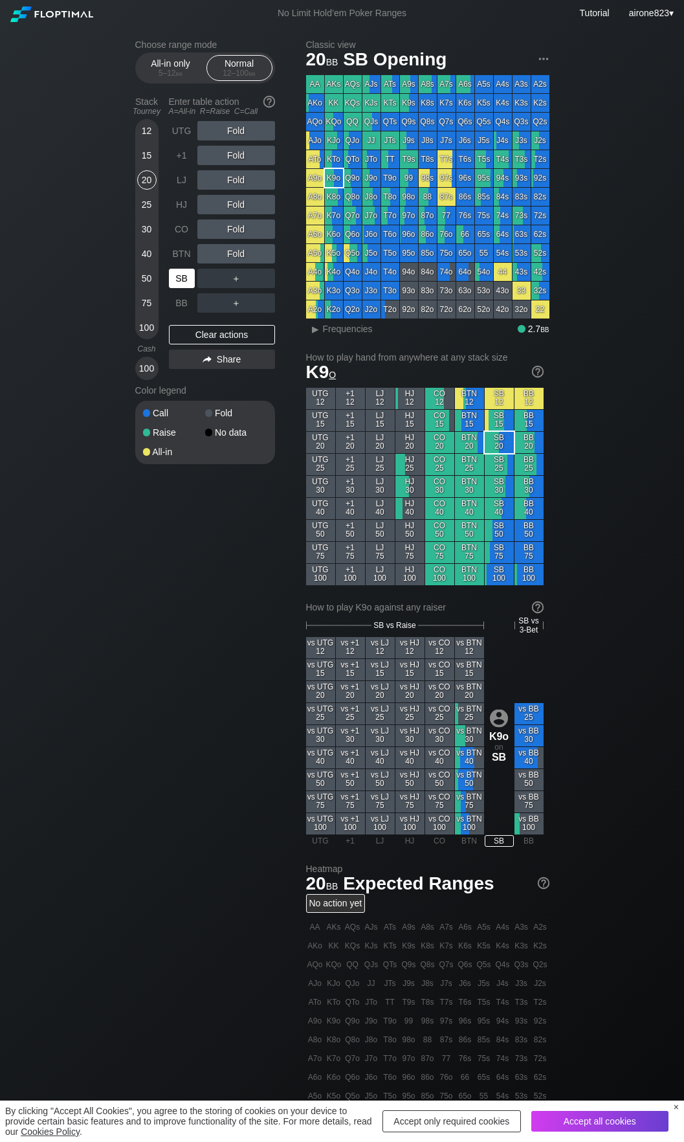
click at [176, 279] on div "SB" at bounding box center [182, 278] width 26 height 19
click at [71, 186] on div "Choose range mode All-in only 5 – 12 bb Normal 12 – 100 bb Stack Tourney Enter …" at bounding box center [342, 758] width 684 height 1463
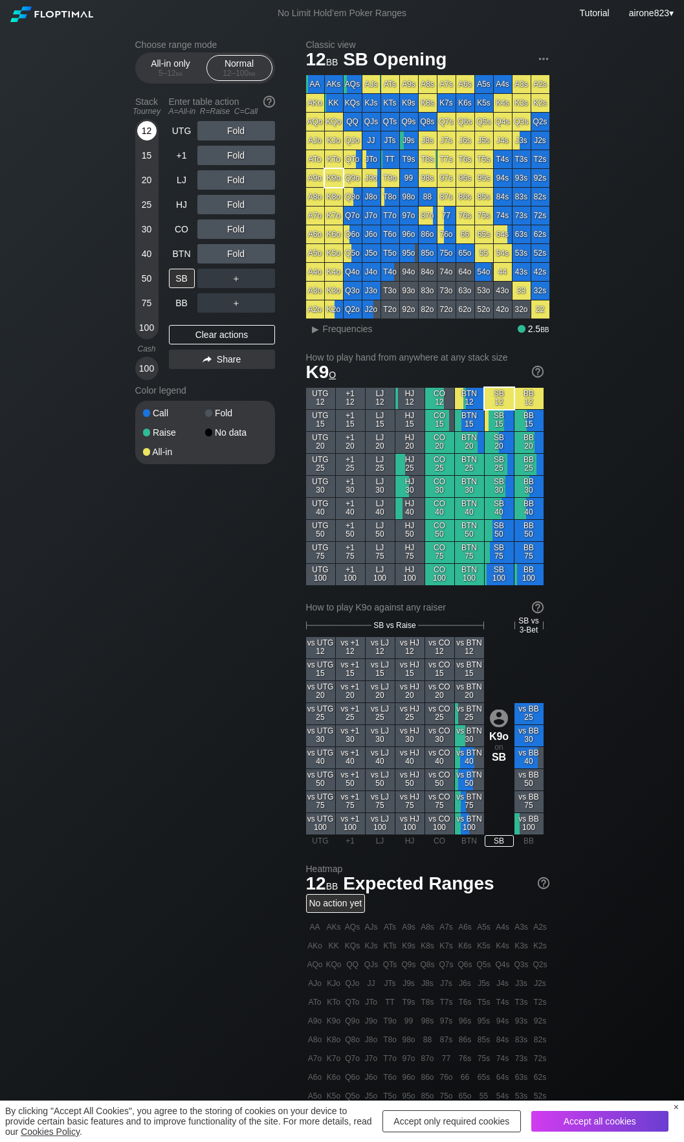
click at [142, 131] on div "12" at bounding box center [146, 130] width 19 height 19
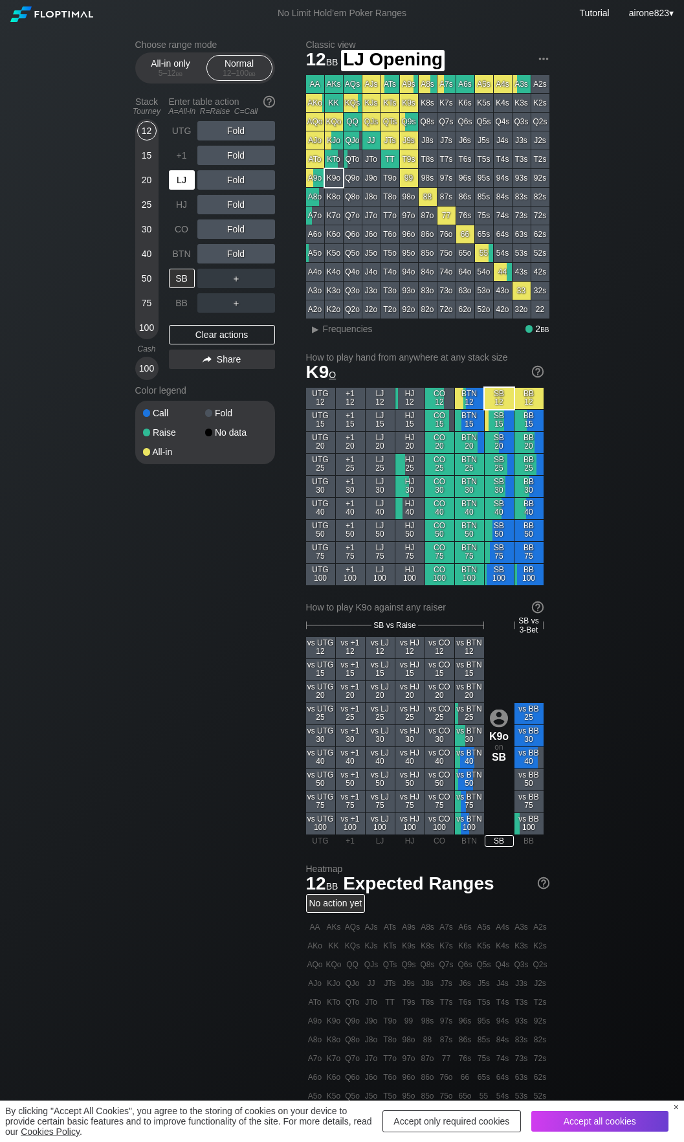
click at [186, 188] on div "LJ" at bounding box center [182, 179] width 26 height 19
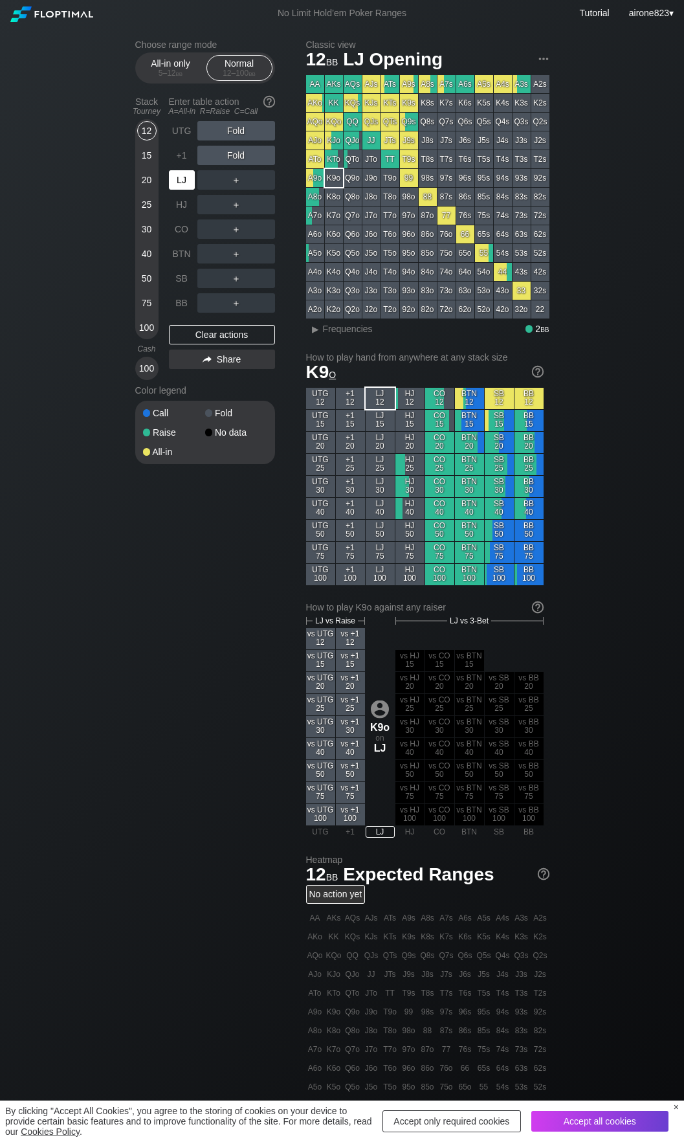
click at [186, 188] on div "LJ" at bounding box center [182, 179] width 26 height 19
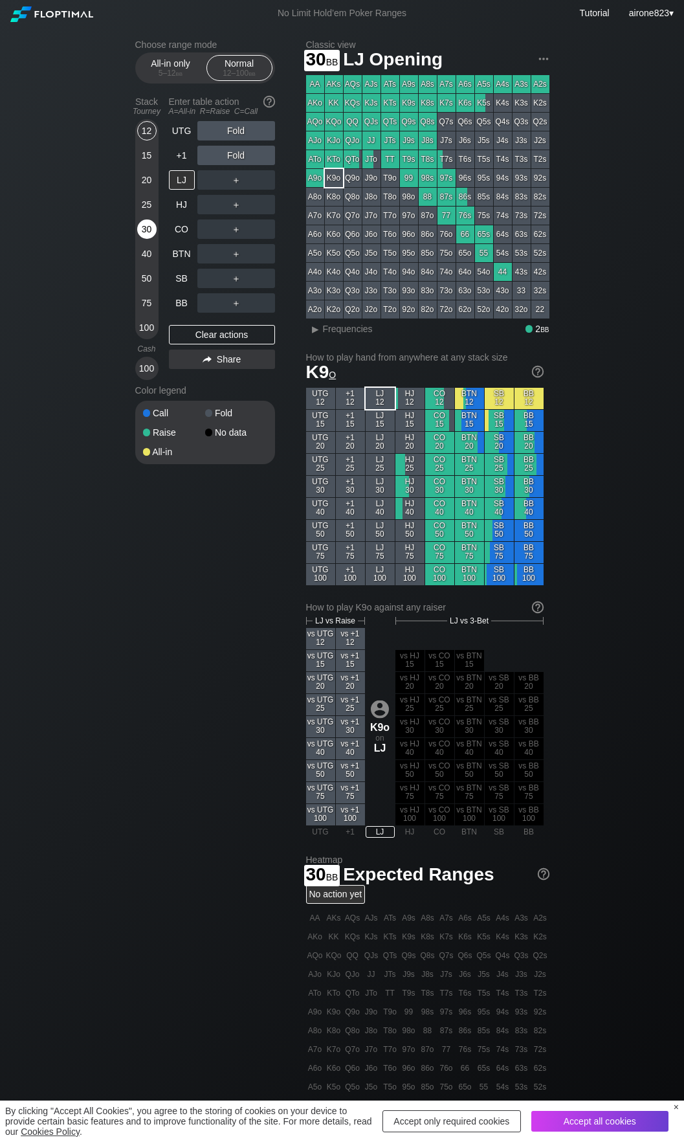
click at [146, 224] on div "30" at bounding box center [146, 228] width 19 height 19
click at [239, 159] on div "R ✕" at bounding box center [235, 155] width 25 height 19
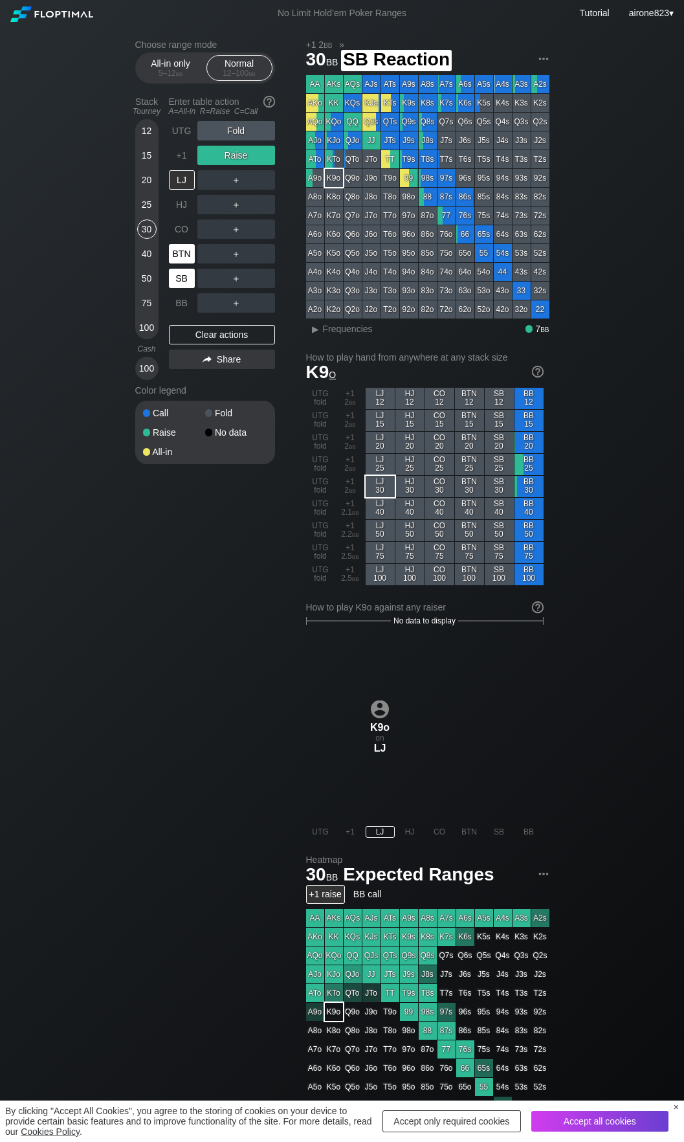
click at [171, 261] on div "BTN" at bounding box center [182, 253] width 26 height 19
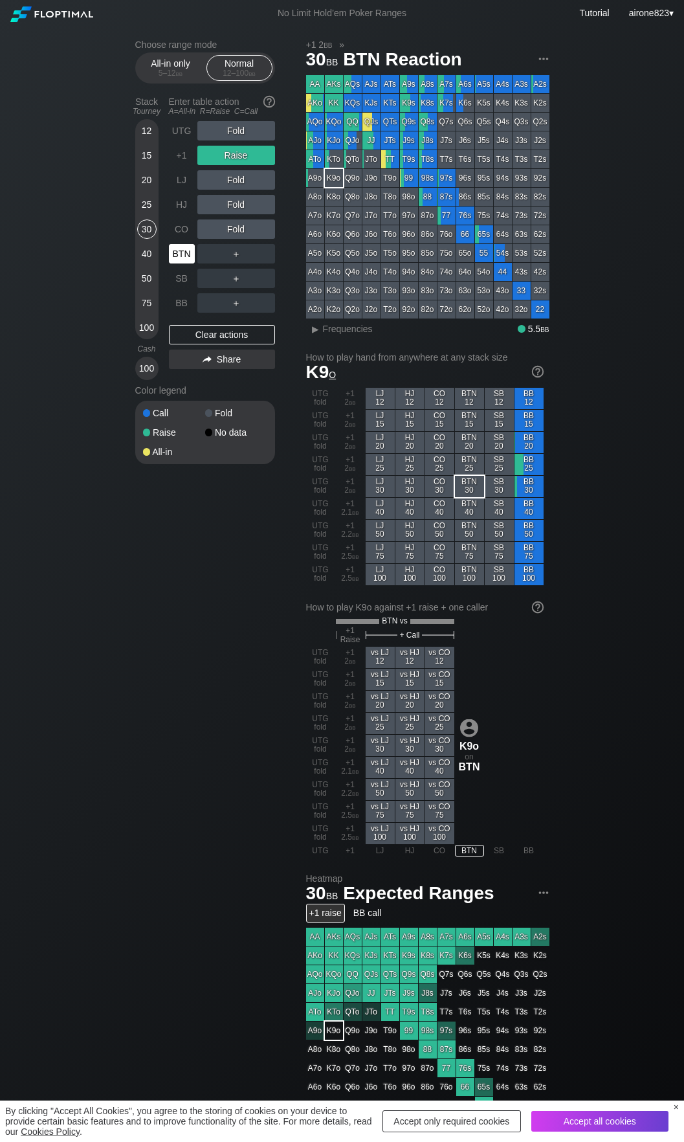
click at [171, 260] on div "BTN" at bounding box center [182, 253] width 26 height 19
click at [172, 260] on div "BTN" at bounding box center [182, 253] width 26 height 19
click at [259, 219] on div "A ✕ R ✕ C ✕ Fold" at bounding box center [236, 229] width 78 height 30
click at [260, 232] on div "C ✕" at bounding box center [262, 228] width 25 height 19
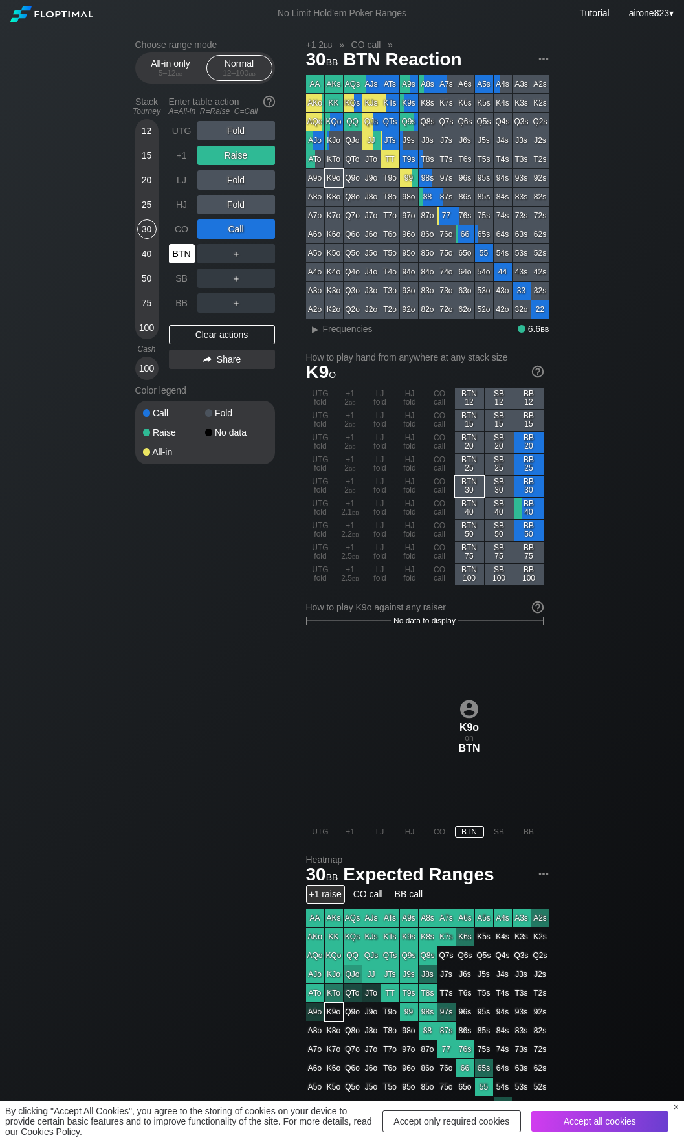
click at [183, 261] on div "BTN" at bounding box center [182, 253] width 26 height 19
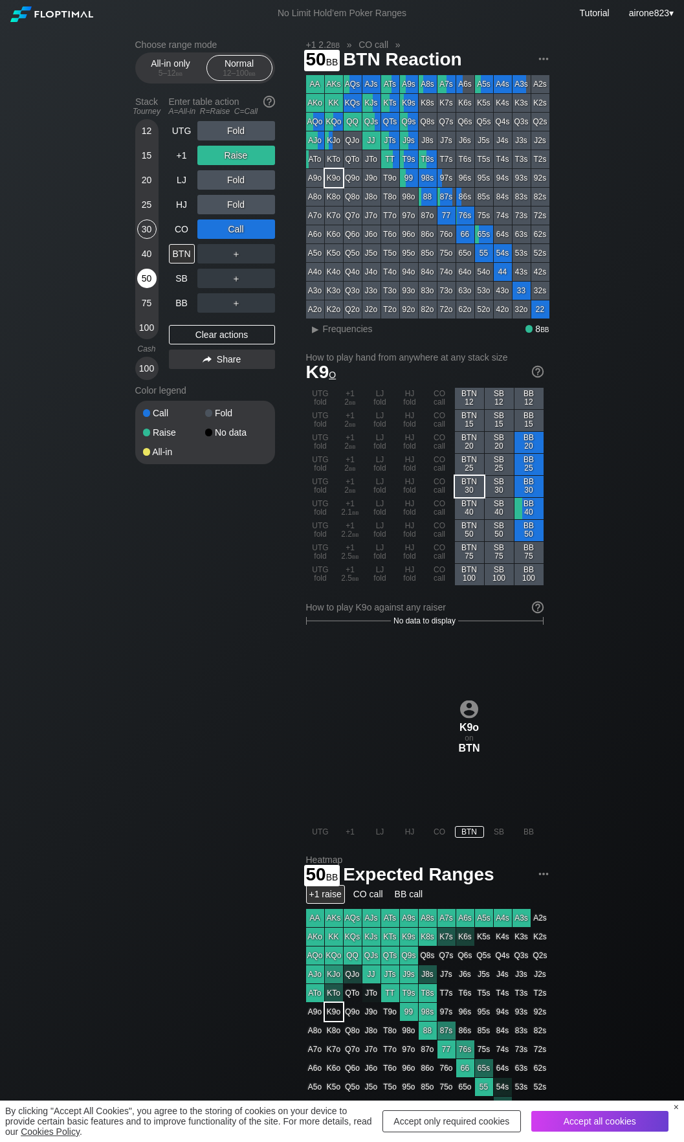
click at [141, 274] on div "50" at bounding box center [146, 278] width 19 height 19
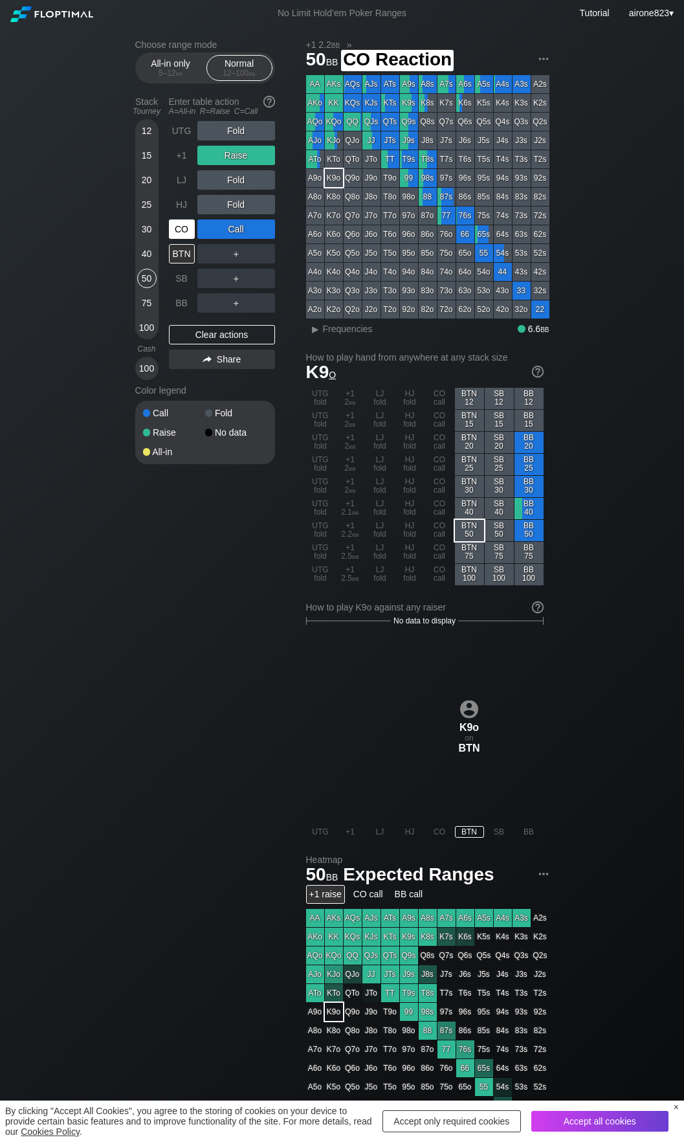
click at [179, 229] on div "CO" at bounding box center [182, 228] width 26 height 19
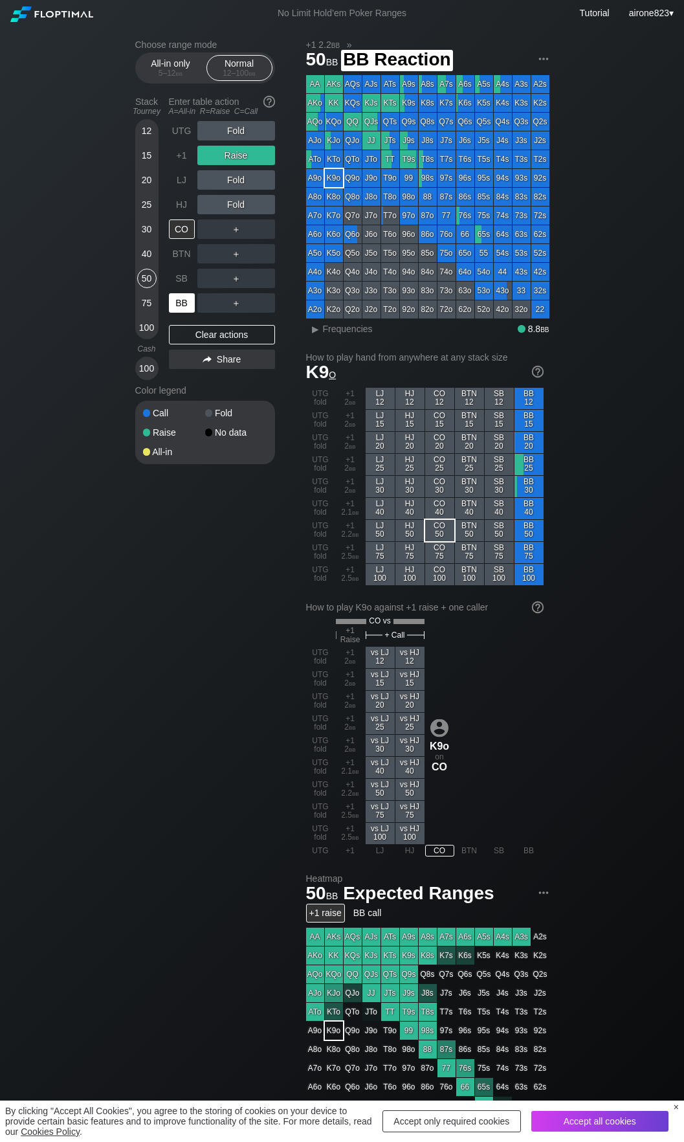
click at [182, 307] on div "BB" at bounding box center [182, 302] width 26 height 19
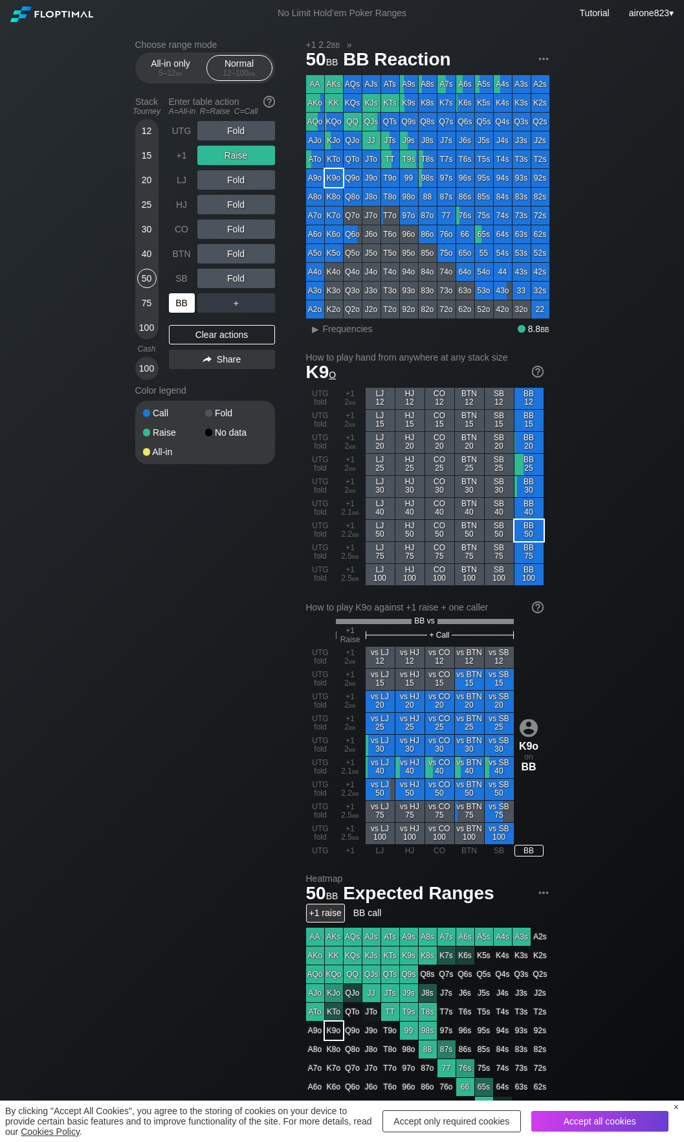
click at [182, 306] on div "BB" at bounding box center [182, 302] width 26 height 19
drag, startPoint x: 182, startPoint y: 306, endPoint x: 414, endPoint y: 226, distance: 245.2
click at [183, 305] on div "BB" at bounding box center [182, 302] width 26 height 19
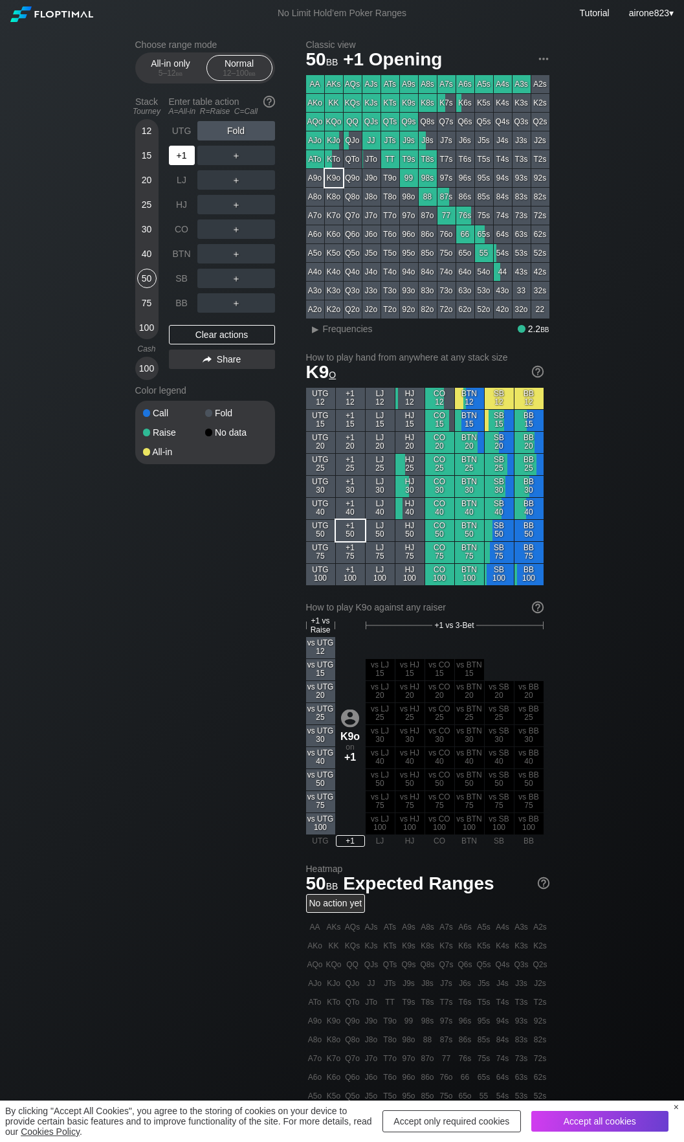
click at [186, 157] on div "+1" at bounding box center [182, 155] width 26 height 19
click at [235, 157] on div "＋" at bounding box center [236, 155] width 78 height 19
click at [236, 155] on div "R ✕" at bounding box center [235, 155] width 25 height 19
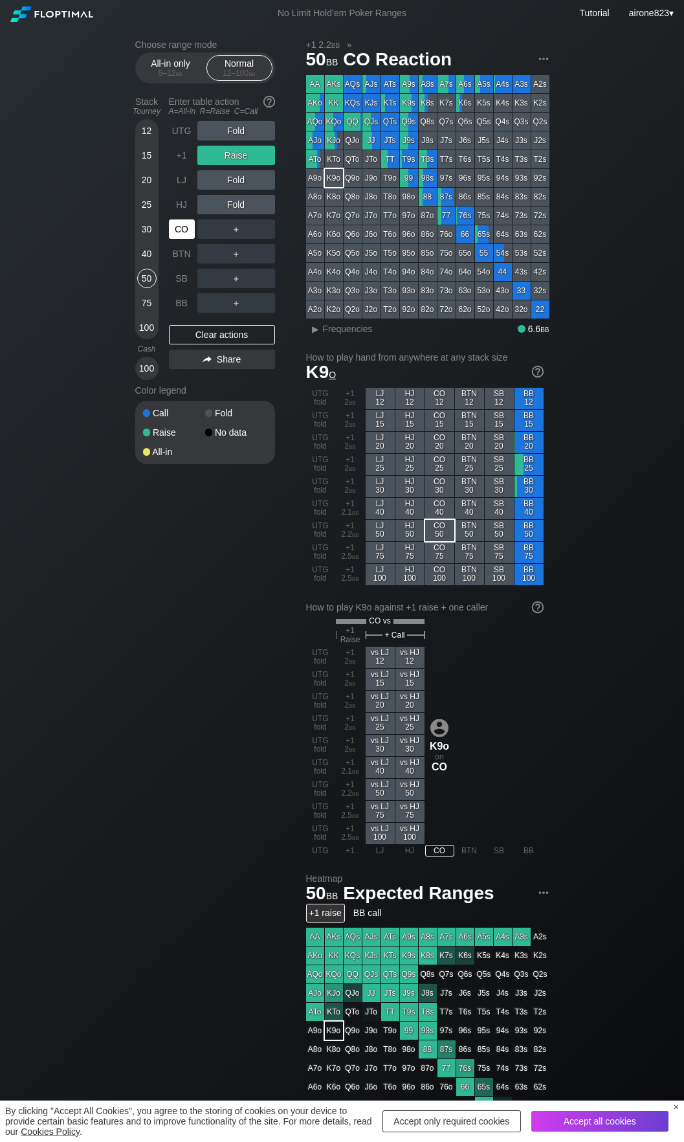
click at [186, 226] on div "CO" at bounding box center [182, 228] width 26 height 19
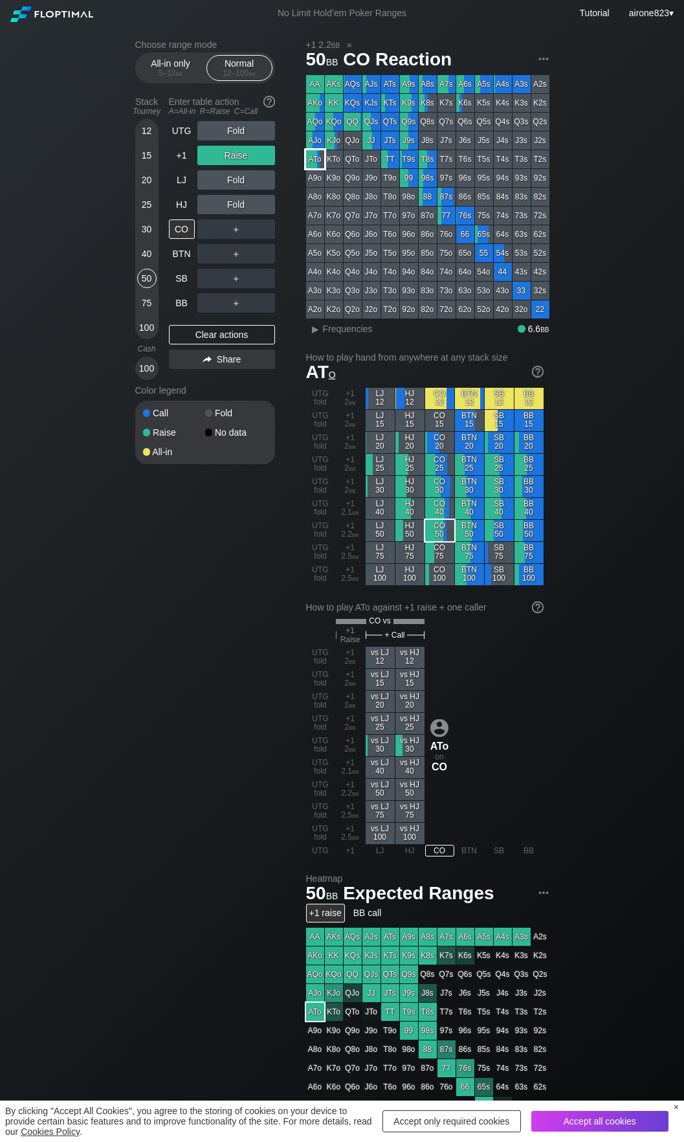
click at [314, 162] on div "ATo" at bounding box center [315, 159] width 18 height 18
click at [365, 331] on span "Frequencies" at bounding box center [348, 329] width 50 height 10
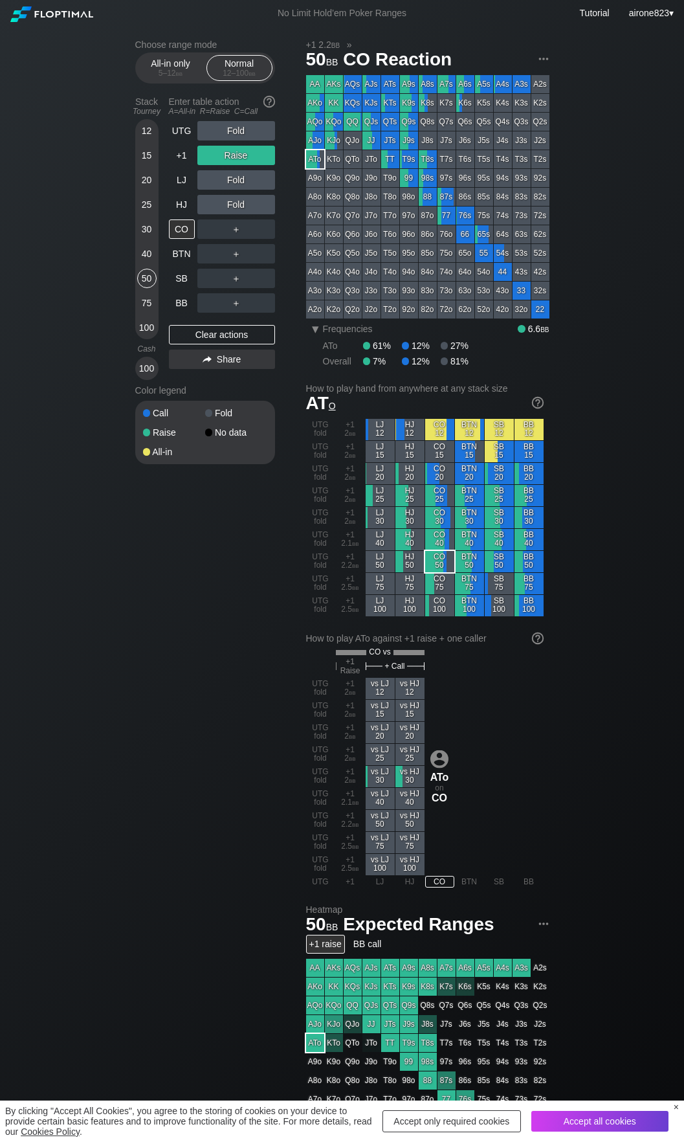
drag, startPoint x: 183, startPoint y: 74, endPoint x: 182, endPoint y: 89, distance: 14.9
click at [182, 74] on span "bb" at bounding box center [179, 73] width 7 height 9
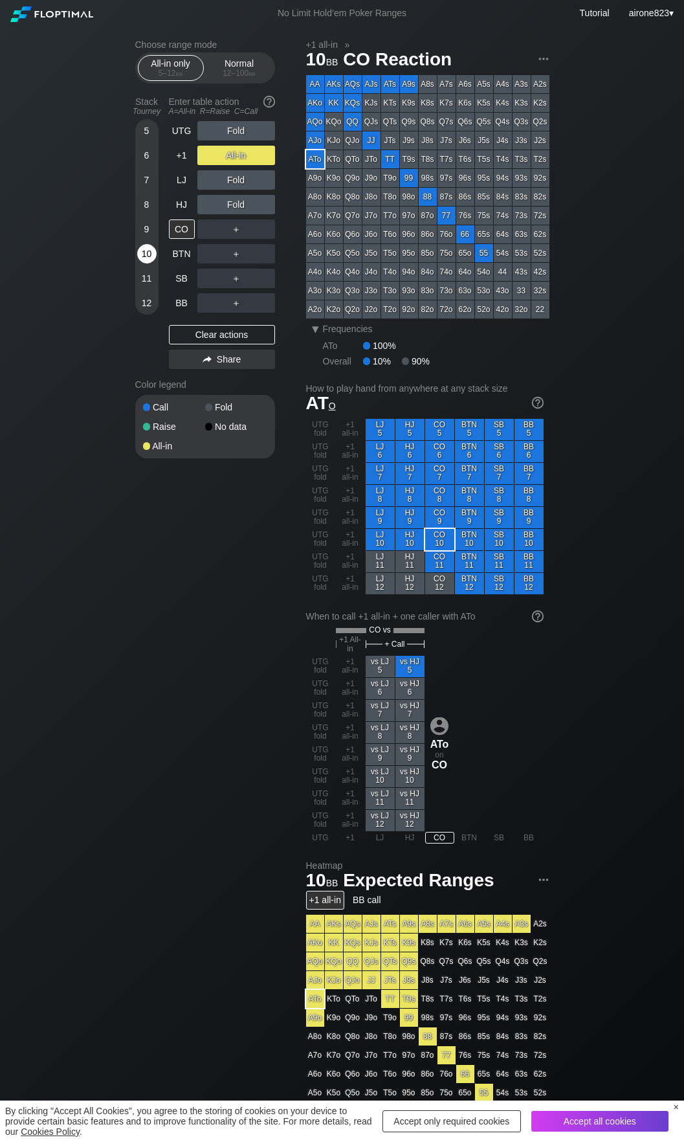
click at [156, 253] on div "10" at bounding box center [146, 253] width 19 height 19
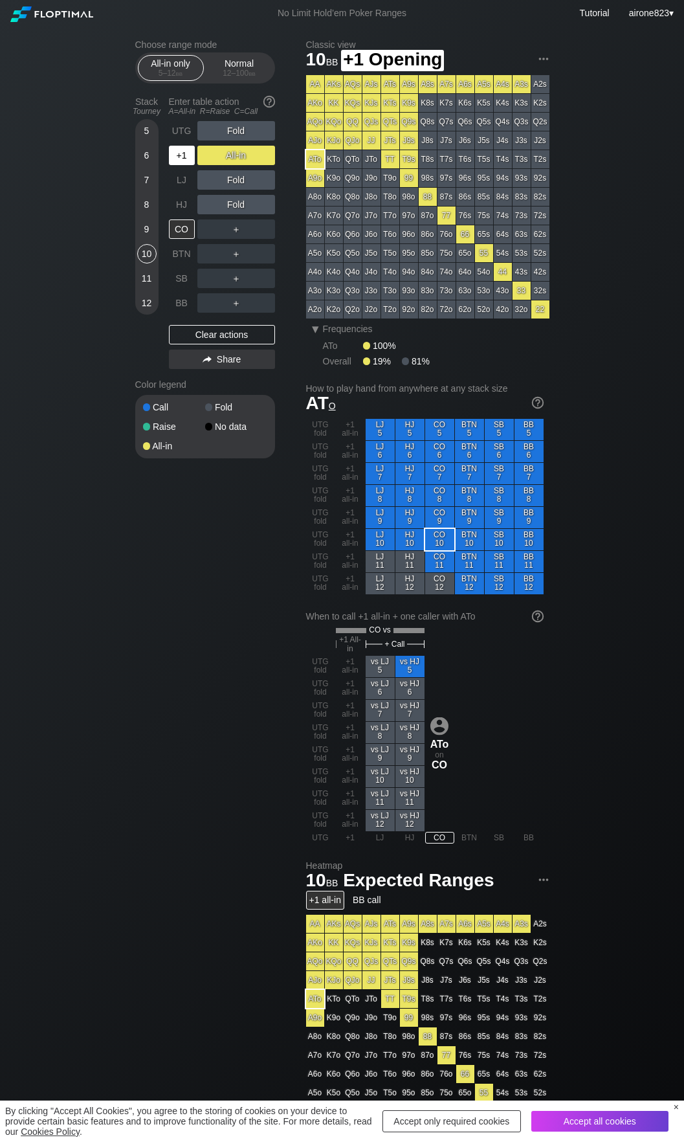
click at [181, 164] on div "+1" at bounding box center [182, 155] width 26 height 19
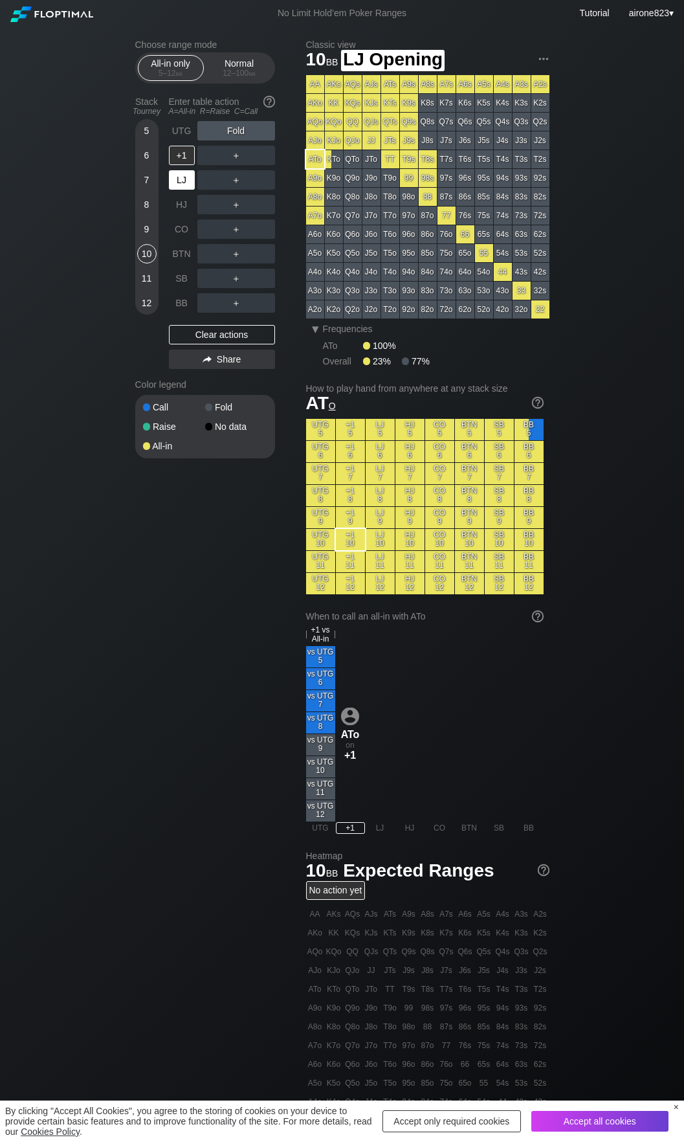
click at [184, 185] on div "LJ" at bounding box center [182, 179] width 26 height 19
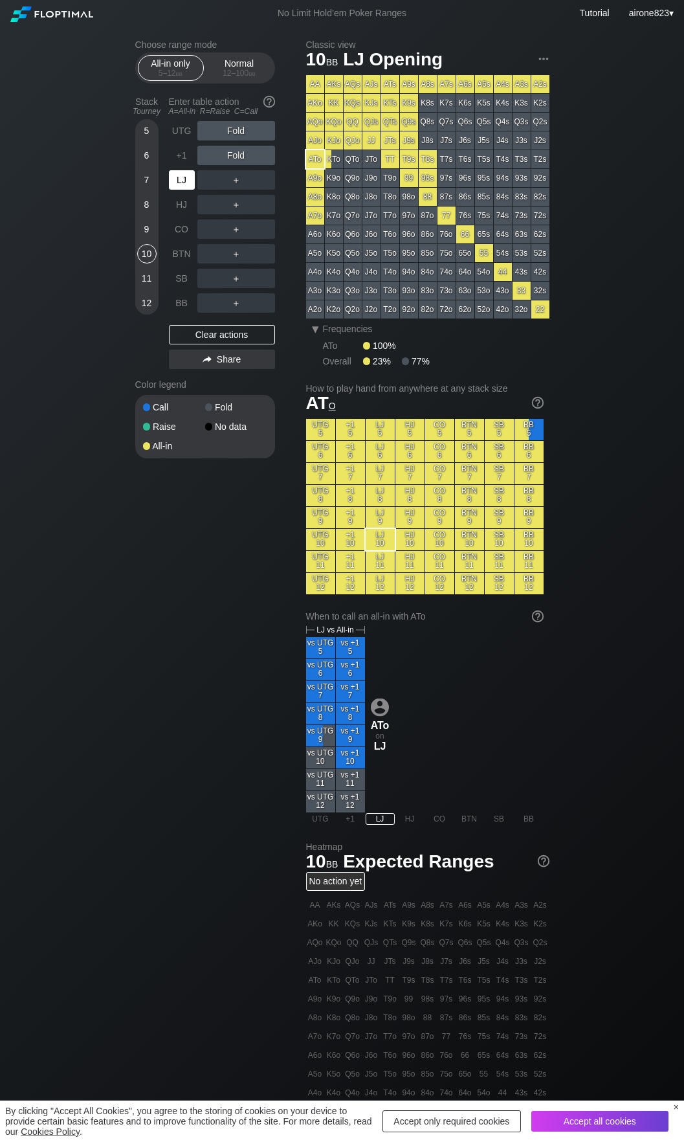
click at [184, 185] on div "LJ" at bounding box center [182, 179] width 26 height 19
click at [238, 76] on div "12 – 100 bb" at bounding box center [239, 73] width 54 height 9
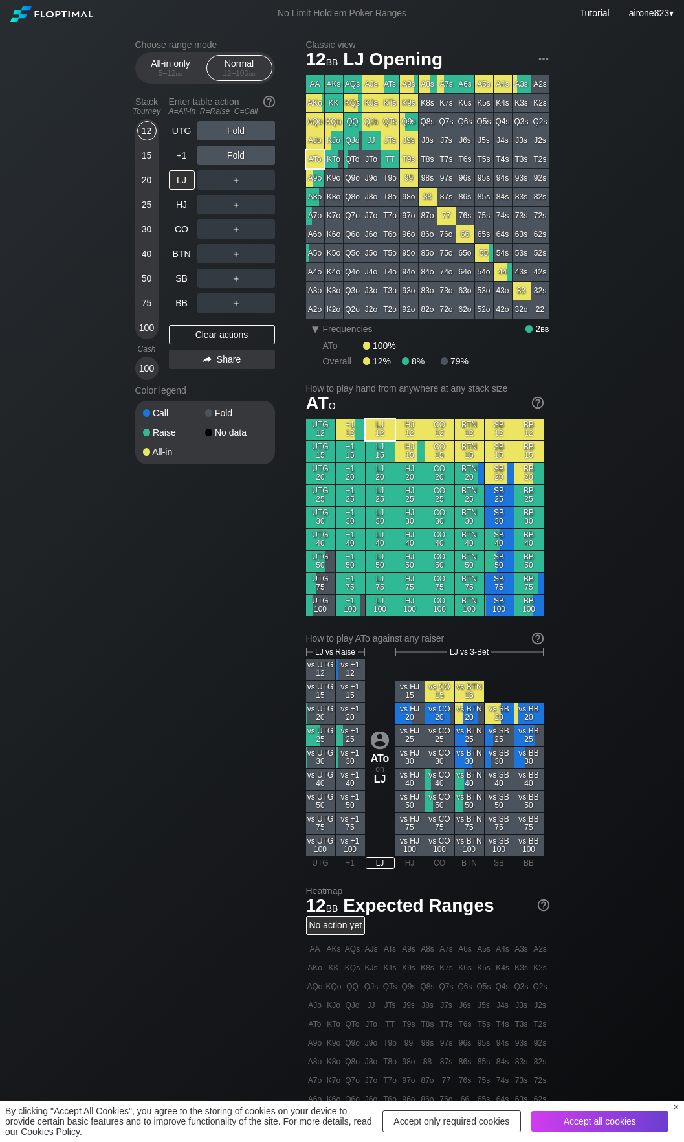
drag, startPoint x: 146, startPoint y: 280, endPoint x: 153, endPoint y: 279, distance: 7.2
click at [146, 280] on div "50" at bounding box center [146, 278] width 19 height 19
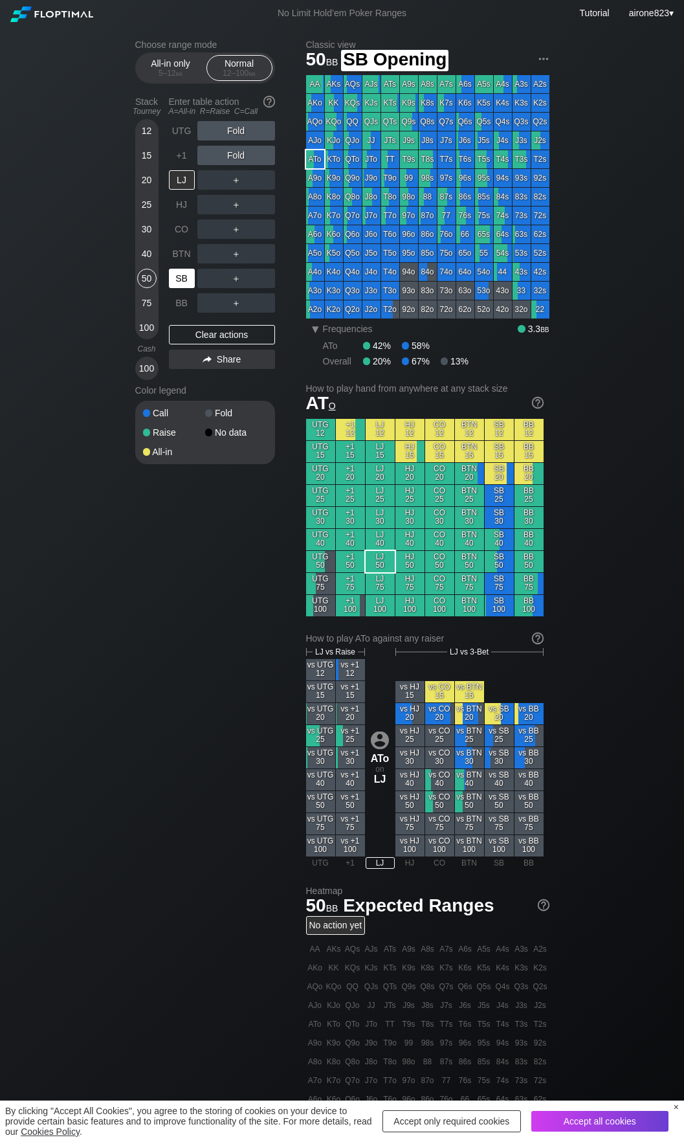
click at [179, 276] on div "SB" at bounding box center [182, 278] width 26 height 19
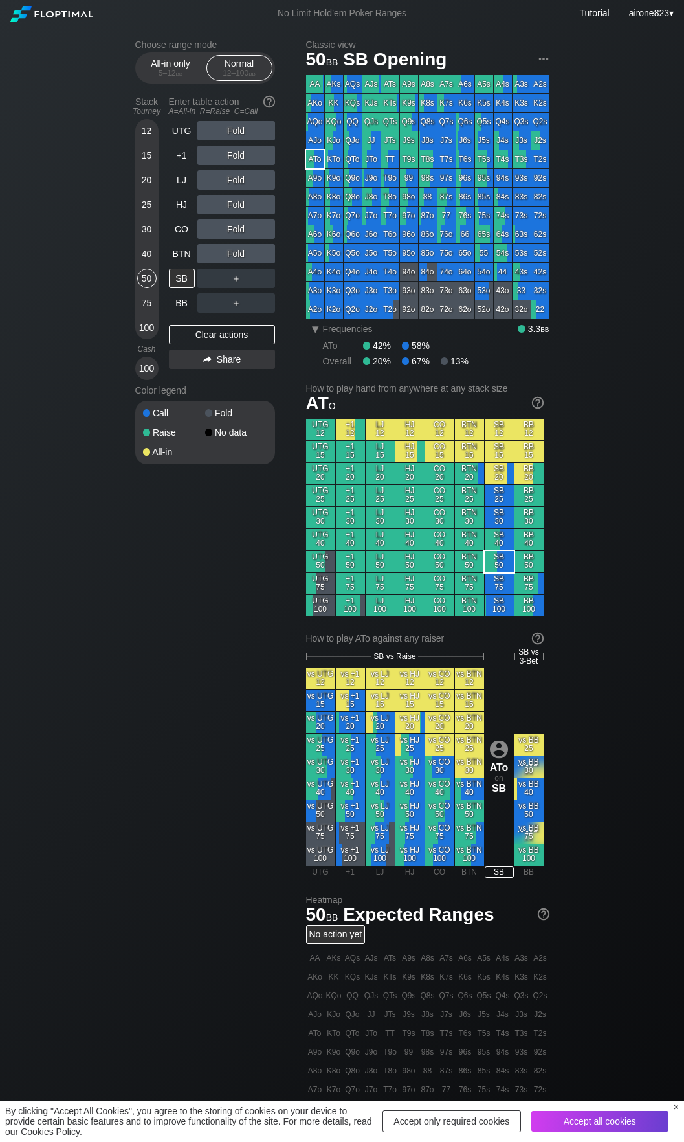
click at [148, 256] on div "40" at bounding box center [146, 253] width 19 height 19
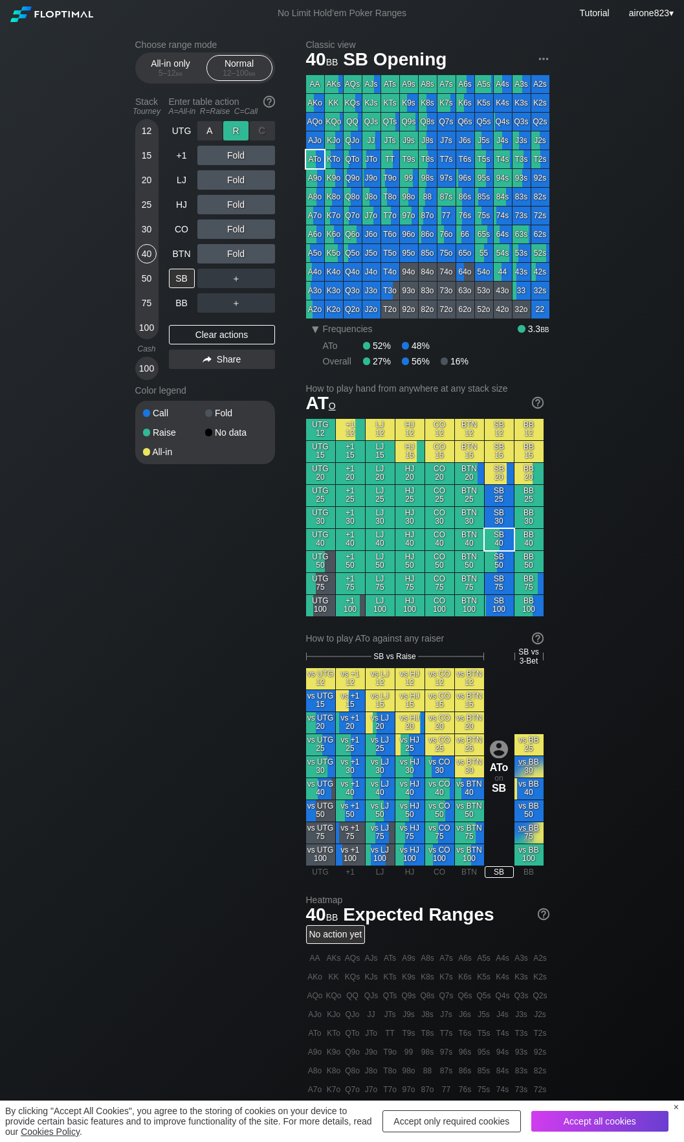
click at [243, 136] on div "R ✕" at bounding box center [235, 130] width 25 height 19
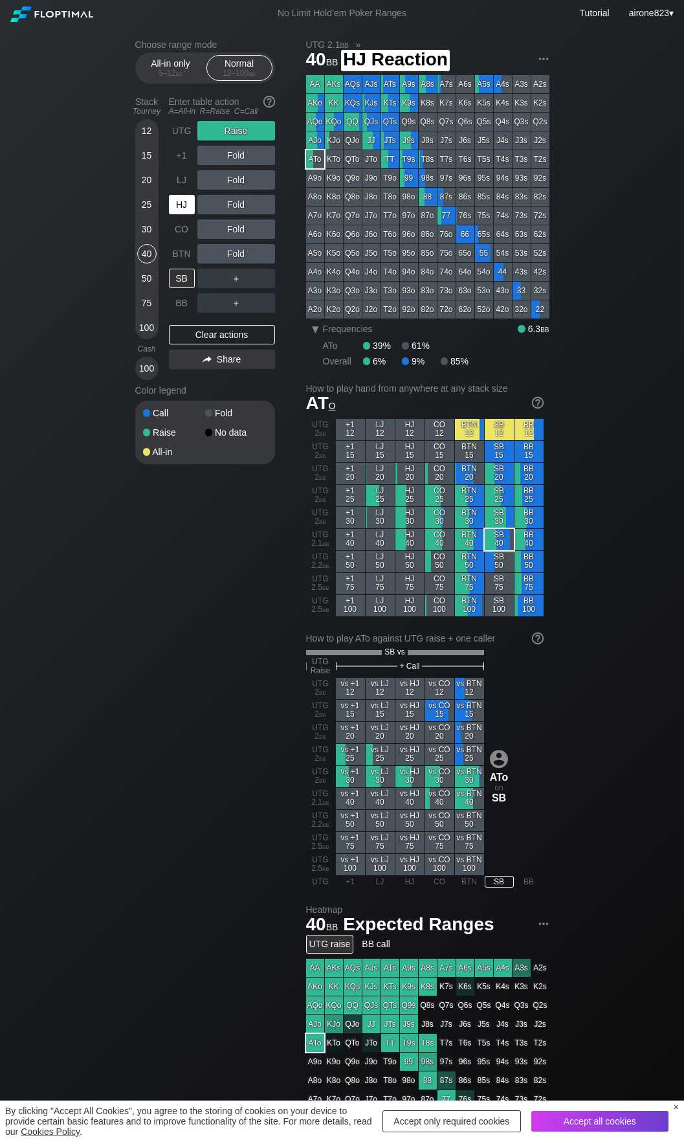
click at [184, 206] on div "HJ" at bounding box center [182, 204] width 26 height 19
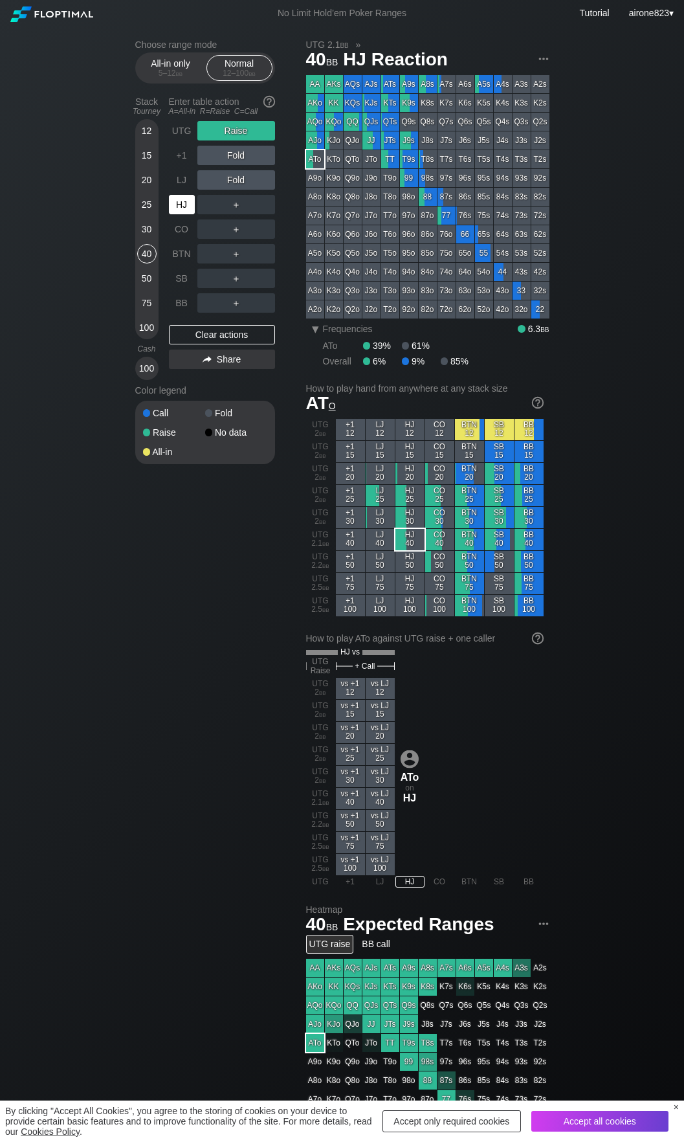
click at [184, 206] on div "HJ" at bounding box center [182, 204] width 26 height 19
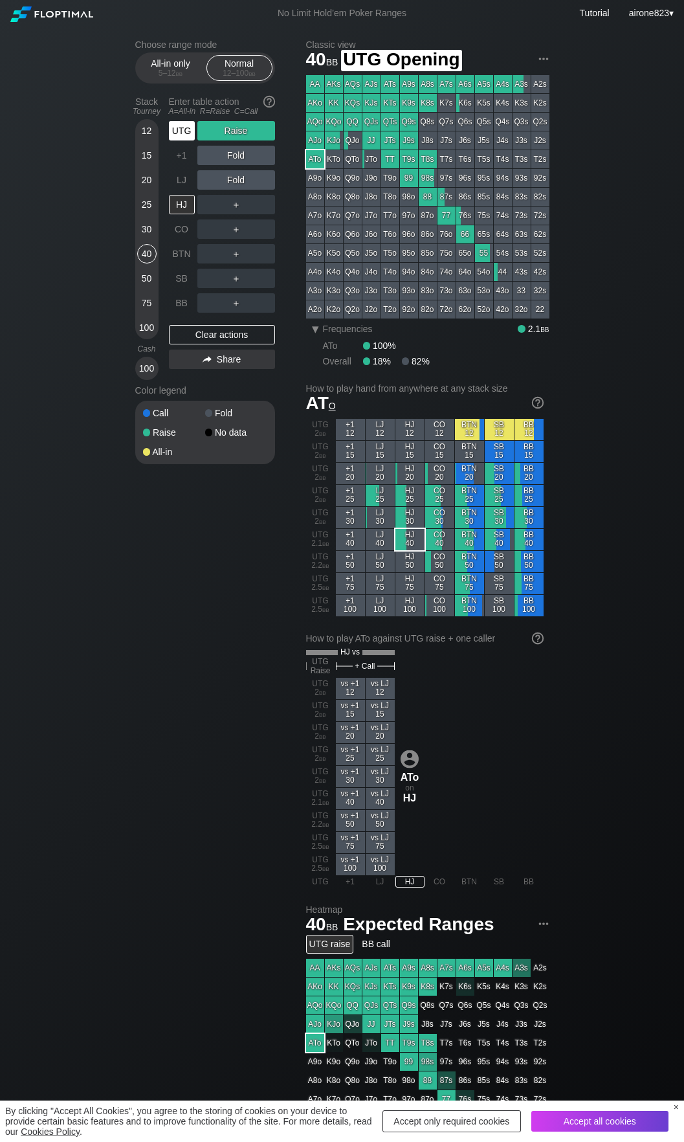
click at [183, 133] on div "UTG" at bounding box center [182, 130] width 26 height 19
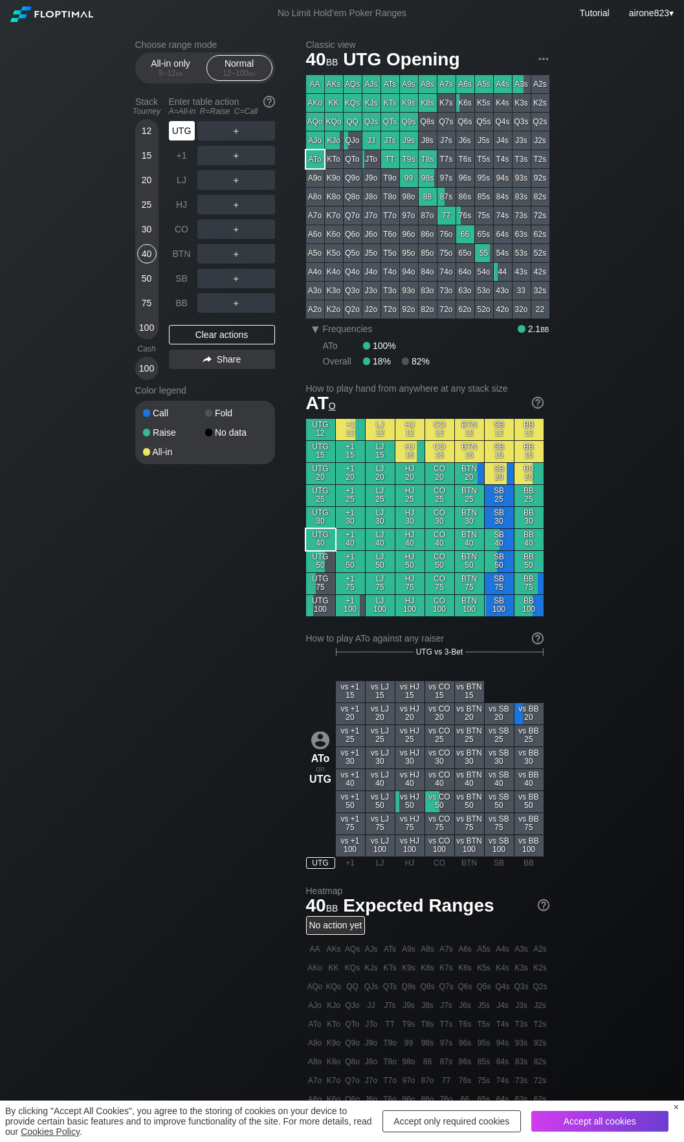
click at [183, 133] on div "UTG" at bounding box center [182, 130] width 26 height 19
